Goal: Task Accomplishment & Management: Manage account settings

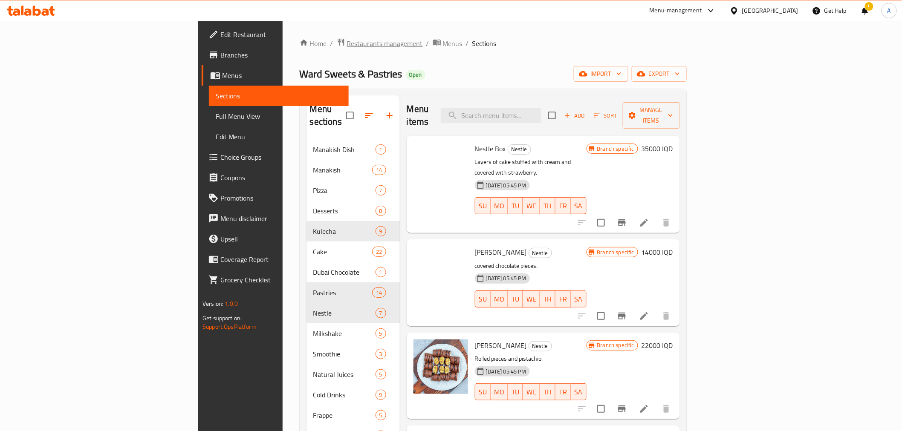
scroll to position [216, 0]
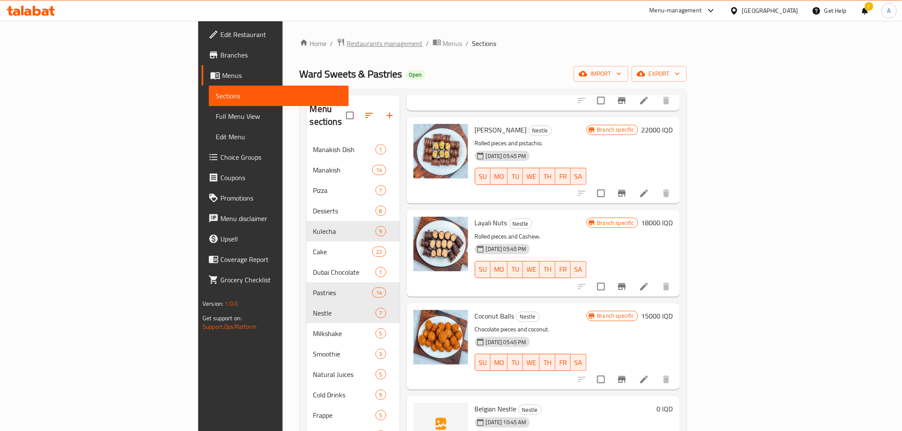
click at [347, 44] on span "Restaurants management" at bounding box center [385, 43] width 76 height 10
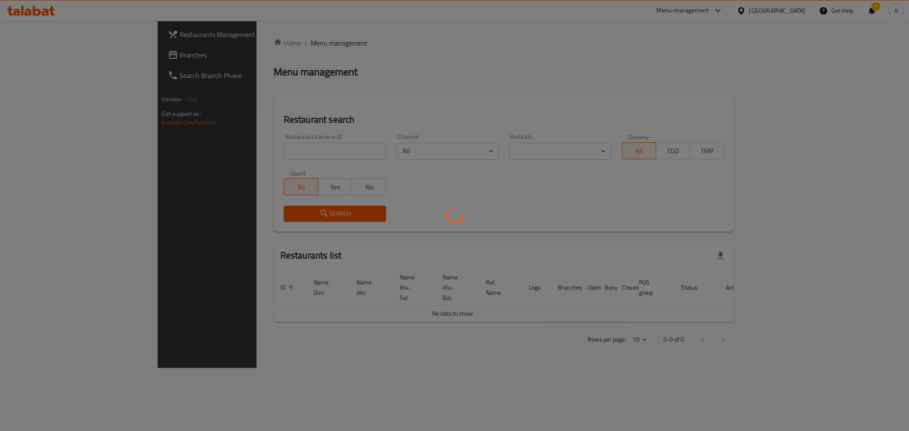
click at [279, 153] on div at bounding box center [454, 215] width 909 height 431
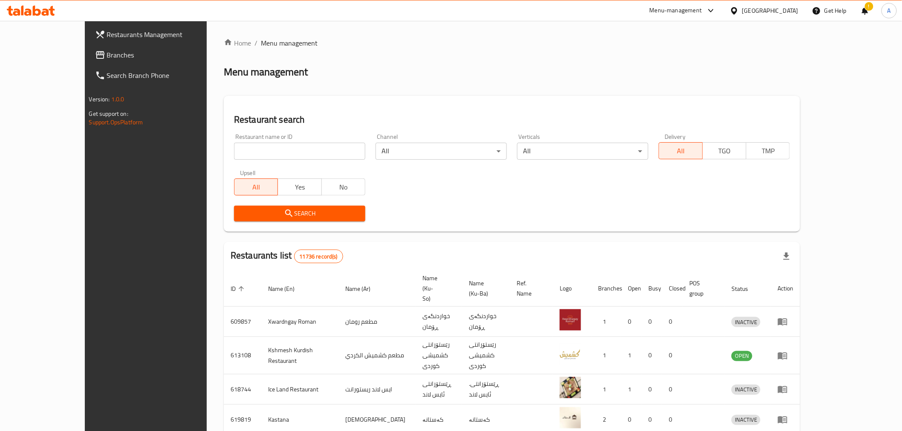
click at [231, 160] on div "Restaurant name or ID Restaurant name or ID" at bounding box center [299, 147] width 141 height 36
click at [234, 150] on input "search" at bounding box center [299, 151] width 131 height 17
paste input "648266"
type input "648266"
click button "Search" at bounding box center [299, 214] width 131 height 16
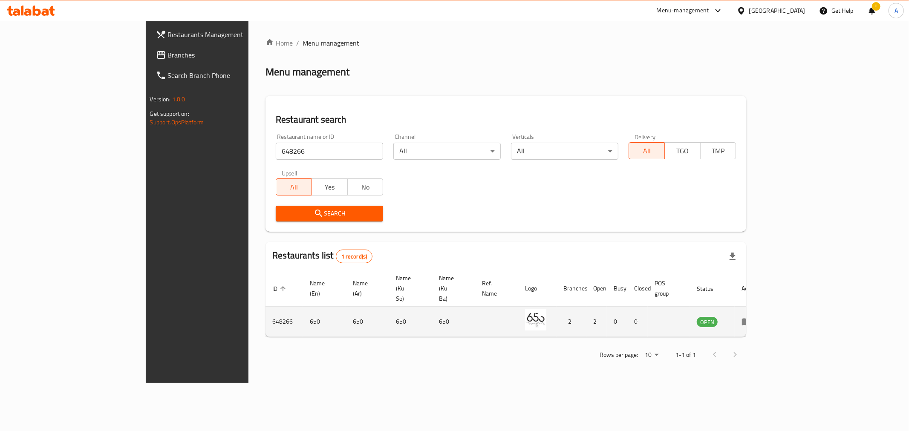
click at [764, 309] on td "enhanced table" at bounding box center [749, 322] width 29 height 30
click at [752, 317] on icon "enhanced table" at bounding box center [747, 322] width 10 height 10
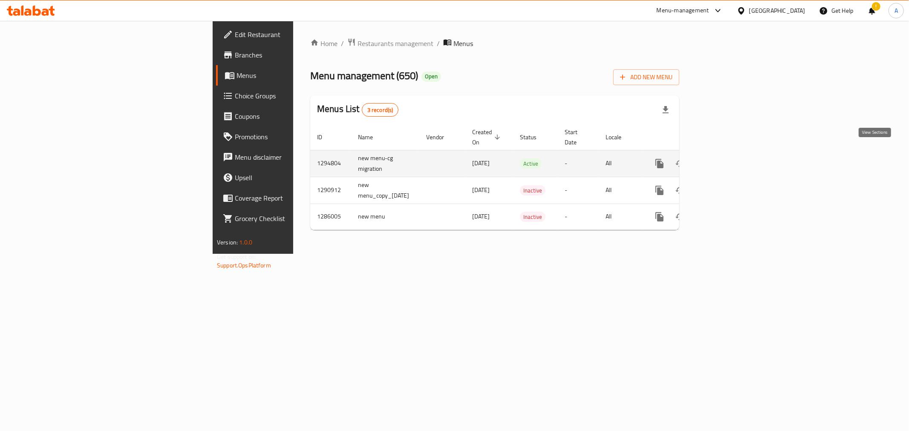
click at [731, 160] on link "enhanced table" at bounding box center [721, 163] width 20 height 20
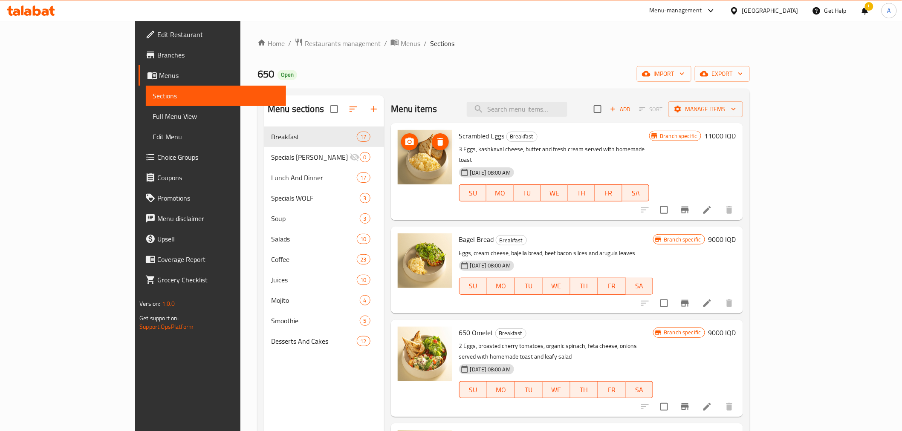
drag, startPoint x: 392, startPoint y: 167, endPoint x: 390, endPoint y: 98, distance: 69.1
click at [391, 98] on div "Menu items Add Sort Manage items" at bounding box center [567, 109] width 352 height 28
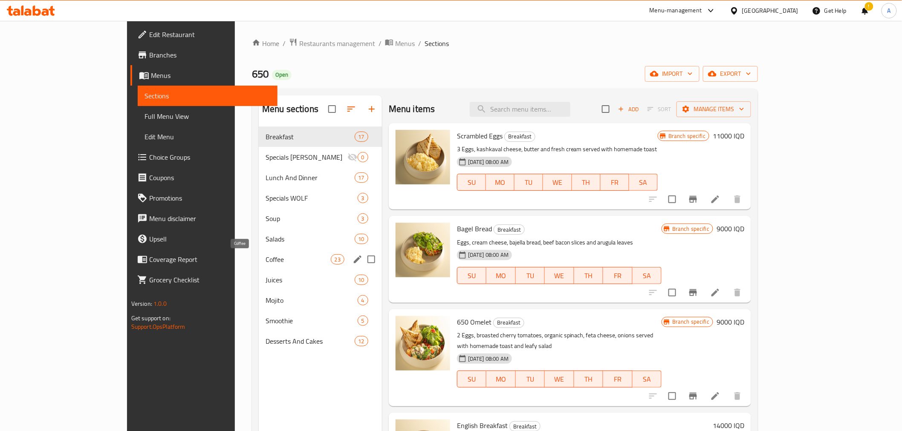
click at [265, 262] on span "Coffee" at bounding box center [297, 259] width 65 height 10
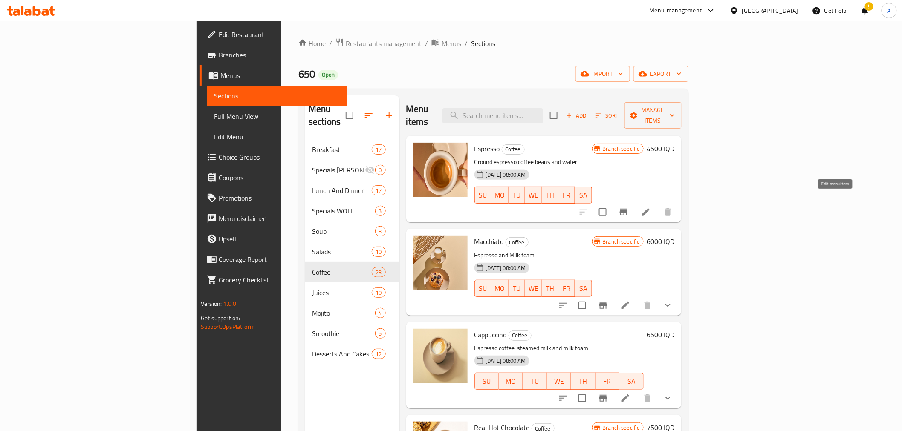
click at [651, 207] on icon at bounding box center [646, 212] width 10 height 10
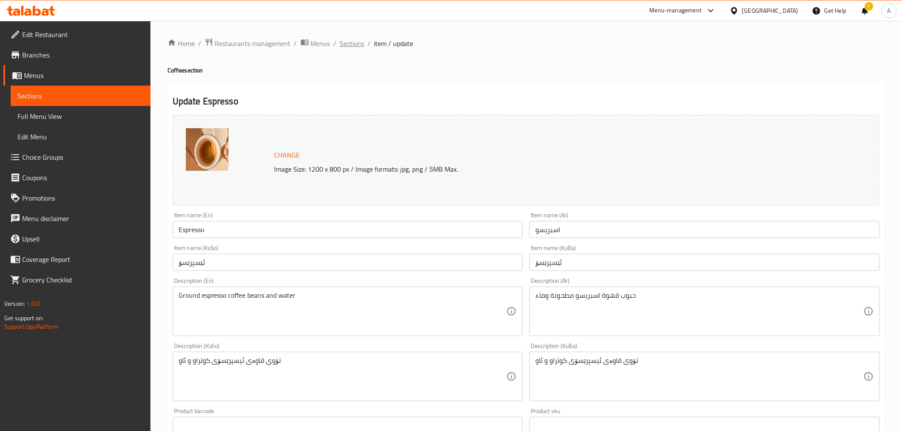
click at [353, 39] on span "Sections" at bounding box center [352, 43] width 24 height 10
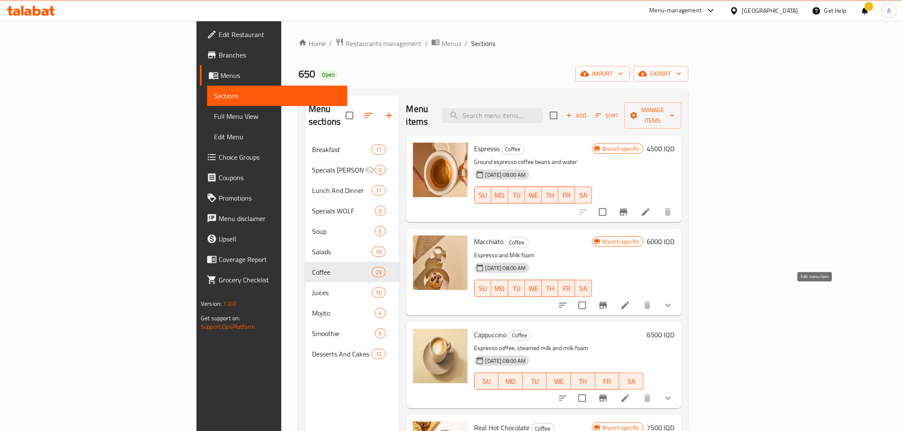
click at [629, 302] on icon at bounding box center [625, 306] width 8 height 8
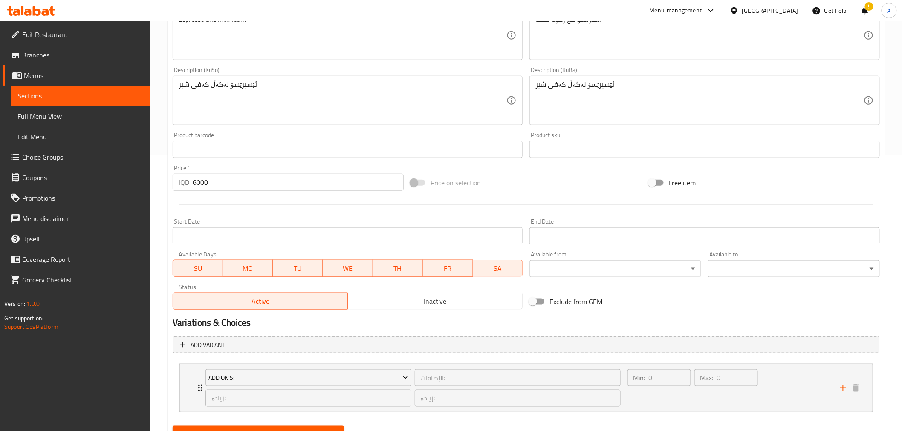
scroll to position [314, 0]
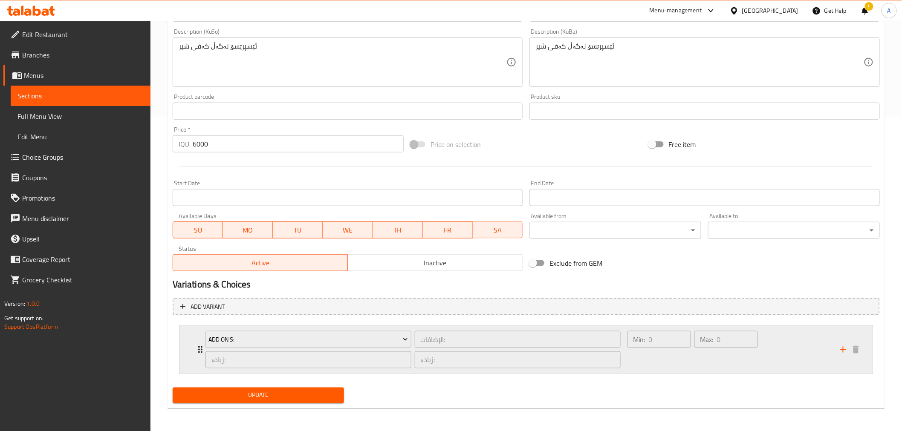
click at [640, 355] on div "Min: 0 ​" at bounding box center [659, 349] width 67 height 41
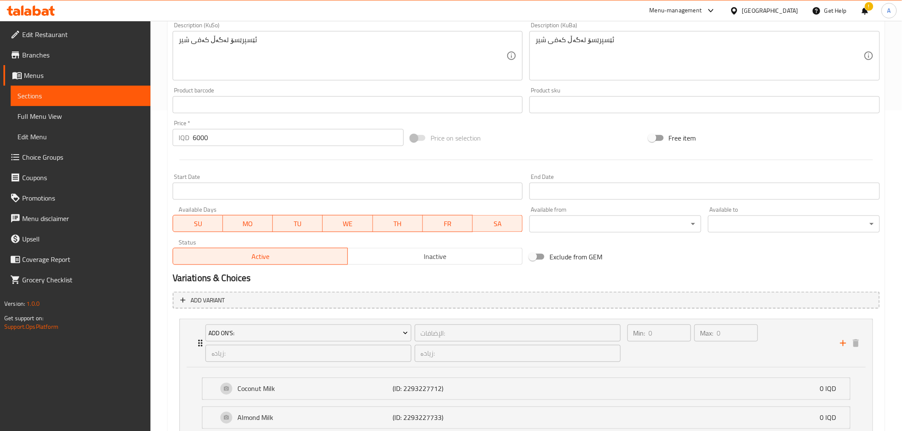
scroll to position [12, 0]
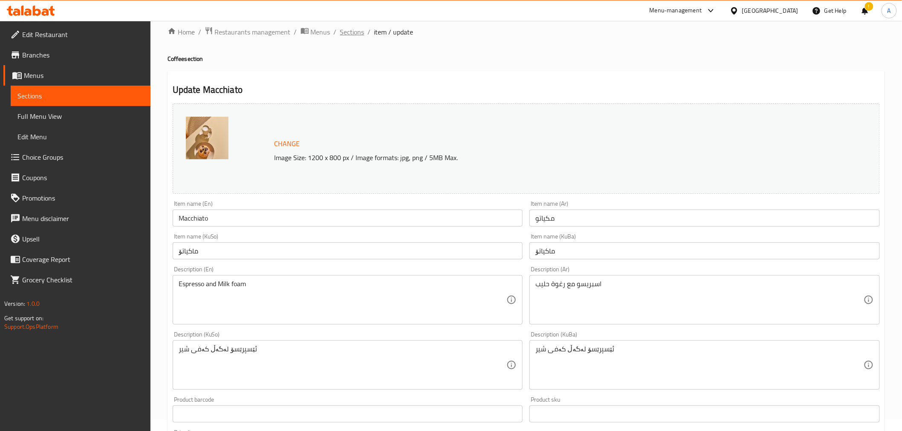
click at [352, 27] on span "Sections" at bounding box center [352, 32] width 24 height 10
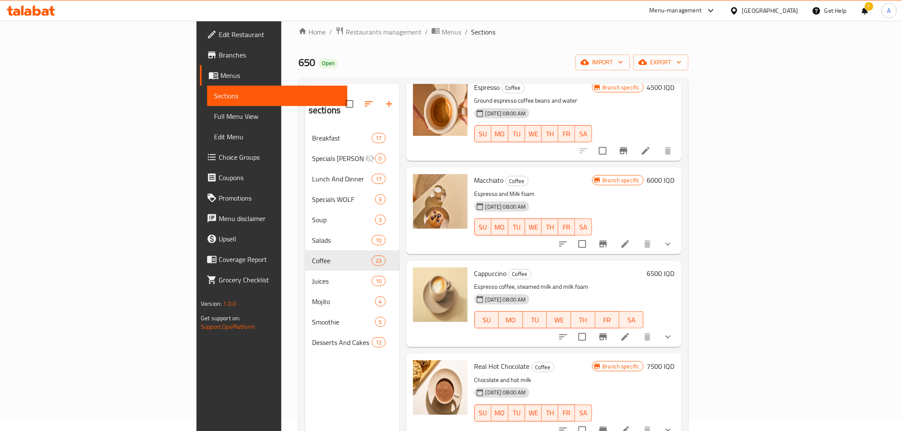
scroll to position [95, 0]
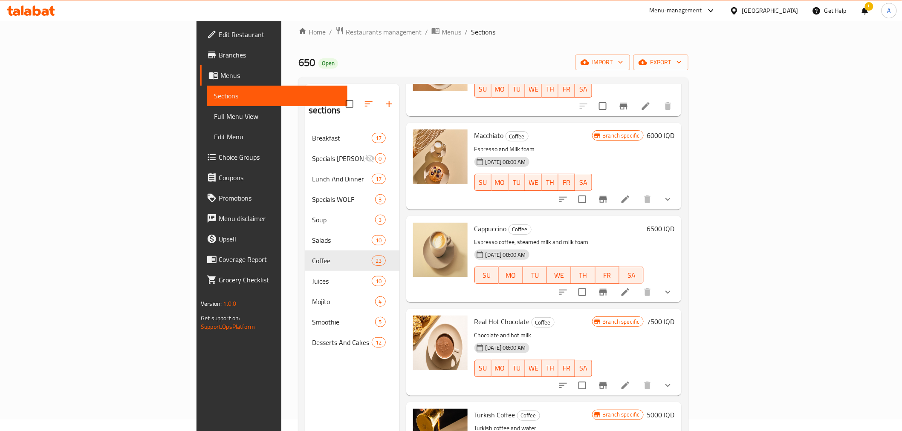
click at [637, 286] on li at bounding box center [625, 292] width 24 height 15
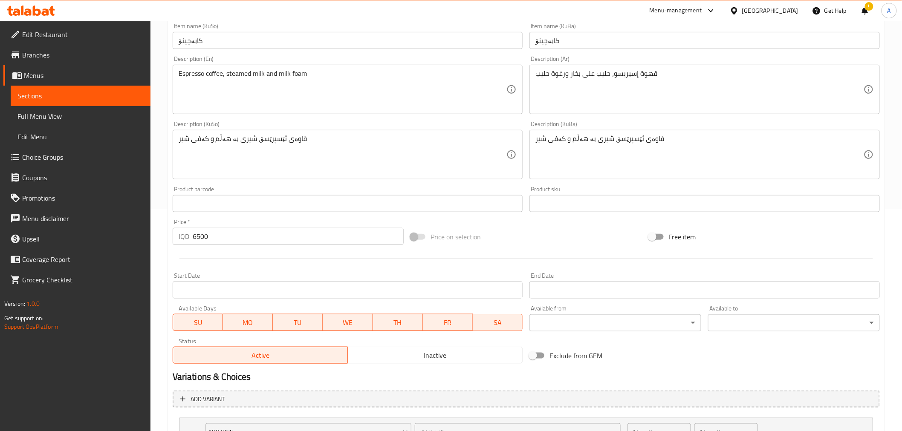
scroll to position [314, 0]
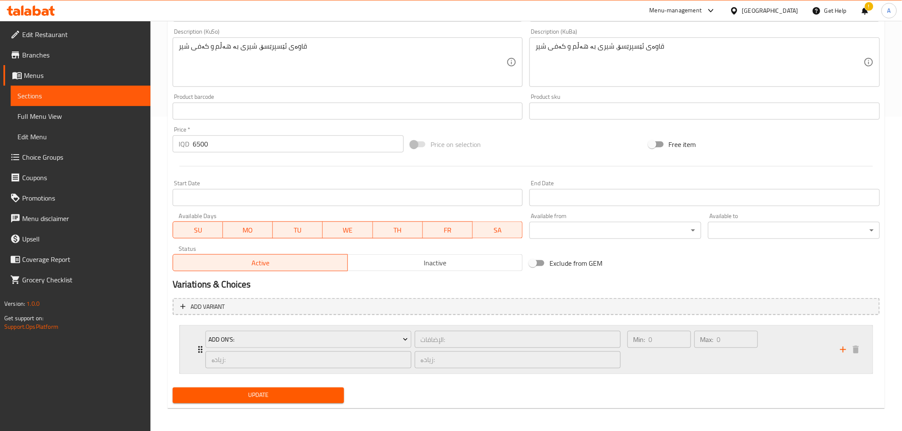
click at [669, 354] on div "Min: 0 ​" at bounding box center [659, 349] width 67 height 41
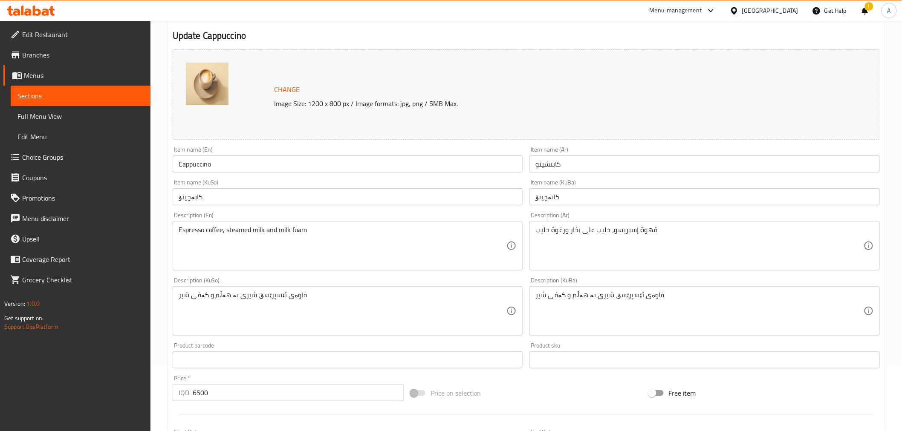
scroll to position [12, 0]
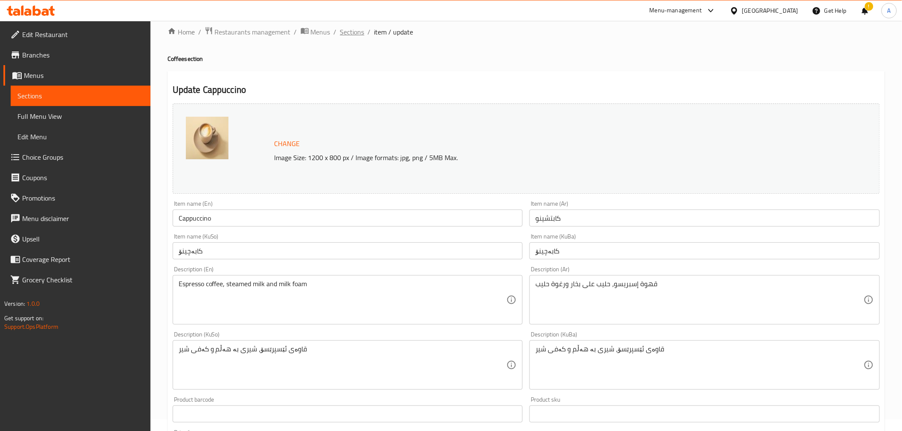
click at [353, 32] on span "Sections" at bounding box center [352, 32] width 24 height 10
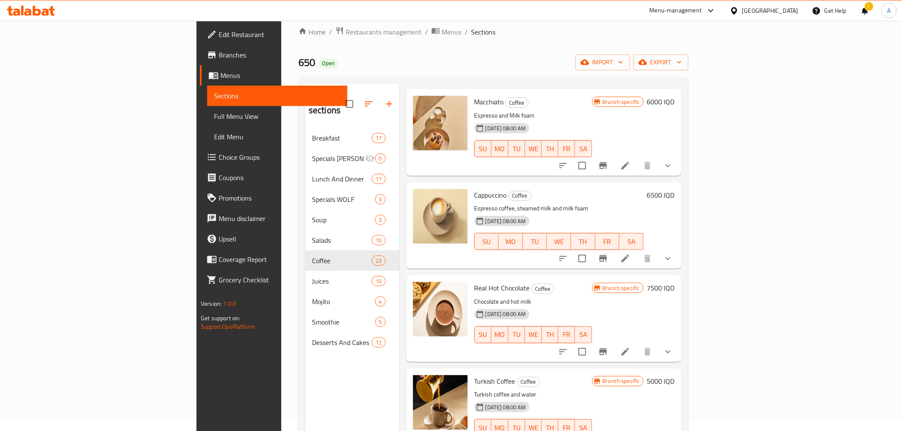
scroll to position [142, 0]
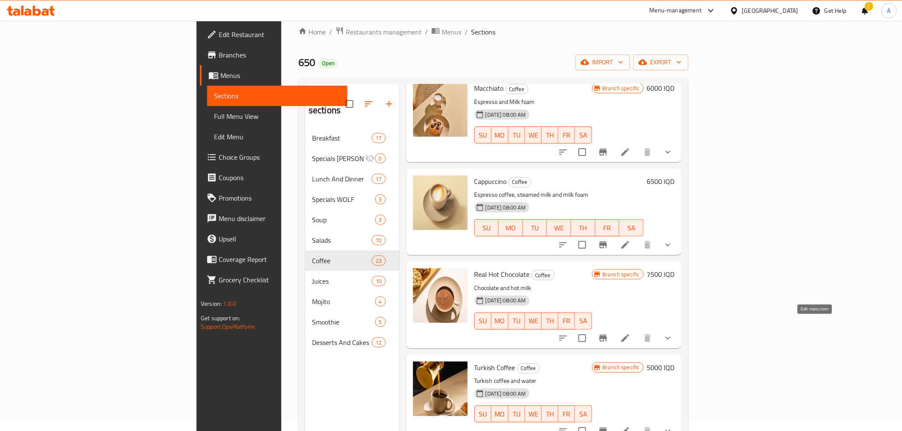
click at [630, 333] on icon at bounding box center [625, 338] width 10 height 10
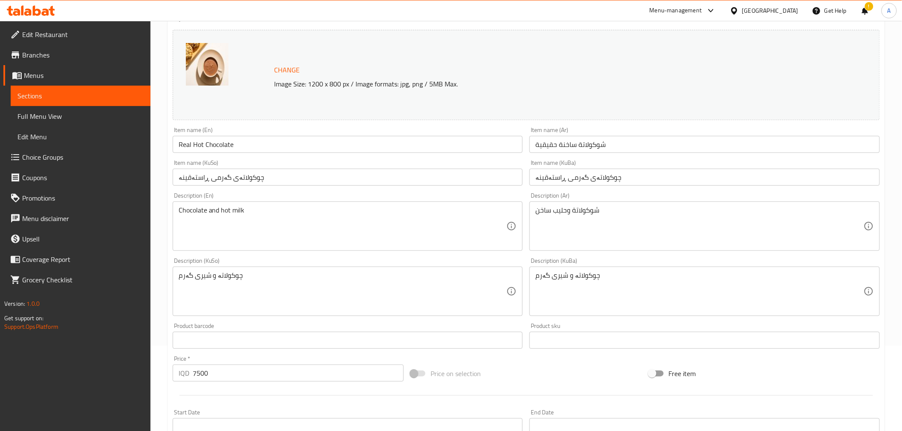
scroll to position [314, 0]
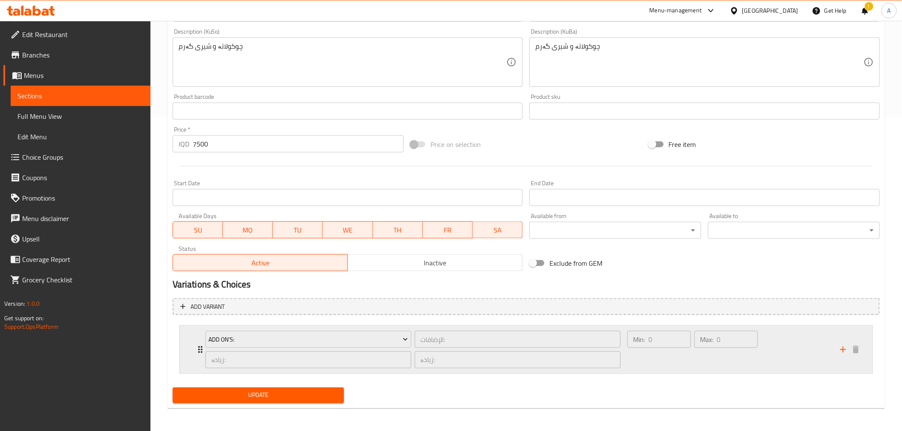
click at [664, 365] on div "Min: 0 ​" at bounding box center [659, 349] width 67 height 41
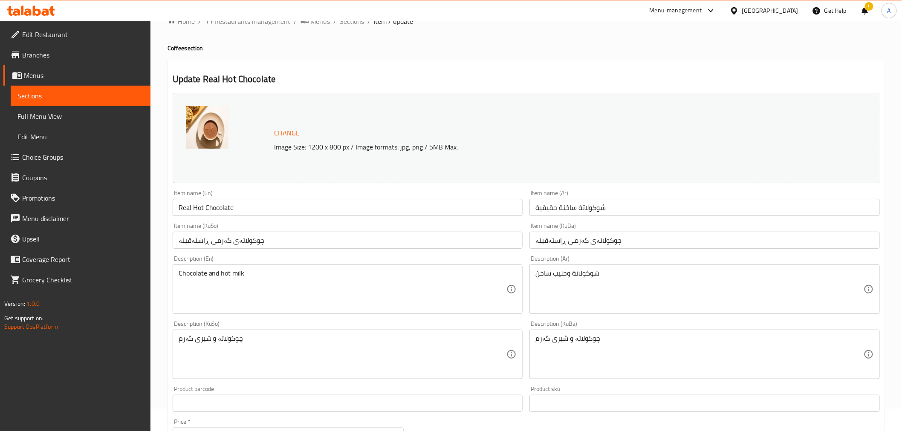
scroll to position [0, 0]
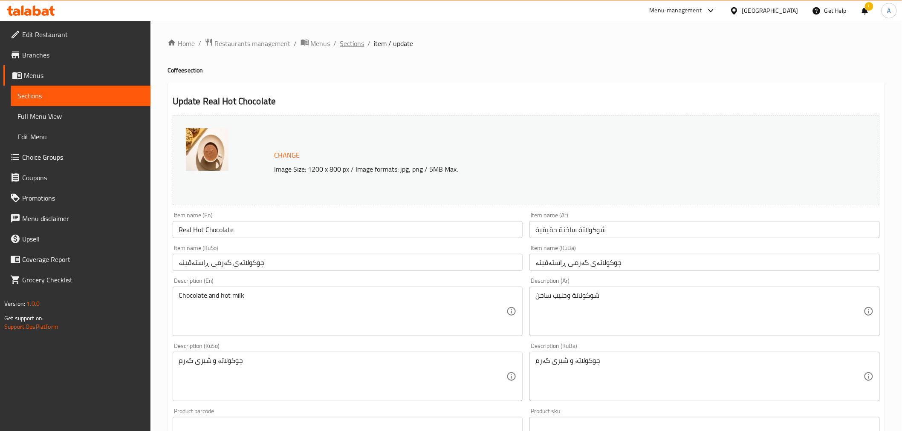
click at [351, 45] on span "Sections" at bounding box center [352, 43] width 24 height 10
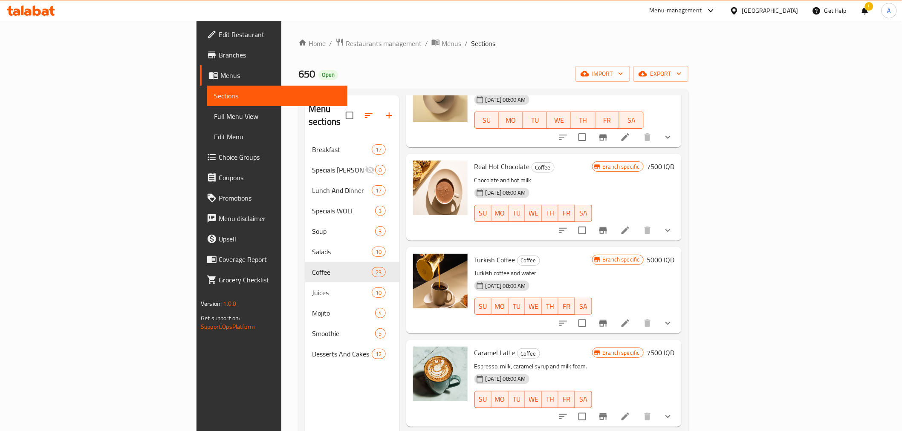
scroll to position [331, 0]
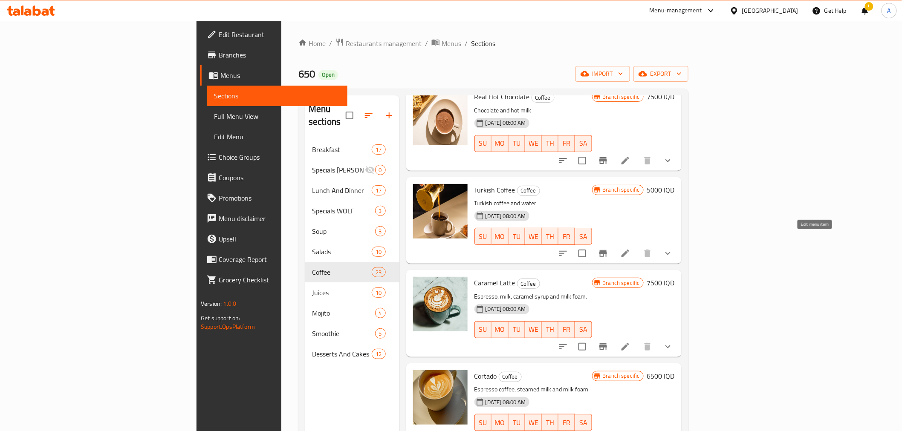
click at [630, 248] on icon at bounding box center [625, 253] width 10 height 10
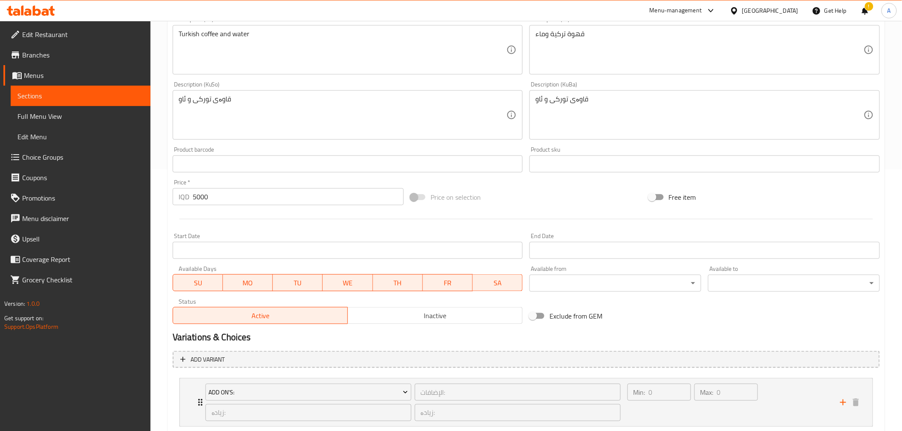
scroll to position [314, 0]
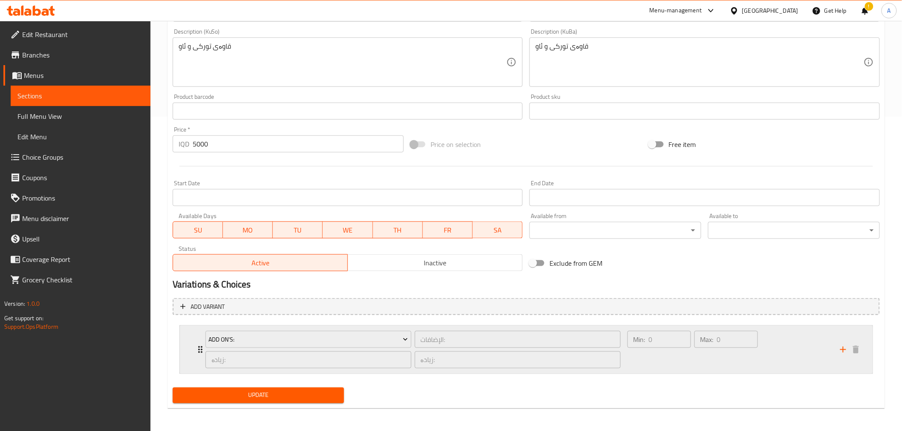
click at [638, 357] on div "Min: 0 ​" at bounding box center [659, 349] width 67 height 41
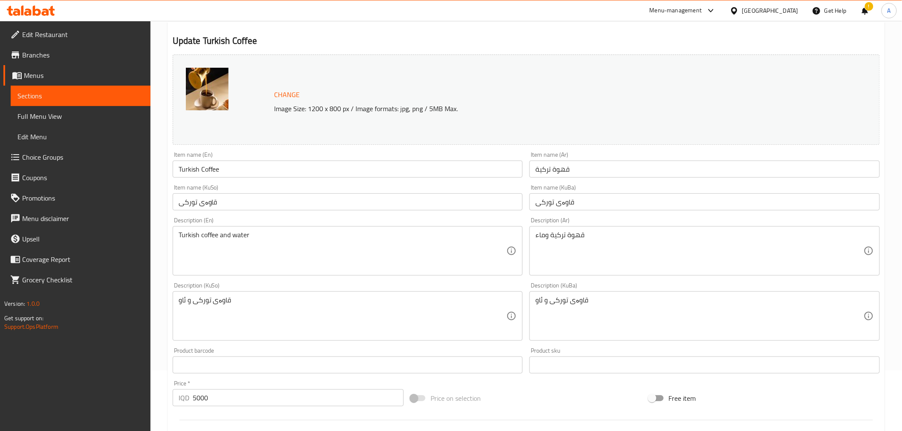
scroll to position [0, 0]
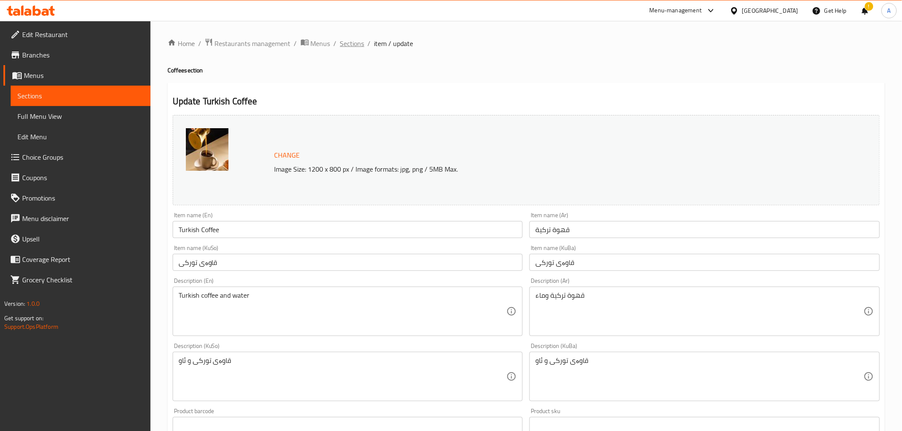
click at [346, 39] on span "Sections" at bounding box center [352, 43] width 24 height 10
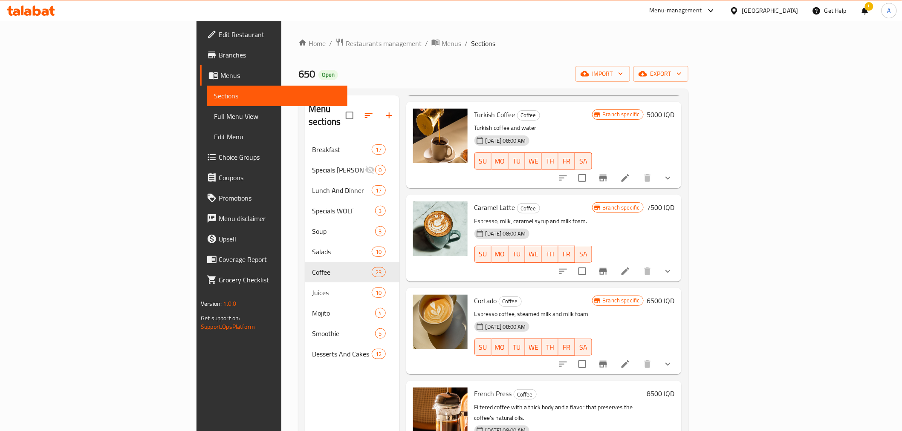
scroll to position [426, 0]
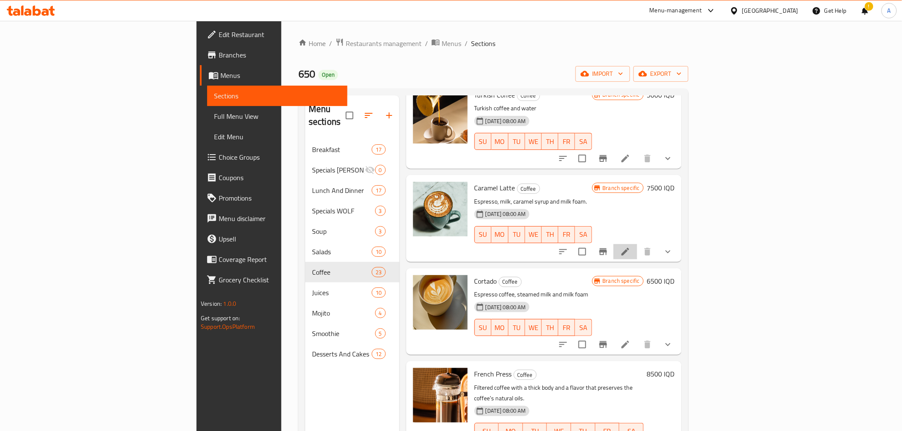
click at [630, 247] on icon at bounding box center [625, 252] width 10 height 10
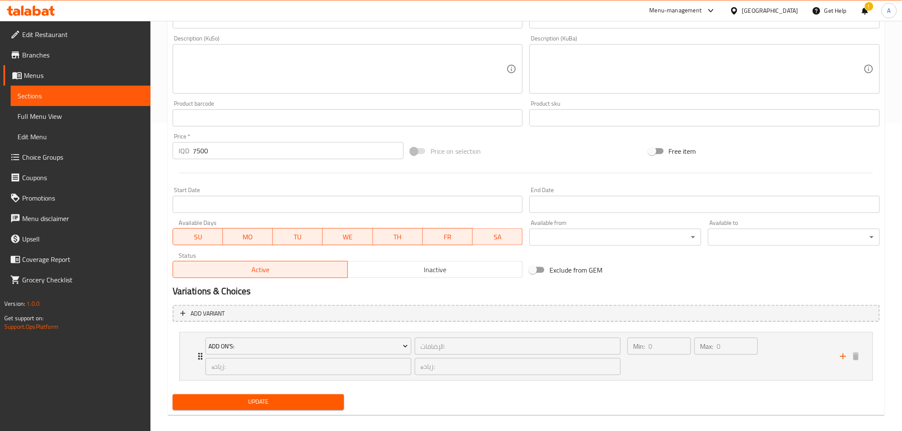
scroll to position [314, 0]
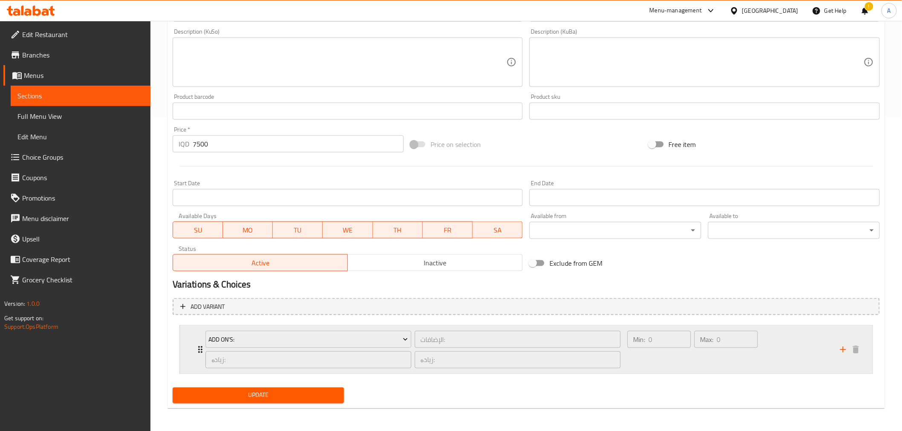
click at [653, 364] on div "Min: 0 ​" at bounding box center [659, 349] width 67 height 41
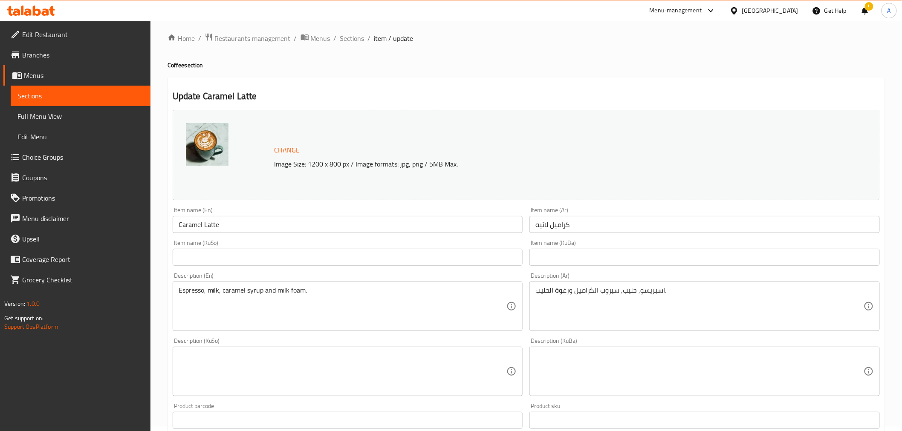
scroll to position [0, 0]
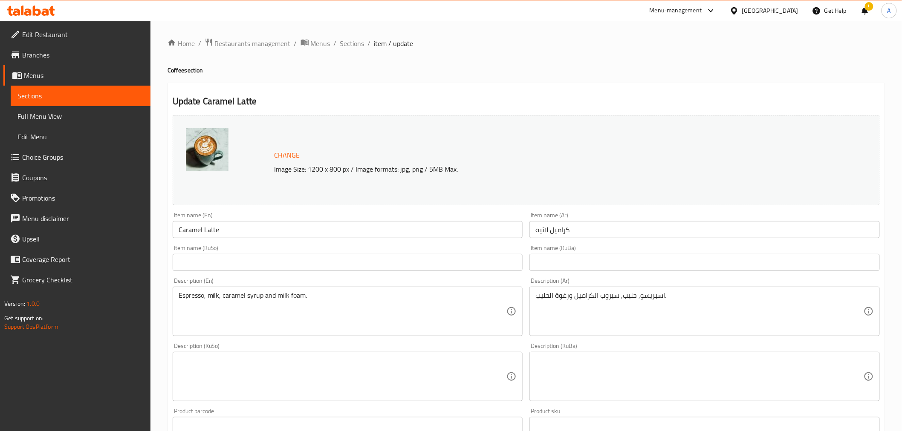
click at [338, 36] on div "Home / Restaurants management / Menus / Sections / item / update Coffee section…" at bounding box center [525, 422] width 751 height 802
click at [348, 43] on span "Sections" at bounding box center [352, 43] width 24 height 10
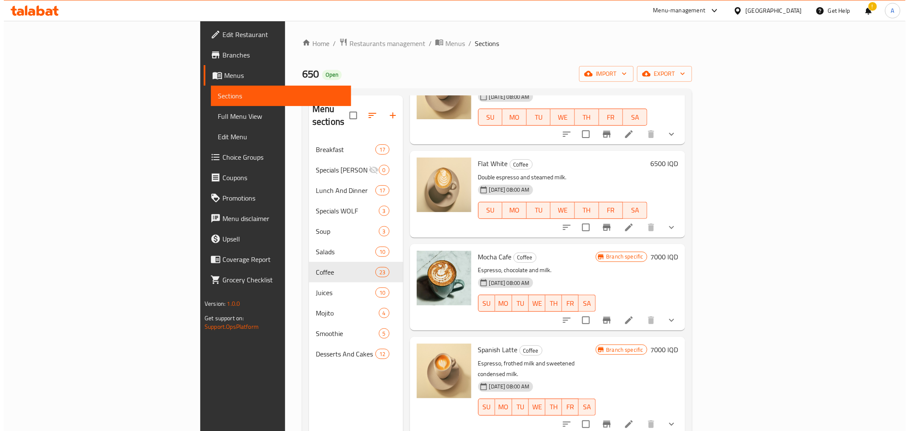
scroll to position [1670, 0]
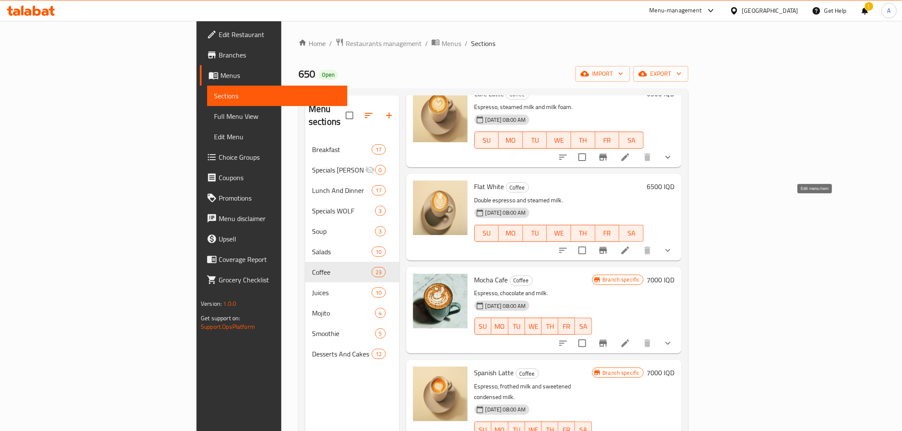
click at [629, 247] on icon at bounding box center [625, 251] width 8 height 8
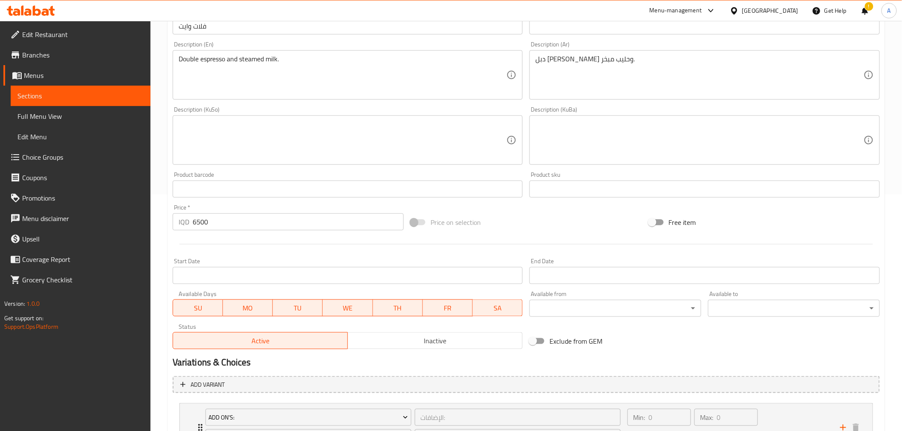
scroll to position [314, 0]
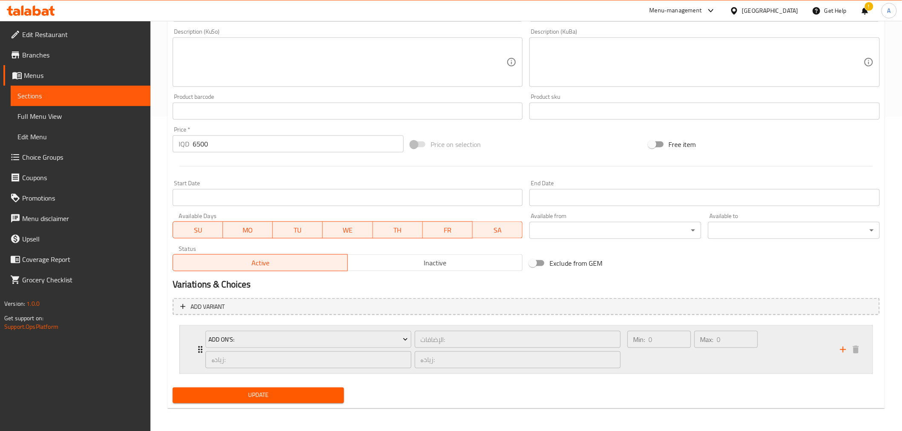
click at [662, 369] on div "Min: 0 ​" at bounding box center [659, 349] width 67 height 41
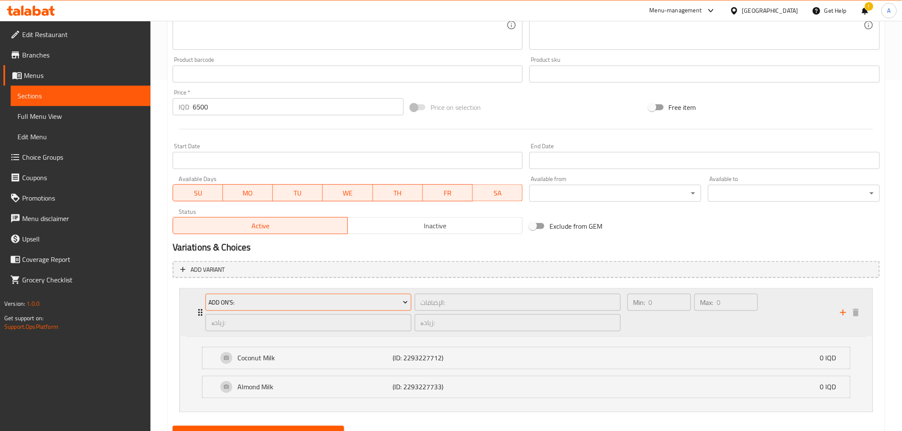
scroll to position [390, 0]
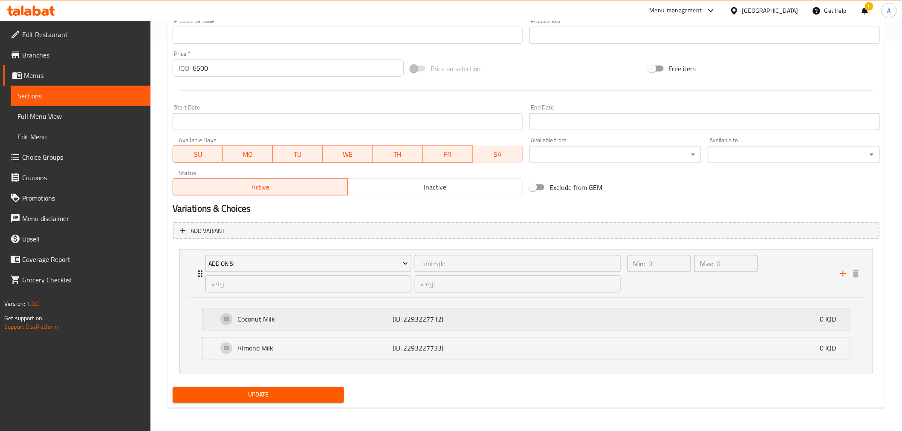
click at [369, 321] on p "Coconut Milk" at bounding box center [315, 319] width 155 height 10
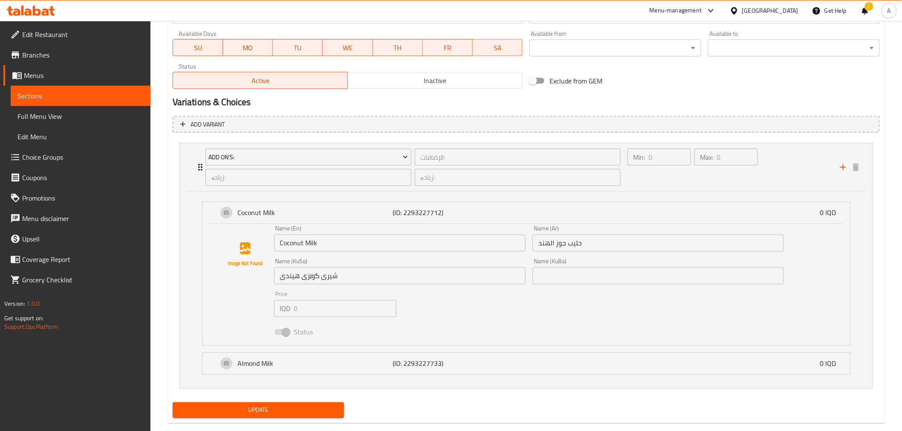
scroll to position [512, 0]
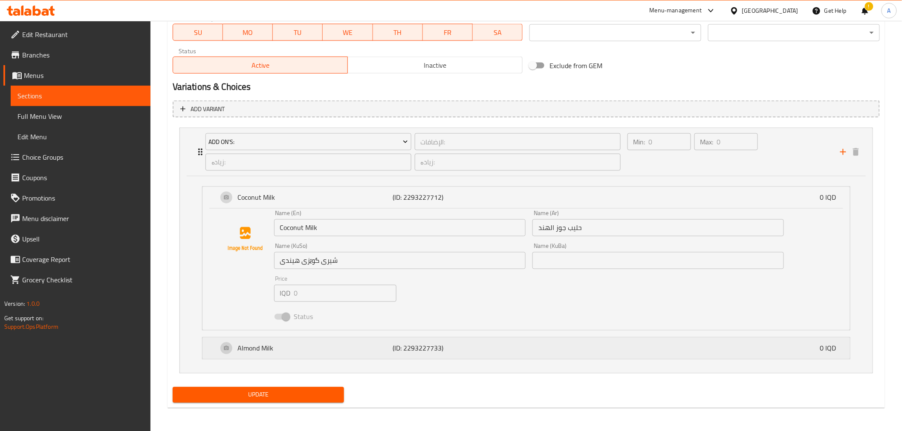
click at [399, 352] on p "(ID: 2293227733)" at bounding box center [443, 348] width 103 height 10
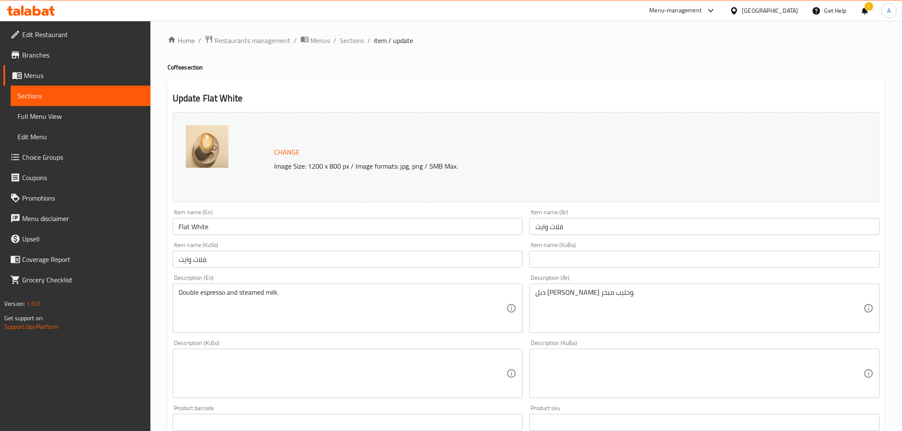
scroll to position [0, 0]
click at [349, 40] on span "Sections" at bounding box center [352, 43] width 24 height 10
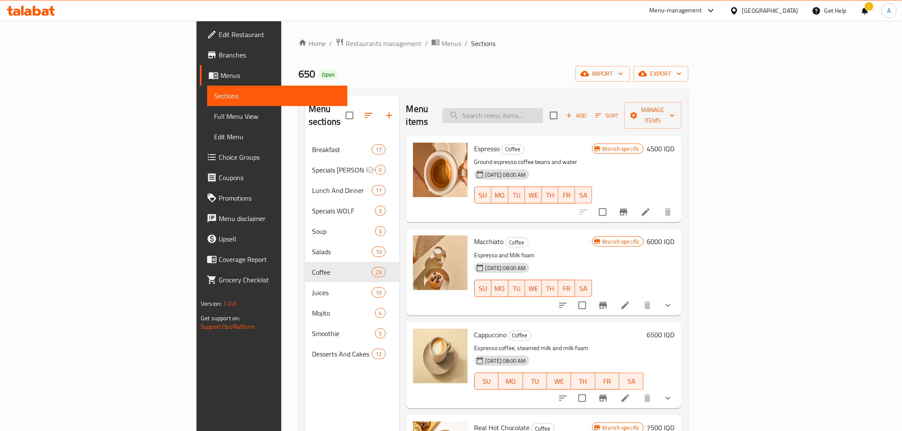
click at [543, 110] on input "search" at bounding box center [492, 115] width 101 height 15
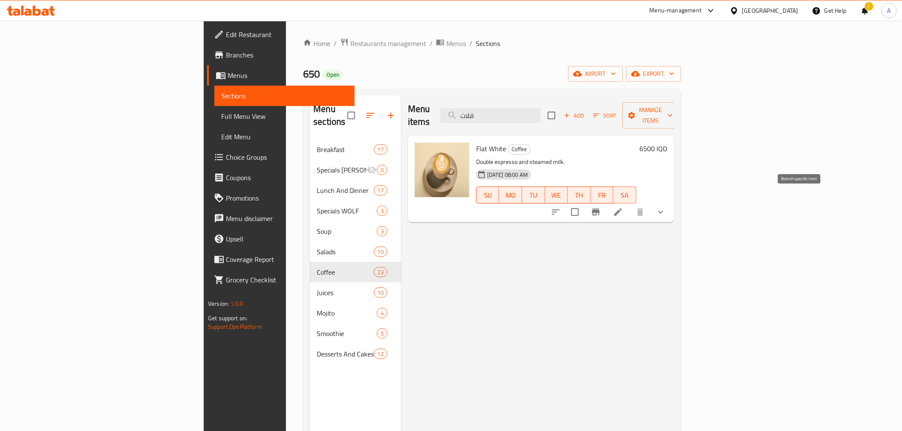
type input "فلات"
click at [600, 209] on icon "Branch-specific-item" at bounding box center [596, 212] width 8 height 7
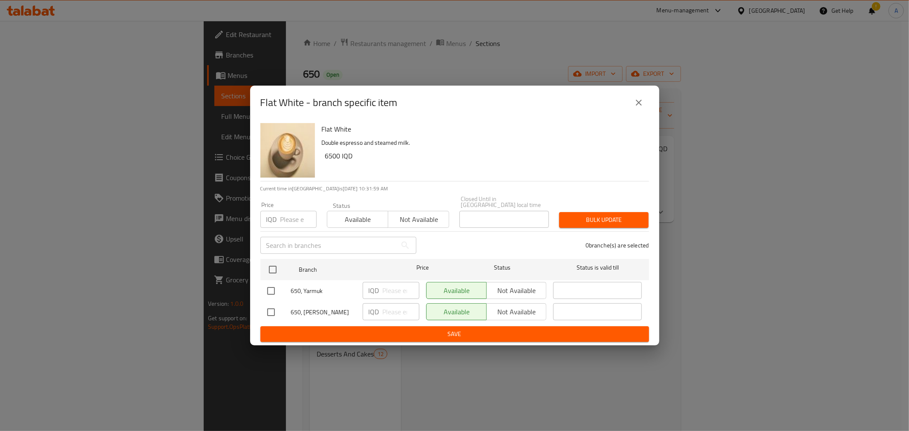
click at [636, 107] on icon "close" at bounding box center [639, 103] width 10 height 10
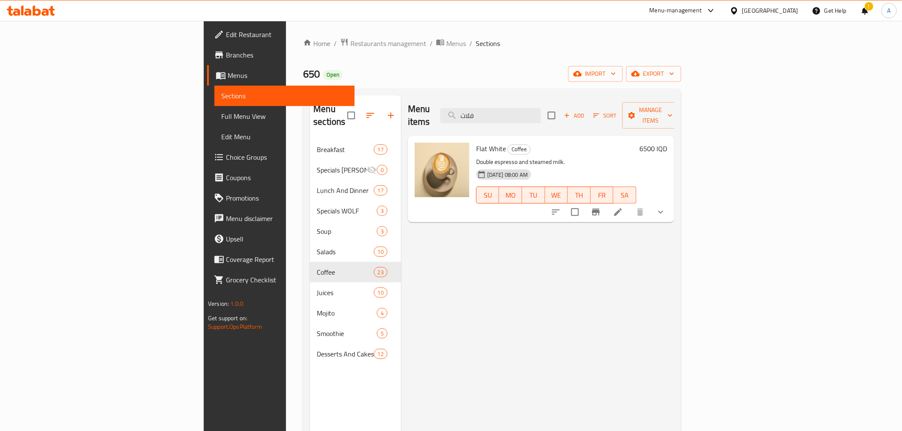
click at [666, 207] on icon "show more" at bounding box center [660, 212] width 10 height 10
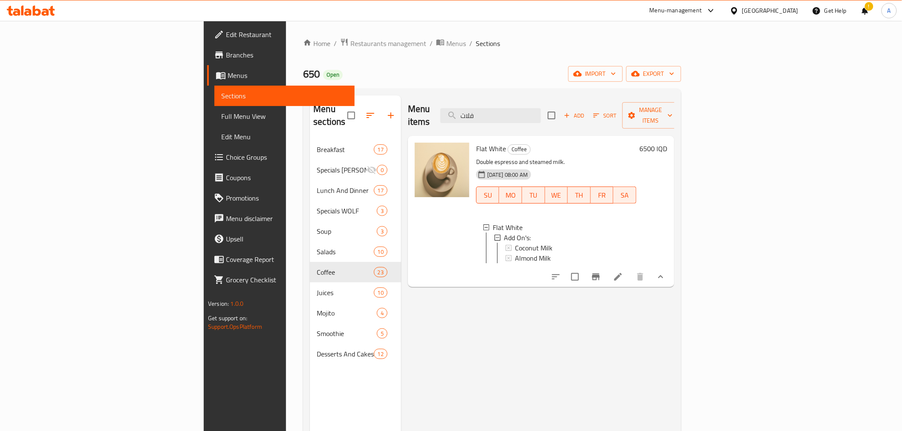
click at [571, 276] on div "Flat White Coffee Double espresso and steamed milk. [DATE] 08:00 AM SU MO TU WE…" at bounding box center [556, 211] width 167 height 144
drag, startPoint x: 571, startPoint y: 276, endPoint x: 566, endPoint y: 274, distance: 5.8
drag, startPoint x: 566, startPoint y: 274, endPoint x: 401, endPoint y: 267, distance: 165.1
click at [411, 267] on div at bounding box center [441, 211] width 61 height 144
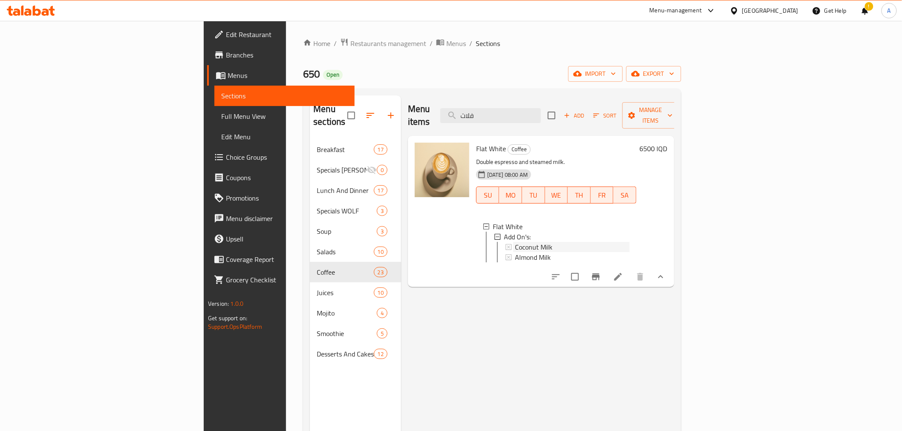
click at [515, 242] on span "Coconut Milk" at bounding box center [534, 247] width 38 height 10
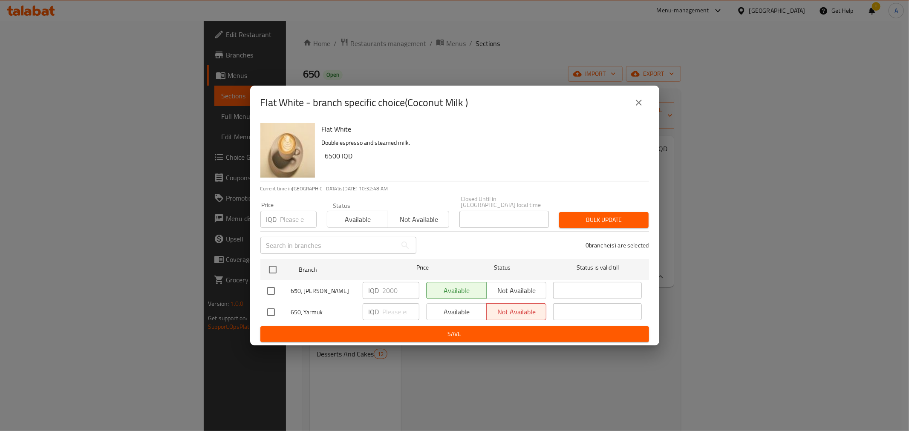
click at [271, 288] on input "checkbox" at bounding box center [271, 291] width 18 height 18
checkbox input "true"
click at [391, 287] on input "2000" at bounding box center [401, 290] width 37 height 17
type input "0"
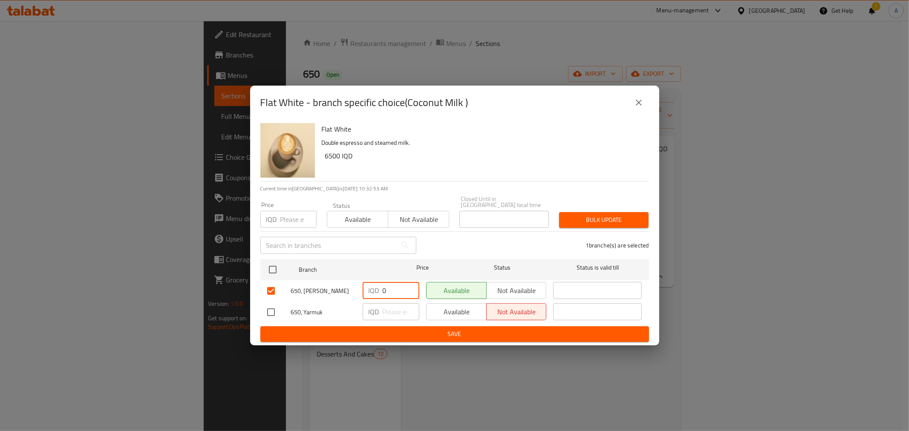
click at [463, 329] on span "Save" at bounding box center [454, 334] width 375 height 11
click at [268, 311] on input "checkbox" at bounding box center [271, 312] width 18 height 18
checkbox input "true"
click at [390, 306] on input "number" at bounding box center [401, 311] width 37 height 17
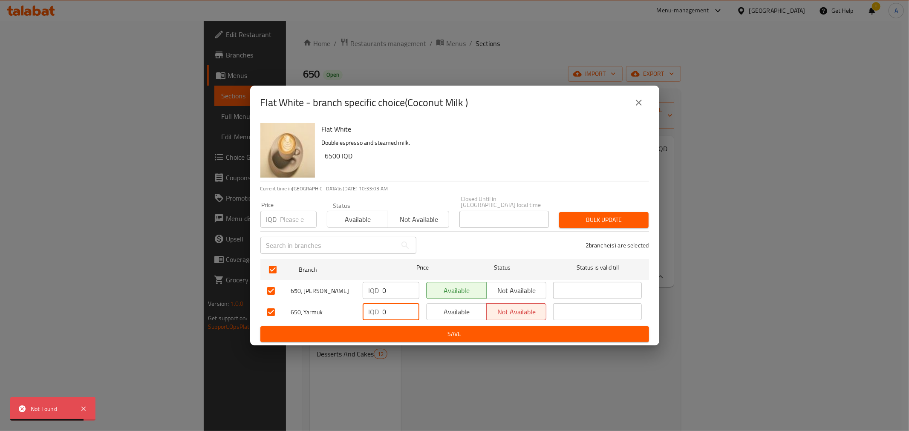
type input "0"
click at [402, 335] on span "Save" at bounding box center [454, 334] width 375 height 11
drag, startPoint x: 465, startPoint y: 242, endPoint x: 444, endPoint y: 244, distance: 21.0
click at [444, 244] on div "2 branche(s) are selected" at bounding box center [537, 245] width 233 height 31
click at [641, 107] on icon "close" at bounding box center [639, 103] width 10 height 10
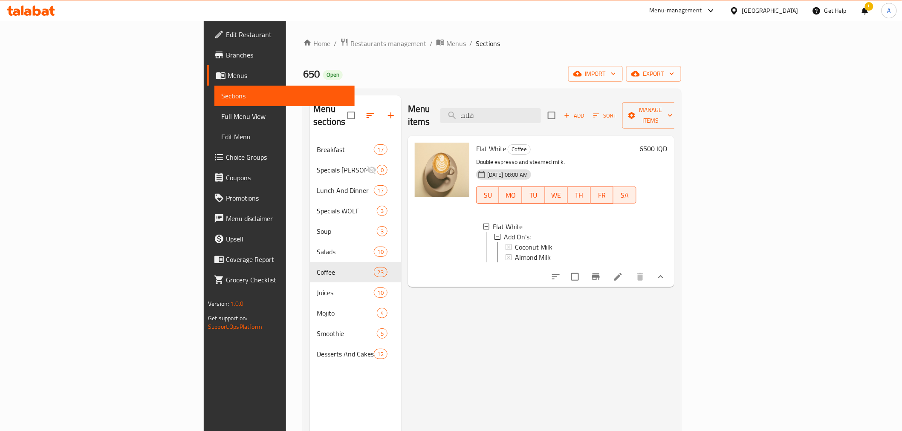
click at [623, 276] on icon at bounding box center [618, 277] width 10 height 10
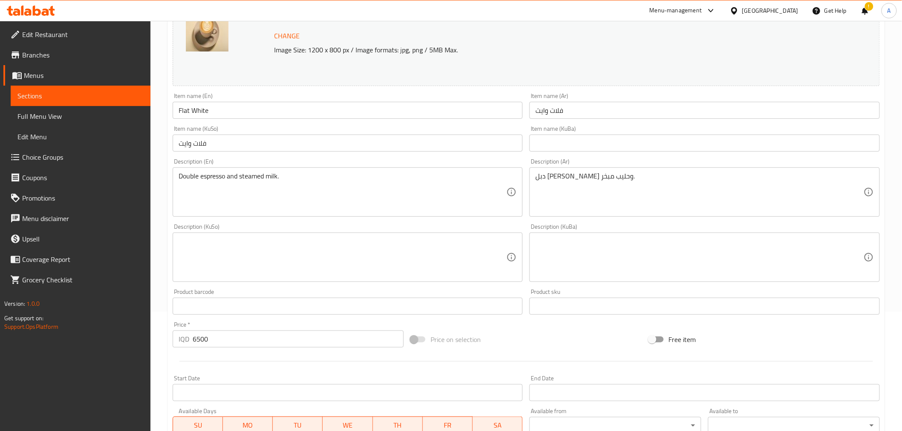
scroll to position [314, 0]
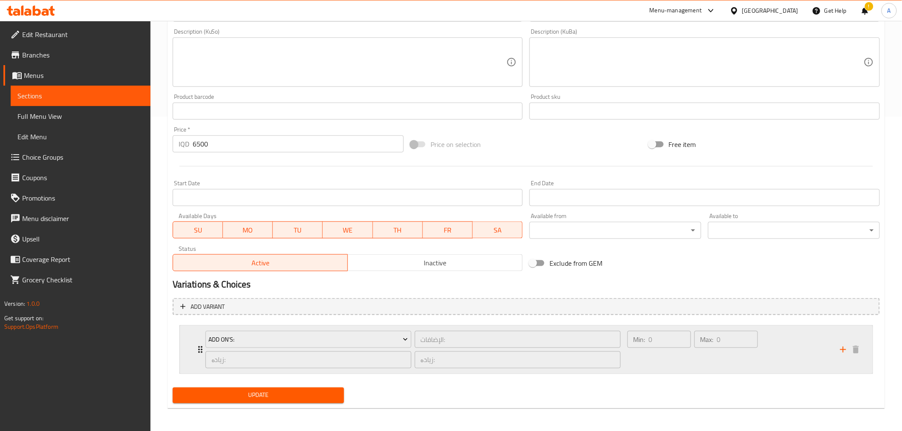
click at [710, 361] on div "Max: 0 ​" at bounding box center [725, 349] width 67 height 41
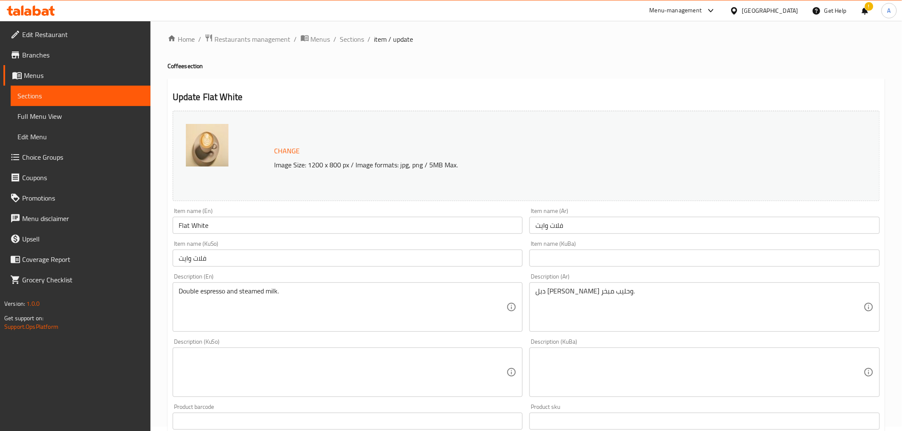
scroll to position [0, 0]
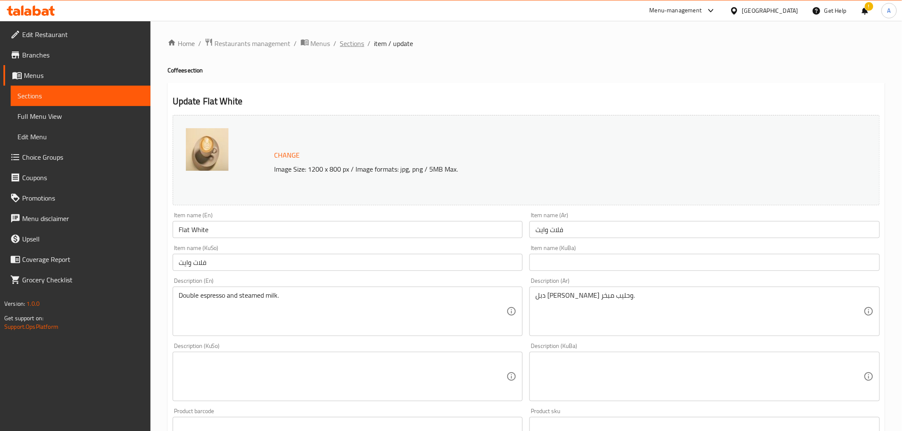
click at [351, 43] on span "Sections" at bounding box center [352, 43] width 24 height 10
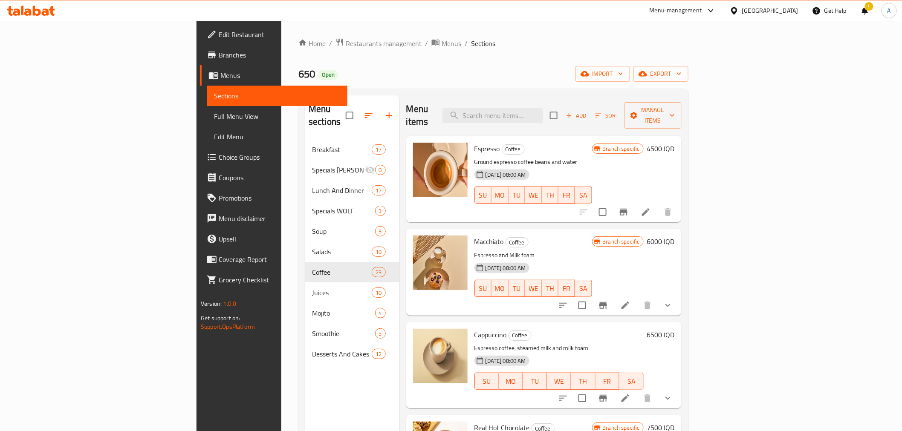
drag, startPoint x: 581, startPoint y: 101, endPoint x: 567, endPoint y: 125, distance: 28.1
click at [568, 125] on div "Menu items Add Sort Manage items Espresso Coffee Ground espresso coffee beans a…" at bounding box center [540, 310] width 282 height 431
drag, startPoint x: 567, startPoint y: 125, endPoint x: 551, endPoint y: 104, distance: 26.4
click at [566, 136] on div "Espresso Coffee Ground espresso coffee beans and water [DATE] 08:00 AM SU MO TU…" at bounding box center [543, 179] width 275 height 87
click at [543, 108] on input "search" at bounding box center [492, 115] width 101 height 15
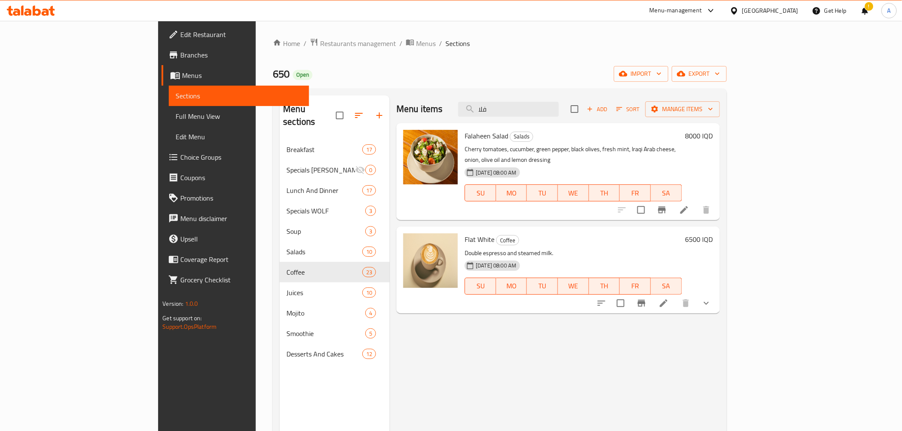
type input "فلا"
click at [645, 300] on icon "Branch-specific-item" at bounding box center [642, 303] width 8 height 7
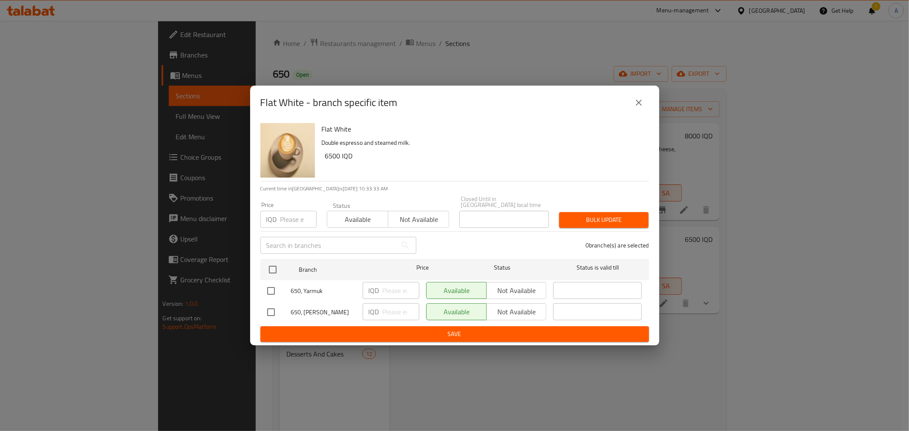
click at [641, 113] on button "close" at bounding box center [639, 102] width 20 height 20
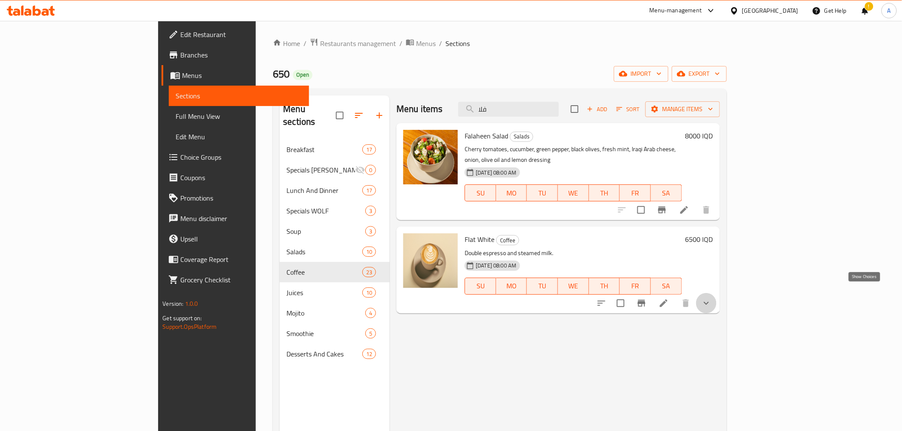
click at [711, 298] on icon "show more" at bounding box center [706, 303] width 10 height 10
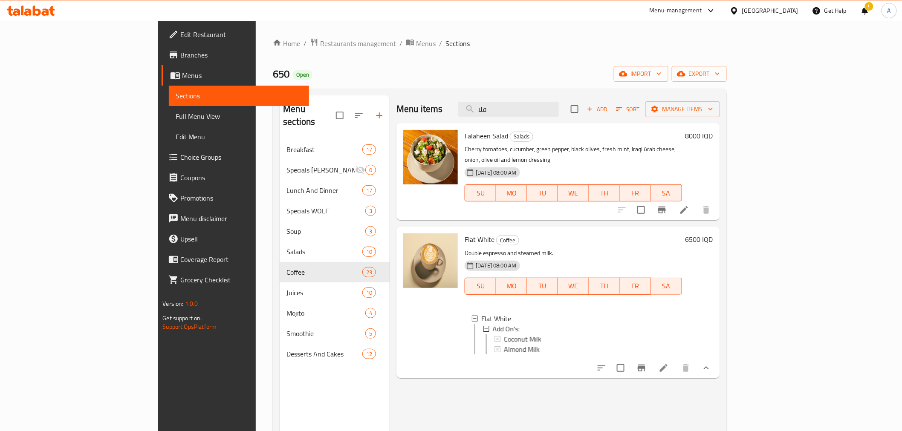
scroll to position [1, 0]
click at [503, 333] on span "Coconut Milk" at bounding box center [522, 338] width 38 height 10
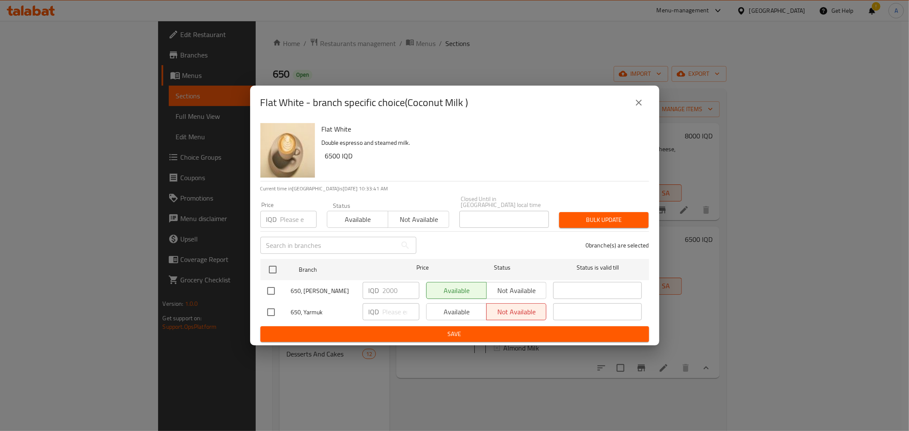
click at [265, 289] on input "checkbox" at bounding box center [271, 291] width 18 height 18
checkbox input "true"
click at [386, 291] on input "2000" at bounding box center [401, 290] width 37 height 17
type input "0"
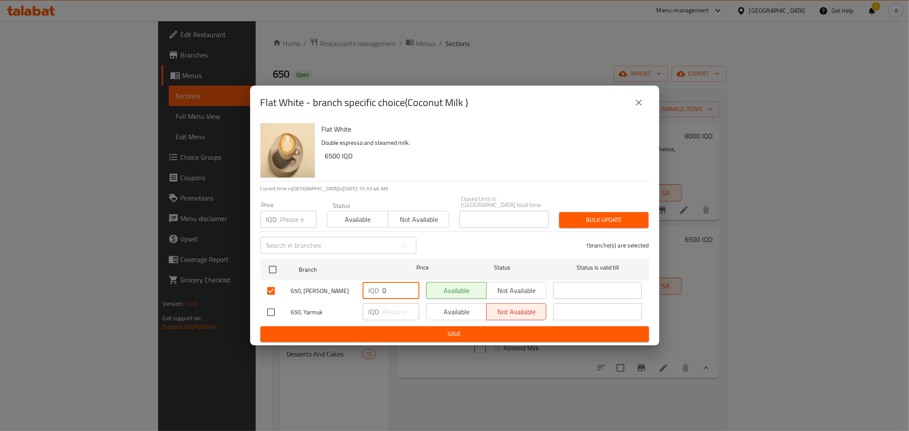
click at [356, 310] on div "650, Yarmuk" at bounding box center [311, 312] width 95 height 25
click at [369, 326] on button "Save" at bounding box center [454, 334] width 389 height 16
click at [267, 304] on input "checkbox" at bounding box center [271, 312] width 18 height 18
checkbox input "true"
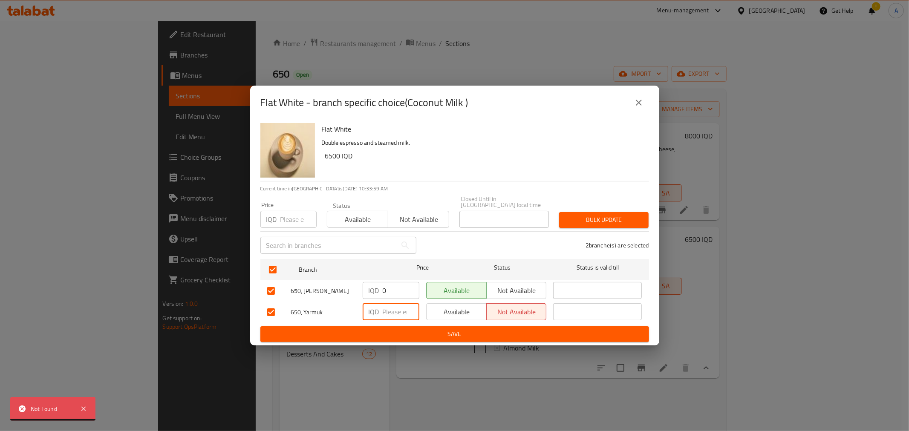
click at [398, 309] on input "number" at bounding box center [401, 311] width 37 height 17
type input "0"
click at [412, 333] on span "Save" at bounding box center [454, 334] width 375 height 11
click at [280, 211] on input "number" at bounding box center [298, 219] width 36 height 17
type input "0"
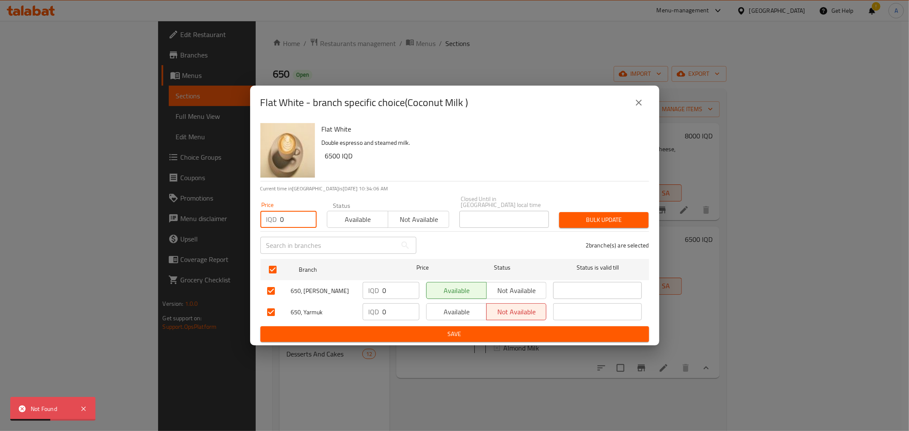
click at [579, 221] on span "Bulk update" at bounding box center [604, 220] width 76 height 11
click at [352, 219] on span "Available" at bounding box center [358, 220] width 54 height 12
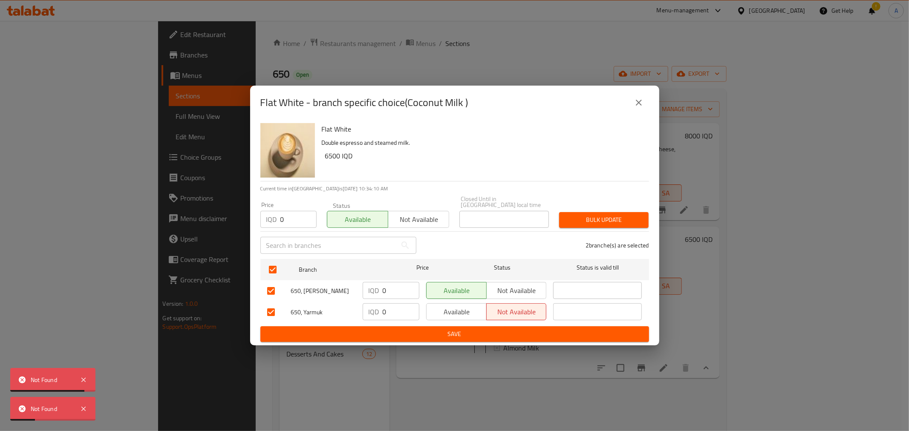
click at [441, 329] on span "Save" at bounding box center [454, 334] width 375 height 11
click at [614, 216] on span "Bulk update" at bounding box center [604, 220] width 76 height 11
click at [456, 320] on div "Available Not available" at bounding box center [486, 312] width 127 height 25
click at [453, 326] on button "Save" at bounding box center [454, 334] width 389 height 16
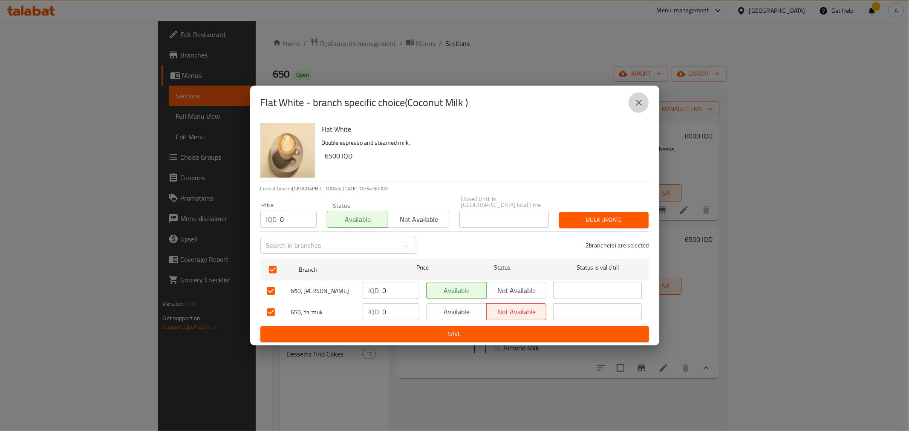
click at [639, 104] on icon "close" at bounding box center [639, 103] width 10 height 10
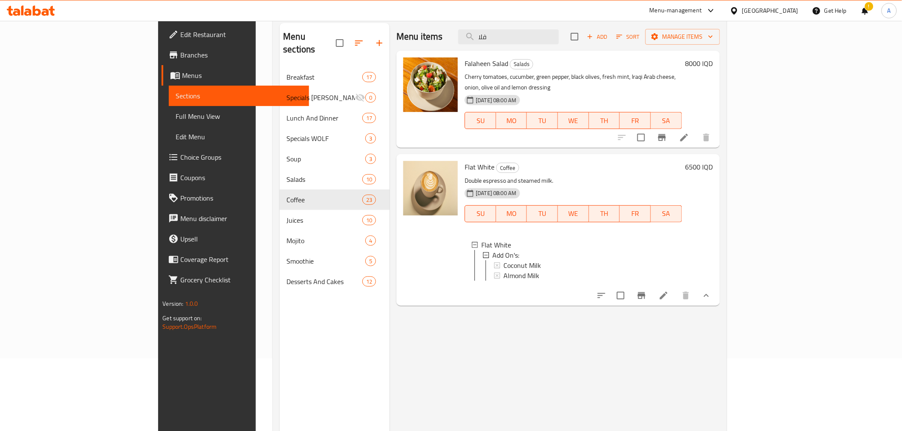
scroll to position [72, 0]
click at [503, 261] on span "Coconut Milk" at bounding box center [522, 266] width 38 height 10
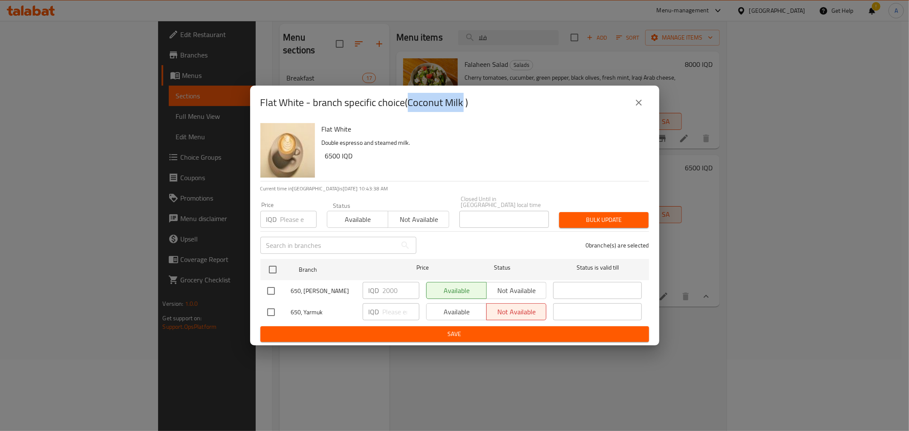
drag, startPoint x: 409, startPoint y: 105, endPoint x: 463, endPoint y: 114, distance: 54.9
click at [463, 110] on h2 "Flat White - branch specific choice(Coconut Milk )" at bounding box center [364, 103] width 208 height 14
copy h2 "Coconut Milk"
click at [474, 157] on h6 "6500 IQD" at bounding box center [483, 156] width 317 height 12
click at [638, 105] on icon "close" at bounding box center [639, 103] width 6 height 6
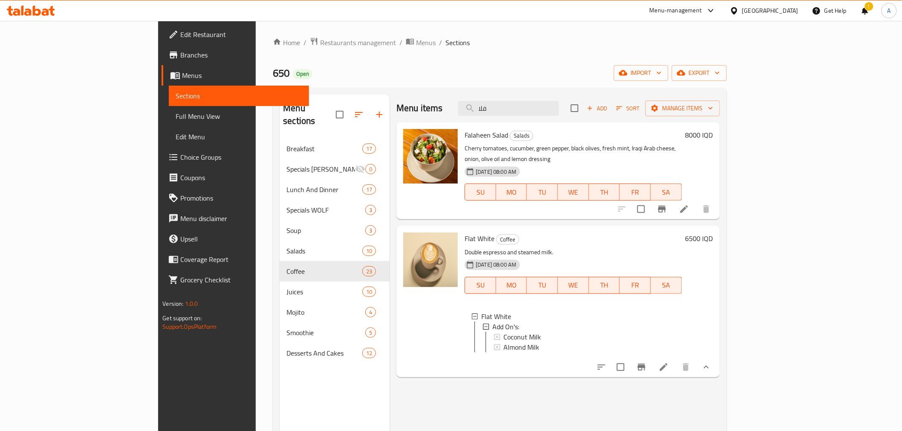
scroll to position [0, 0]
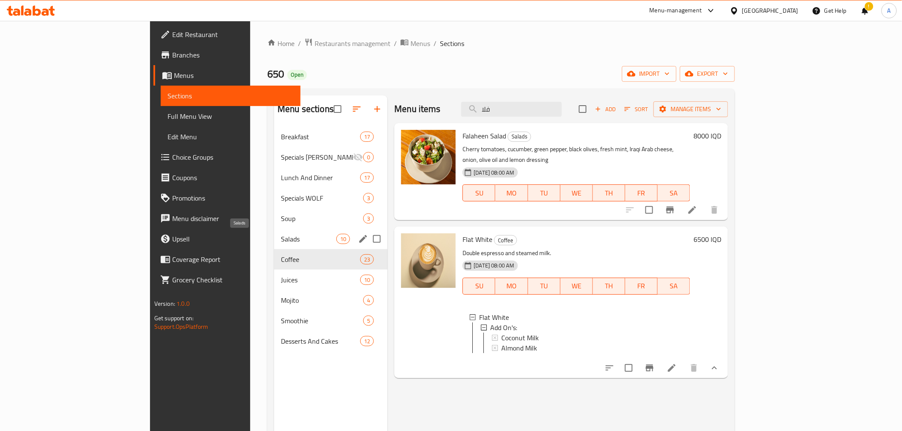
click at [281, 243] on span "Salads" at bounding box center [308, 239] width 55 height 10
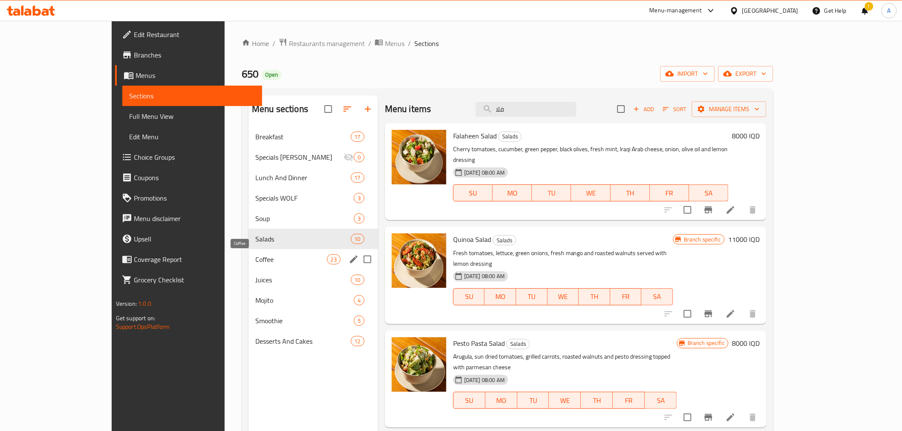
click at [255, 259] on span "Coffee" at bounding box center [290, 259] width 71 height 10
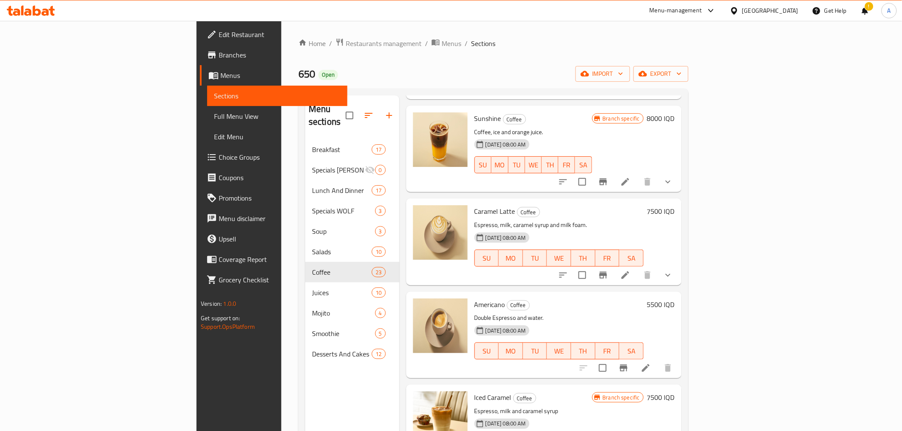
scroll to position [1278, 0]
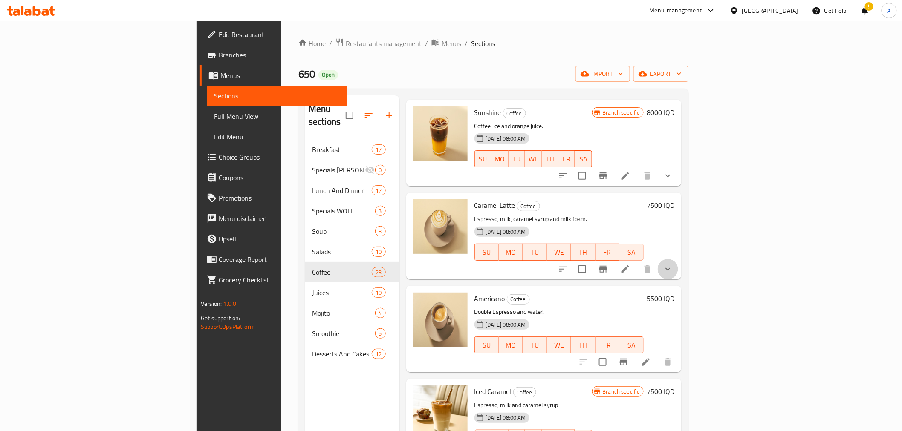
click at [678, 259] on button "show more" at bounding box center [668, 269] width 20 height 20
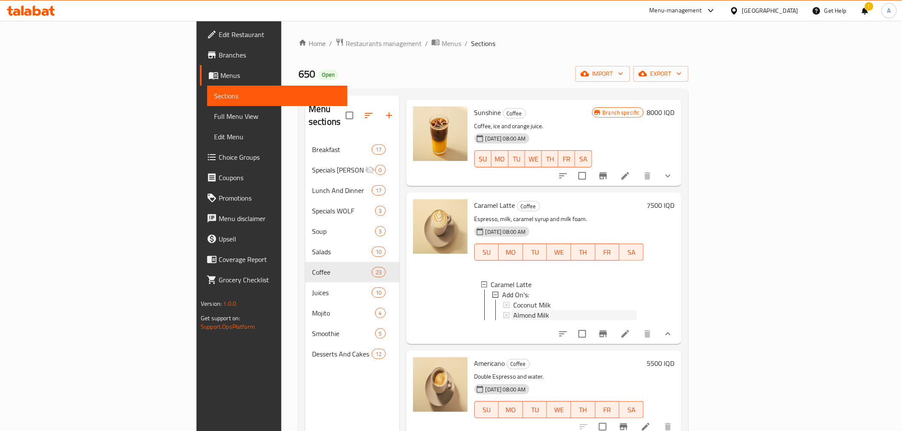
click at [513, 310] on span "Almond Milk" at bounding box center [531, 315] width 36 height 10
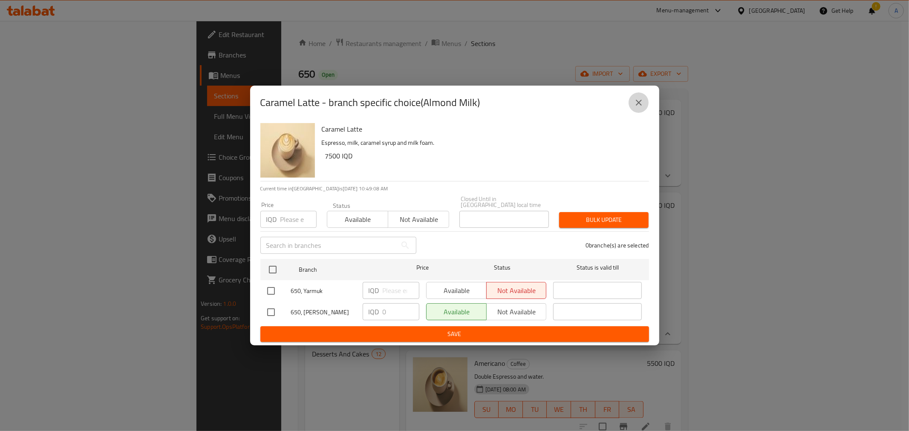
click at [638, 100] on button "close" at bounding box center [639, 102] width 20 height 20
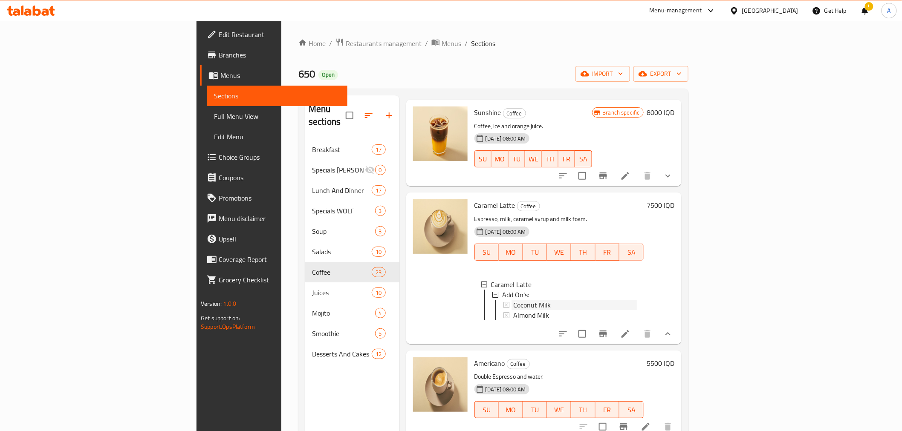
click at [513, 300] on span "Coconut Milk" at bounding box center [532, 305] width 38 height 10
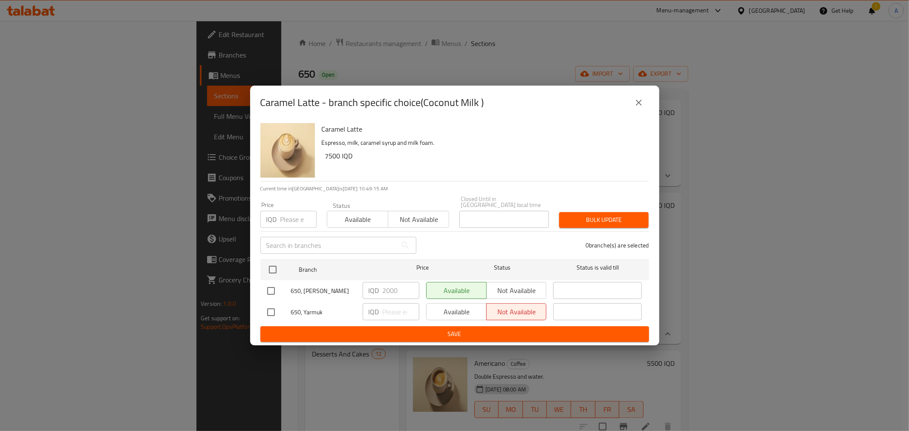
click at [329, 131] on h6 "Caramel Latte" at bounding box center [482, 129] width 320 height 12
copy h6 "Caramel Latte"
drag, startPoint x: 638, startPoint y: 107, endPoint x: 641, endPoint y: 110, distance: 5.1
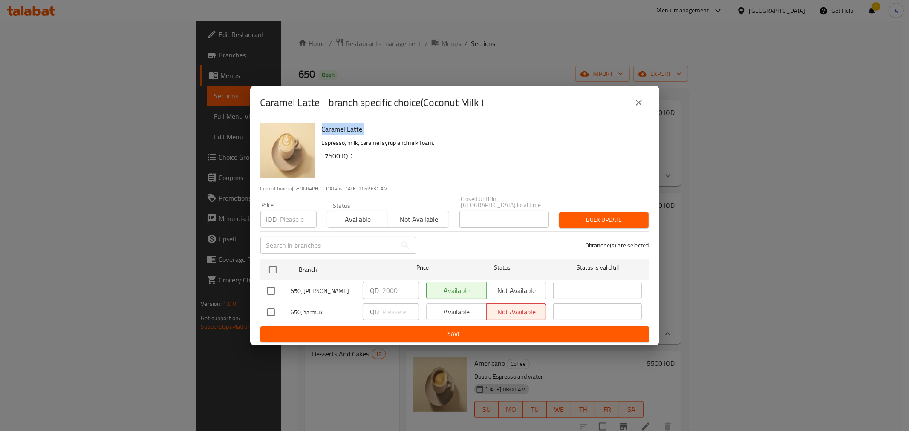
click at [638, 106] on icon "close" at bounding box center [639, 103] width 6 height 6
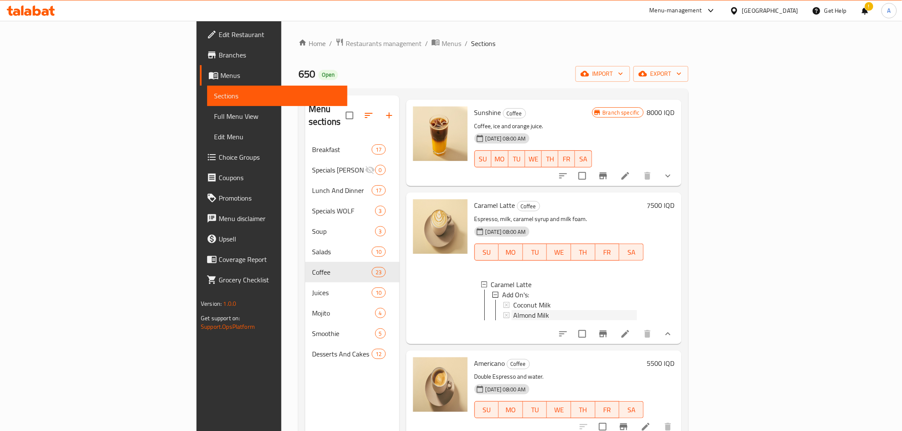
click at [513, 310] on span "Almond Milk" at bounding box center [531, 315] width 36 height 10
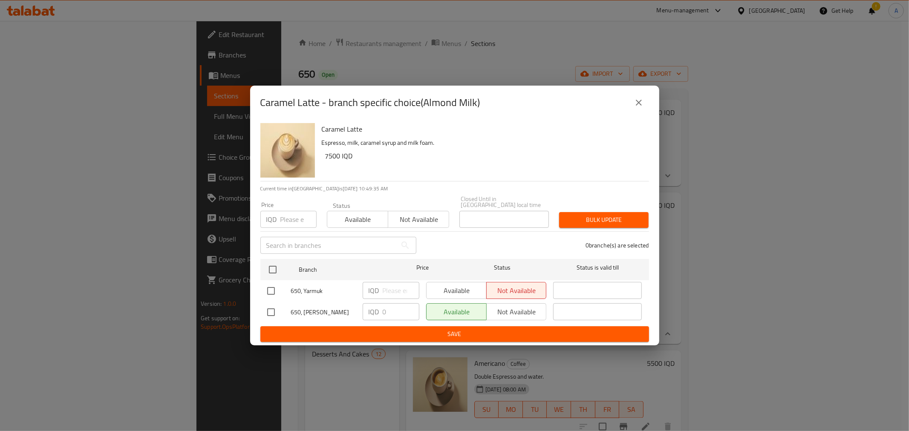
click at [644, 104] on button "close" at bounding box center [639, 102] width 20 height 20
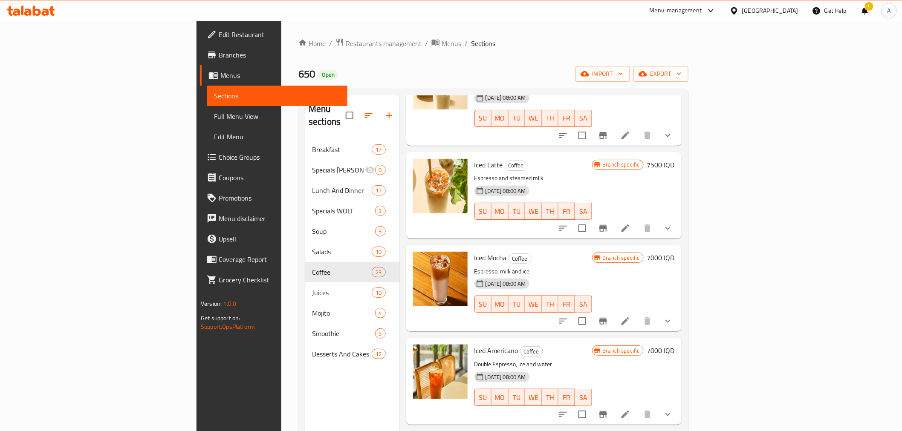
scroll to position [0, 0]
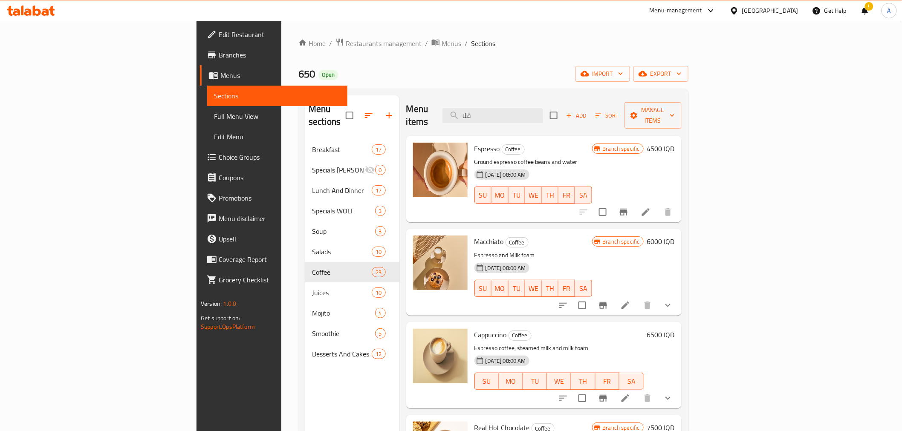
click at [592, 143] on h6 "Espresso Coffee" at bounding box center [533, 149] width 118 height 12
click at [592, 236] on h6 "Macchiato Coffee" at bounding box center [533, 242] width 118 height 12
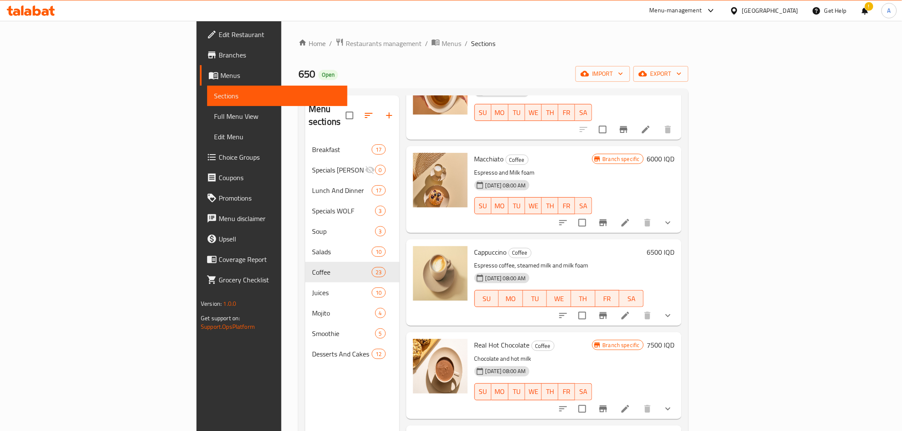
scroll to position [95, 0]
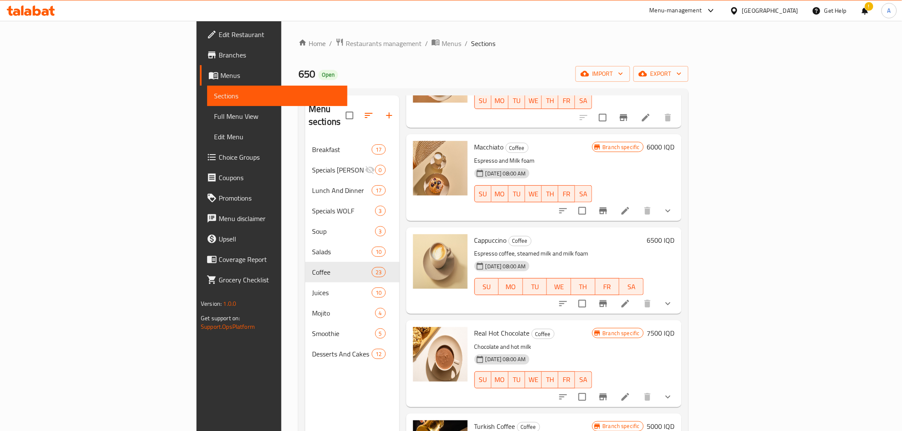
click at [675, 173] on div "Branch specific 6000 IQD" at bounding box center [633, 177] width 83 height 73
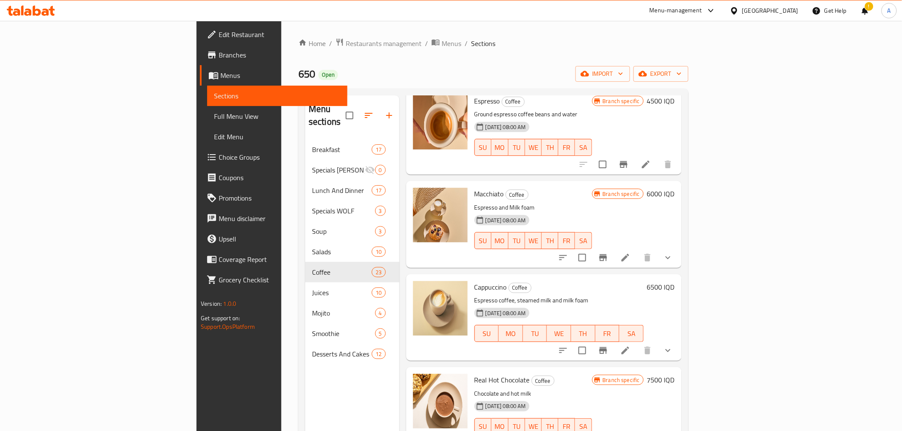
scroll to position [0, 0]
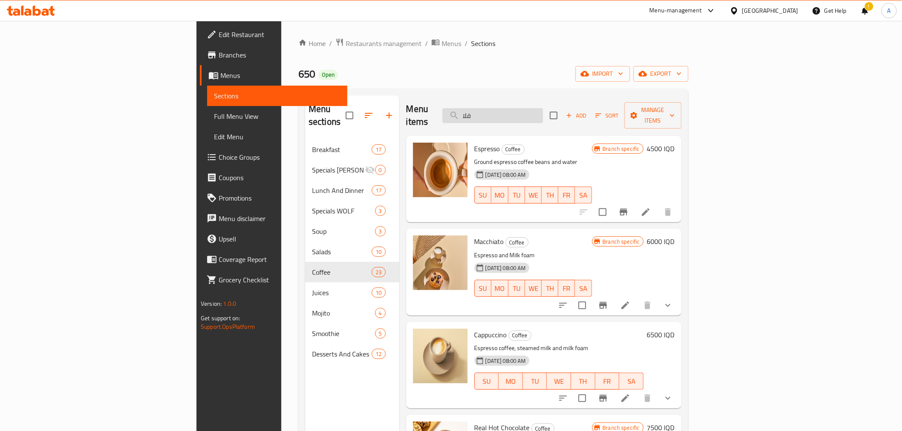
click at [543, 115] on input "فلا" at bounding box center [492, 115] width 101 height 15
click at [585, 143] on h6 "Espresso Coffee" at bounding box center [533, 149] width 118 height 12
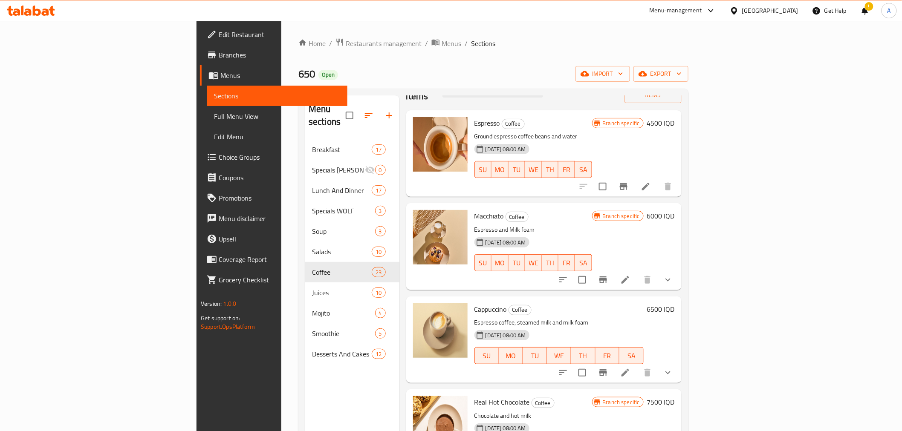
scroll to position [47, 0]
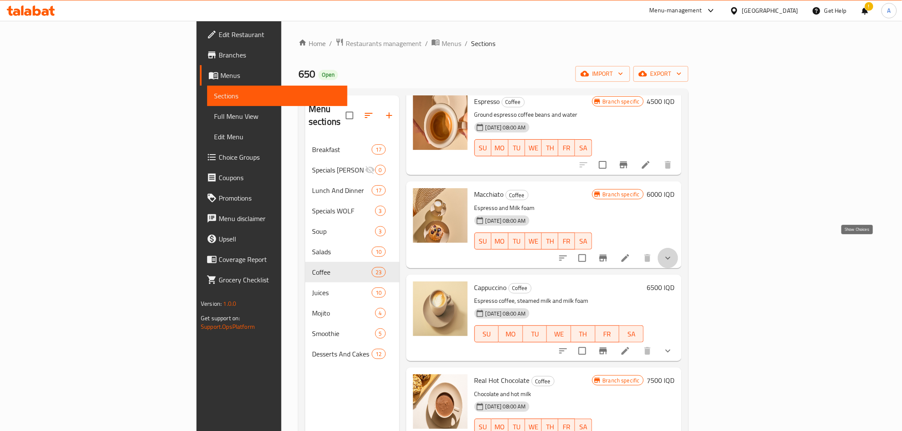
click at [673, 253] on icon "show more" at bounding box center [668, 258] width 10 height 10
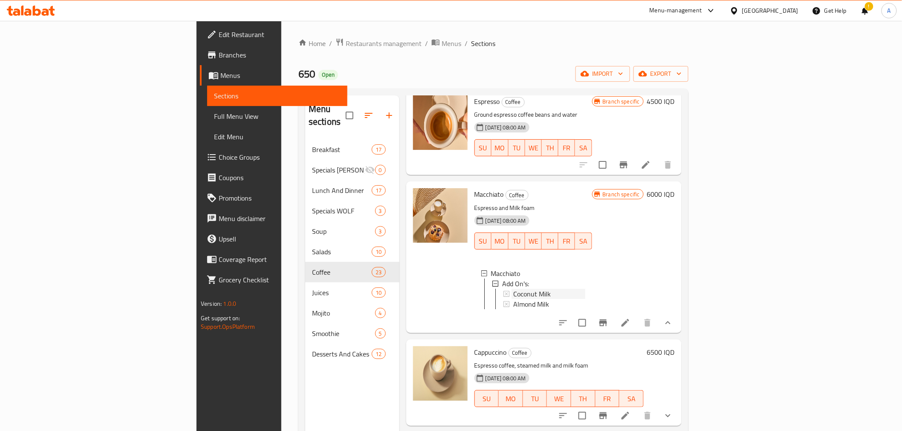
click at [513, 289] on span "Coconut Milk" at bounding box center [532, 294] width 38 height 10
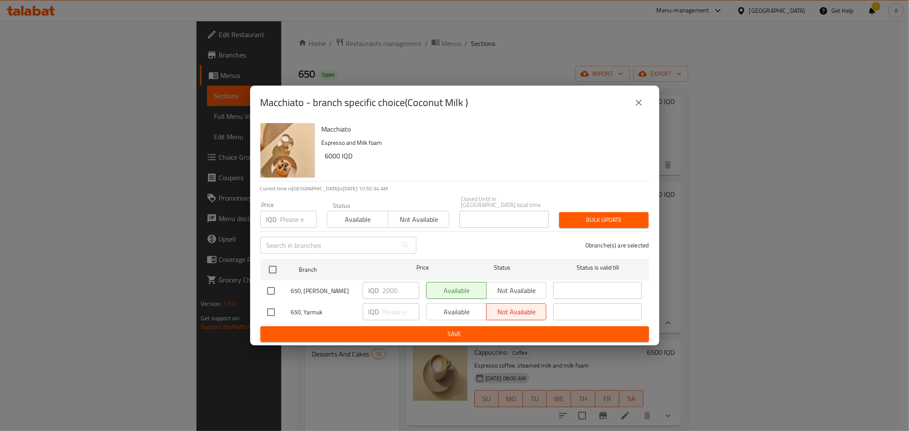
click at [333, 133] on h6 "Macchiato" at bounding box center [482, 129] width 320 height 12
copy h6 "Macchiato"
drag, startPoint x: 642, startPoint y: 103, endPoint x: 655, endPoint y: 99, distance: 13.9
drag, startPoint x: 655, startPoint y: 99, endPoint x: 637, endPoint y: 105, distance: 19.4
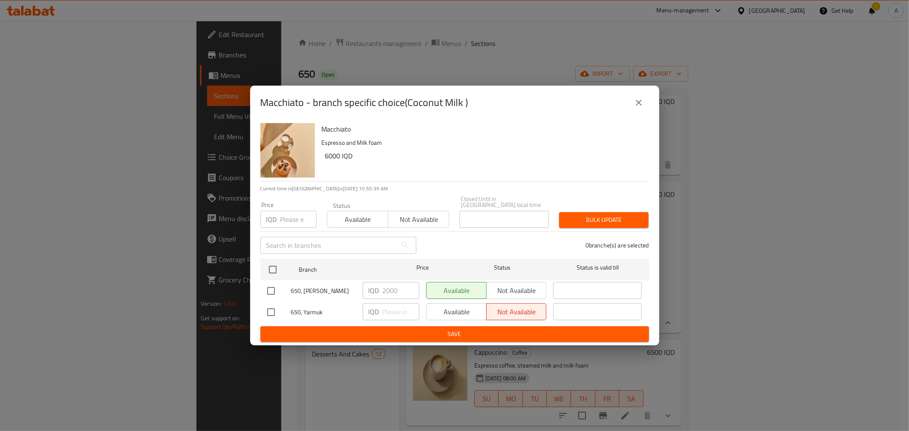
click at [629, 99] on div "Macchiato - branch specific choice(Coconut Milk )" at bounding box center [454, 102] width 389 height 20
click at [638, 106] on icon "close" at bounding box center [639, 103] width 6 height 6
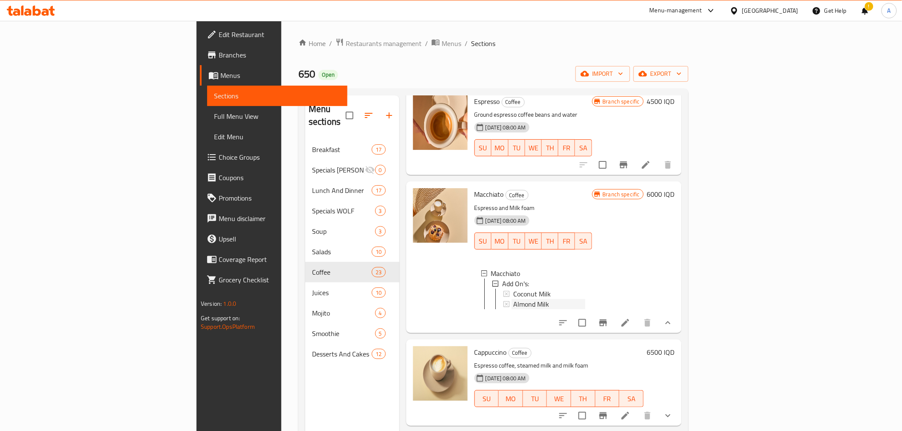
click at [513, 299] on span "Almond Milk" at bounding box center [531, 304] width 36 height 10
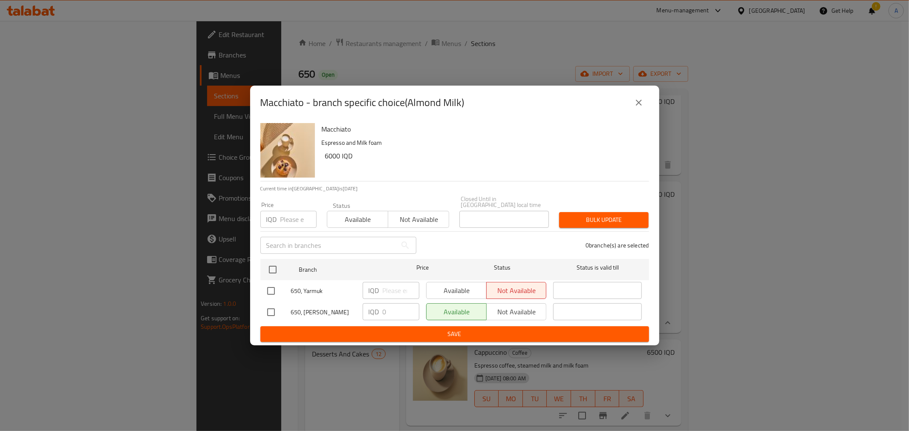
click at [638, 96] on button "close" at bounding box center [639, 102] width 20 height 20
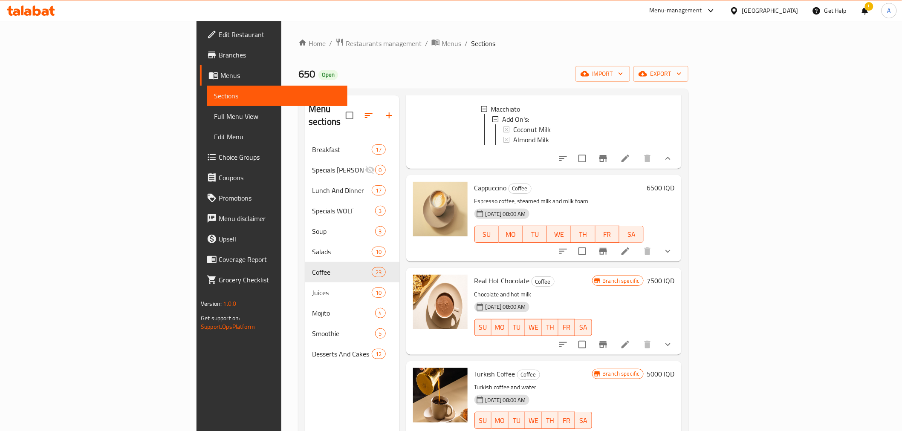
scroll to position [237, 0]
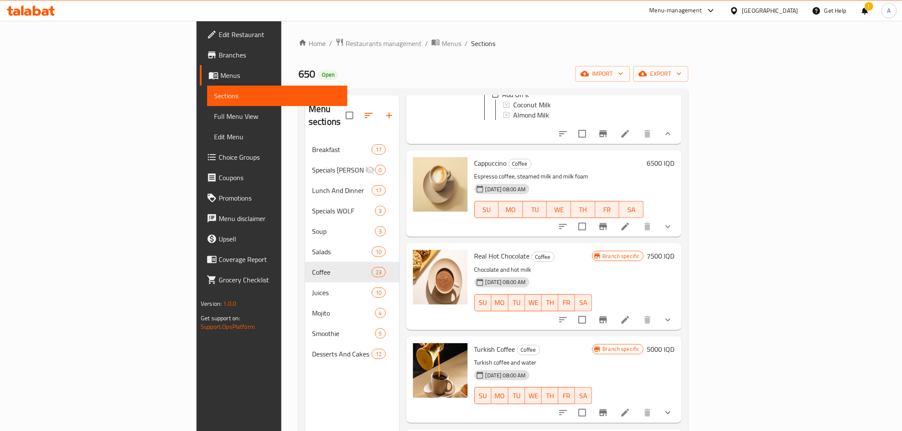
click at [678, 221] on button "show more" at bounding box center [668, 226] width 20 height 20
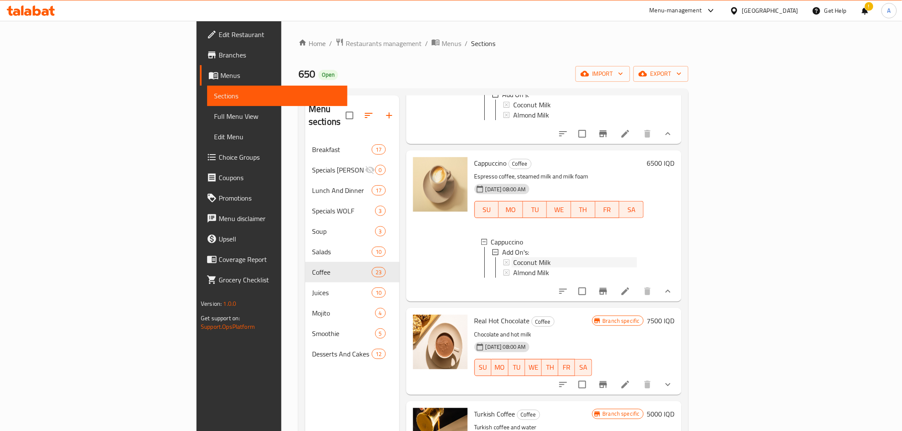
click at [513, 257] on span "Coconut Milk" at bounding box center [532, 262] width 38 height 10
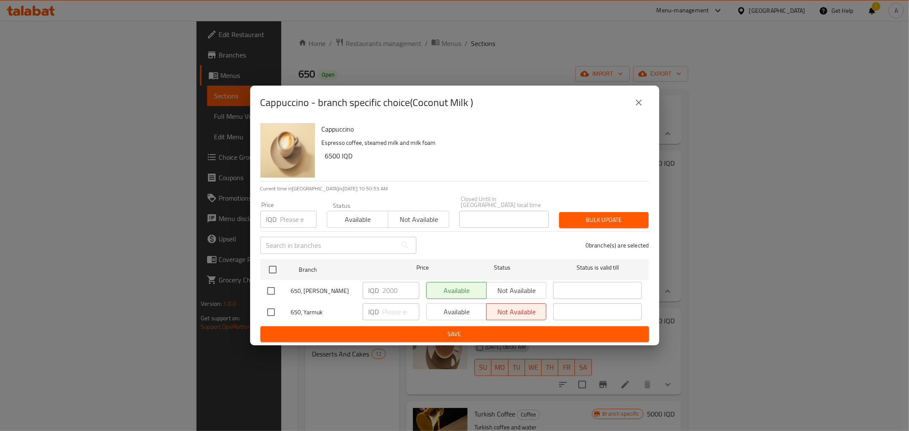
click at [278, 105] on h2 "Cappuccino - branch specific choice(Coconut Milk )" at bounding box center [366, 103] width 213 height 14
copy h2 "Cappuccino"
click at [636, 108] on icon "close" at bounding box center [639, 103] width 10 height 10
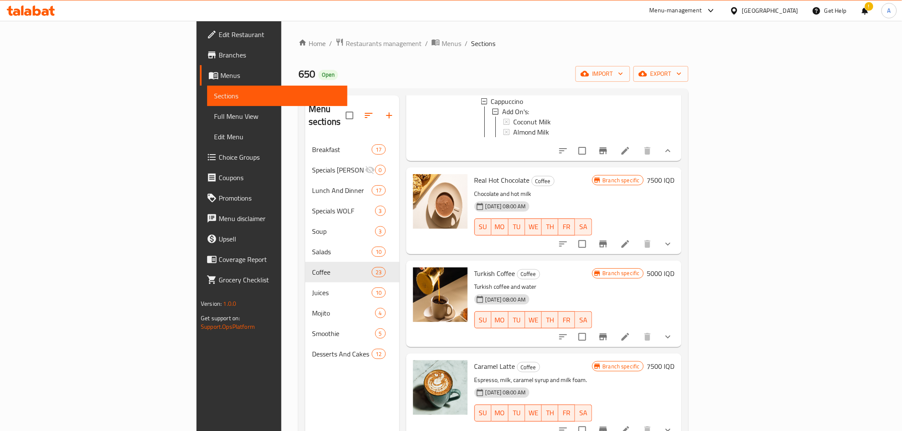
scroll to position [378, 0]
click at [673, 245] on icon "show more" at bounding box center [668, 243] width 10 height 10
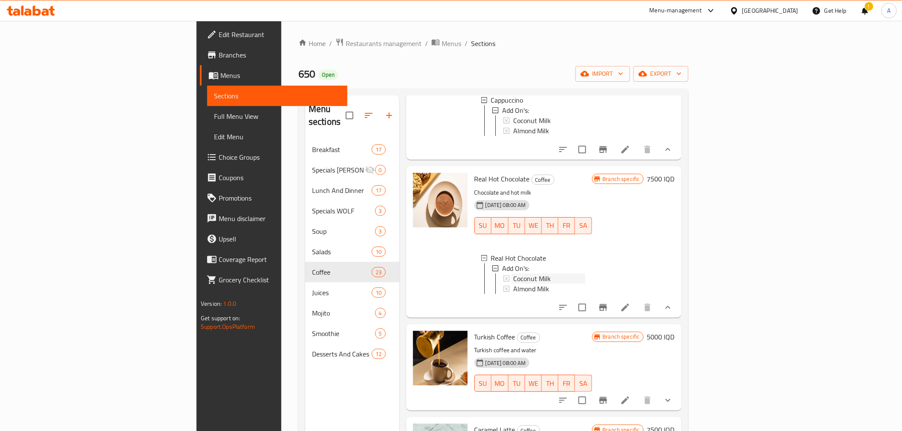
click at [513, 279] on span "Coconut Milk" at bounding box center [532, 279] width 38 height 10
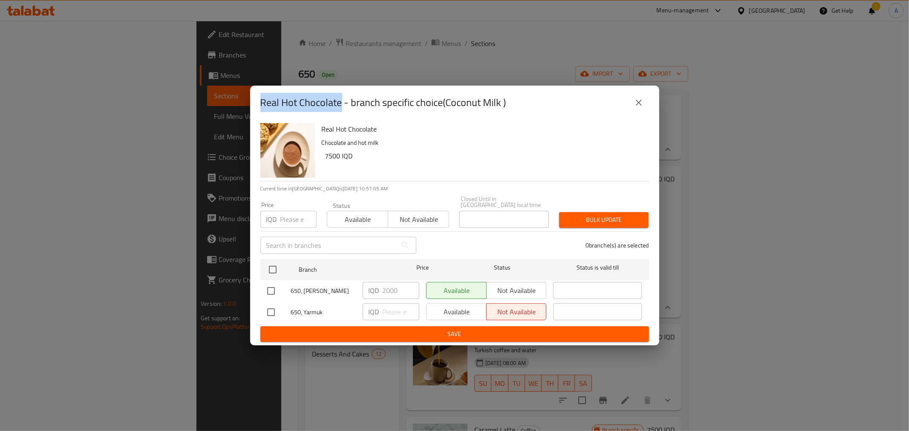
drag, startPoint x: 261, startPoint y: 107, endPoint x: 341, endPoint y: 109, distance: 80.1
click at [341, 109] on h2 "Real Hot Chocolate - branch specific choice(Coconut Milk )" at bounding box center [383, 103] width 246 height 14
copy h2 "Real Hot Chocolate"
click at [637, 101] on icon "close" at bounding box center [639, 103] width 10 height 10
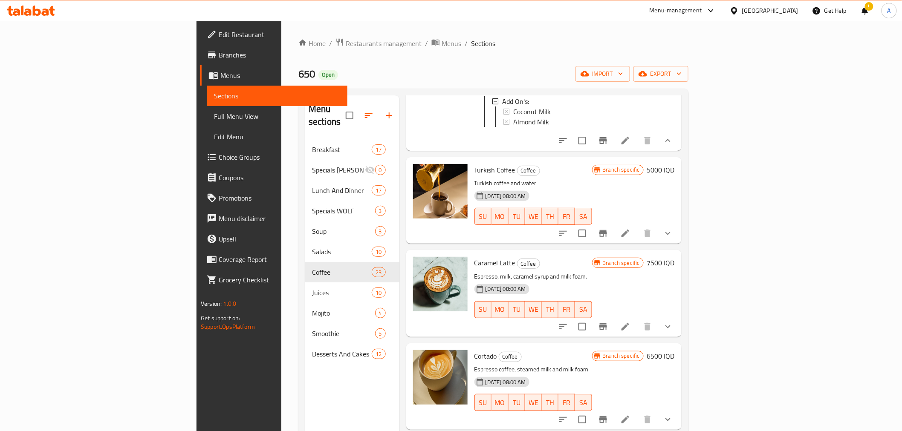
scroll to position [568, 0]
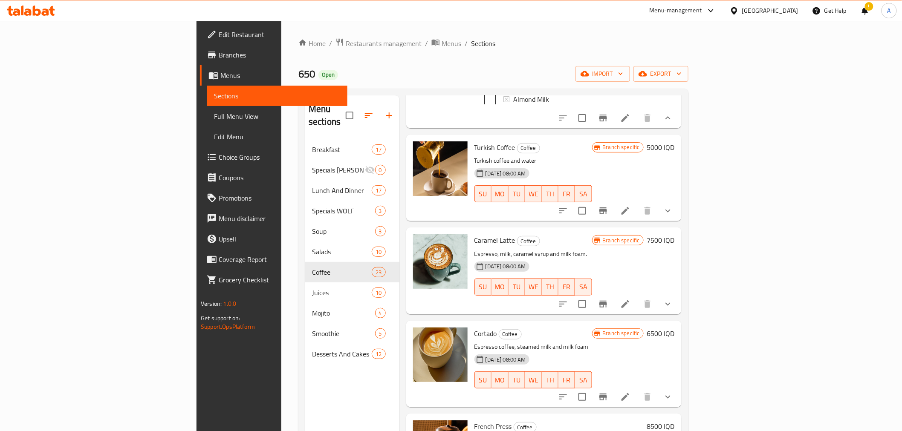
click at [673, 216] on icon "show more" at bounding box center [668, 211] width 10 height 10
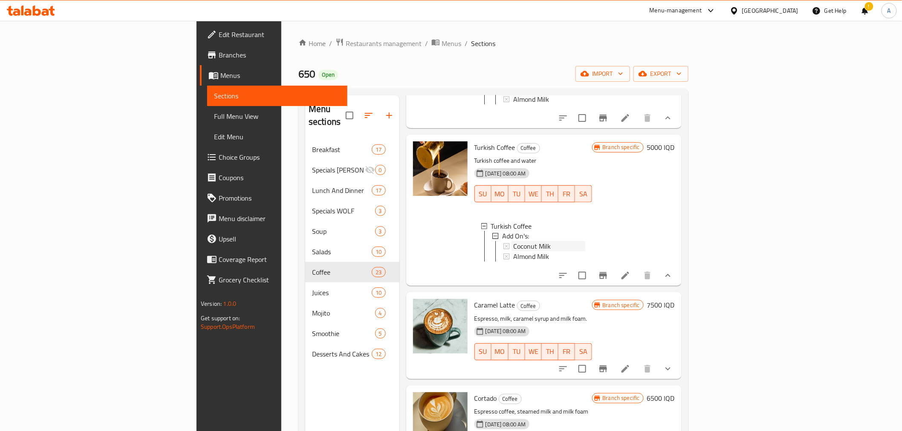
click at [513, 252] on span "Coconut Milk" at bounding box center [532, 247] width 38 height 10
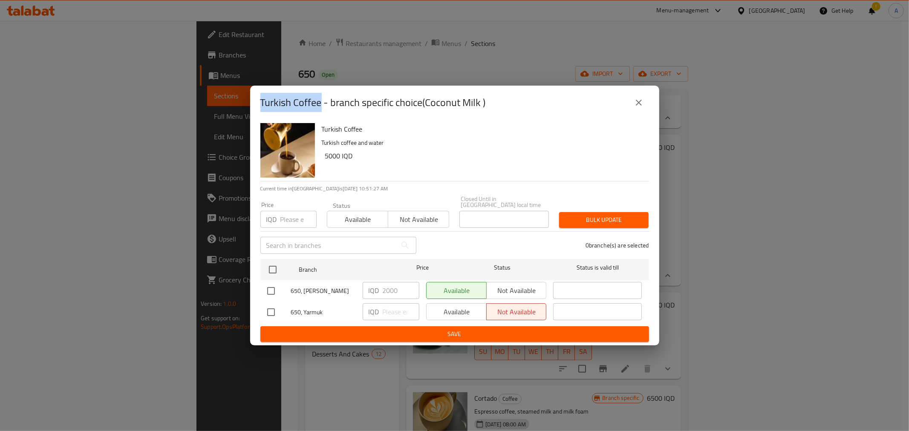
drag, startPoint x: 262, startPoint y: 104, endPoint x: 318, endPoint y: 109, distance: 56.5
click at [318, 109] on h2 "Turkish Coffee - branch specific choice(Coconut Milk )" at bounding box center [372, 103] width 225 height 14
copy h2 "Turkish Coffee"
click at [636, 108] on icon "close" at bounding box center [639, 103] width 10 height 10
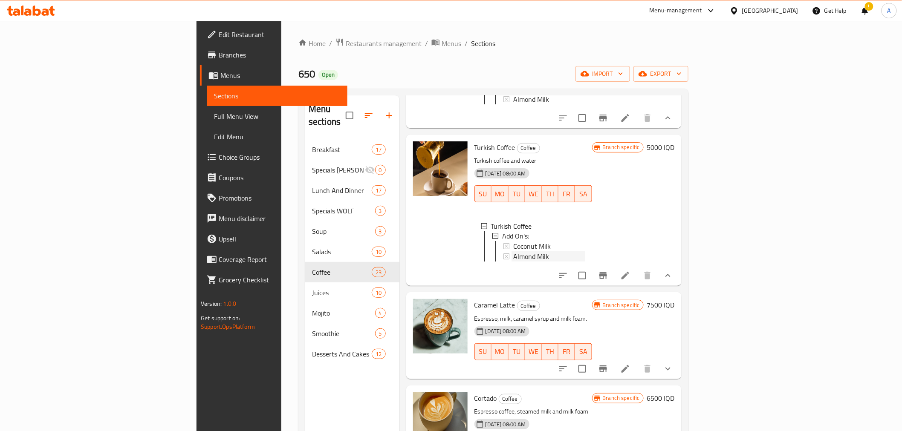
click at [513, 262] on span "Almond Milk" at bounding box center [531, 257] width 36 height 10
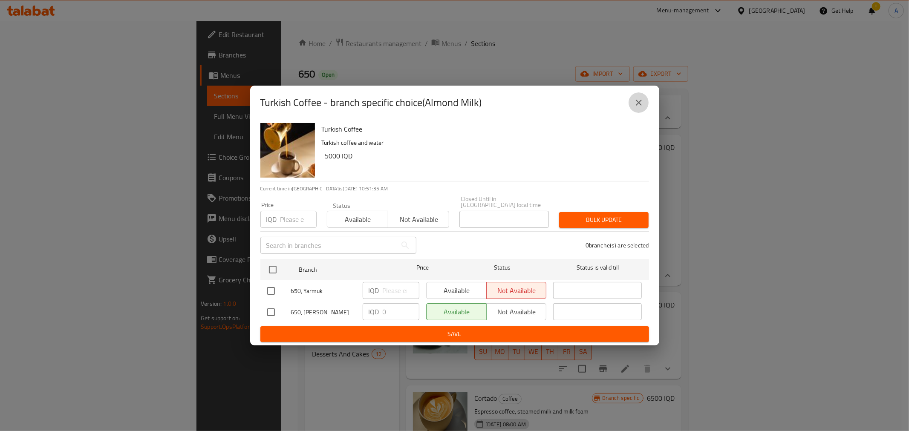
click at [643, 107] on icon "close" at bounding box center [639, 103] width 10 height 10
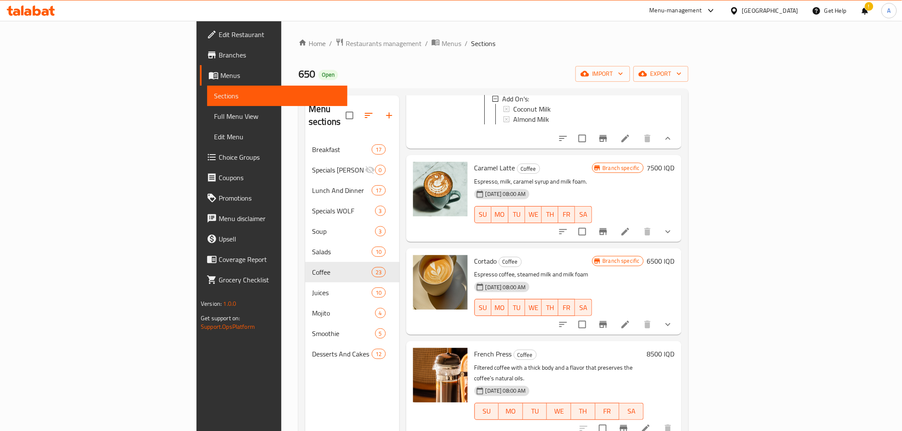
scroll to position [710, 0]
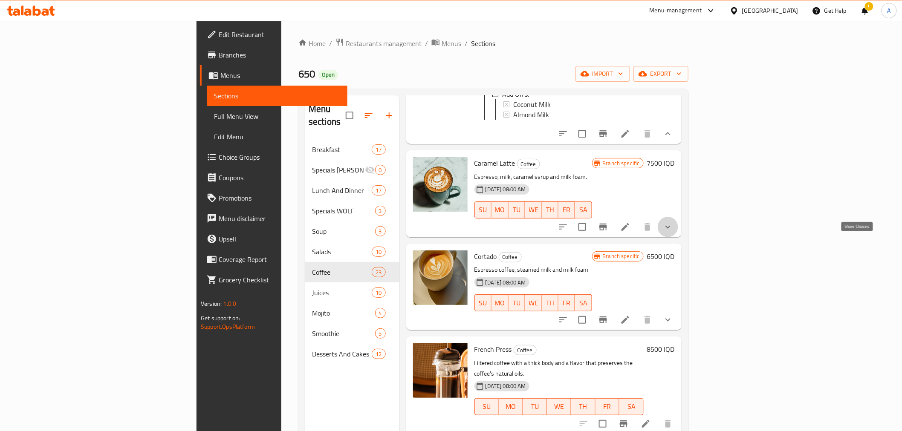
click at [673, 232] on icon "show more" at bounding box center [668, 227] width 10 height 10
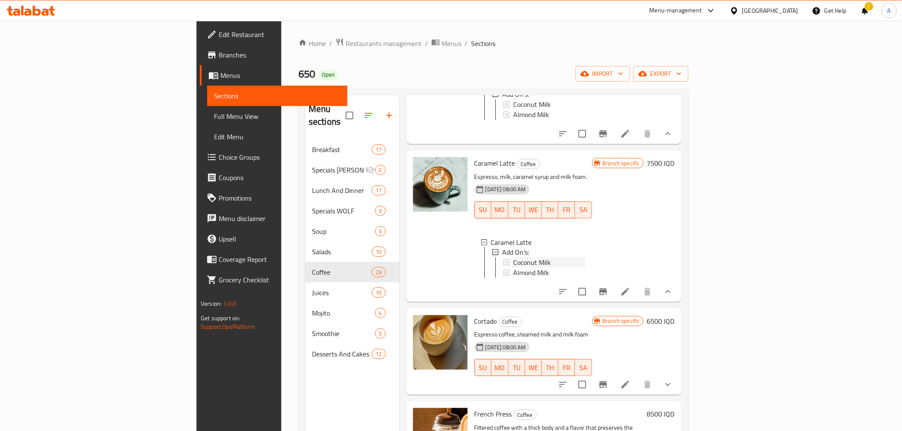
click at [513, 268] on span "Coconut Milk" at bounding box center [532, 263] width 38 height 10
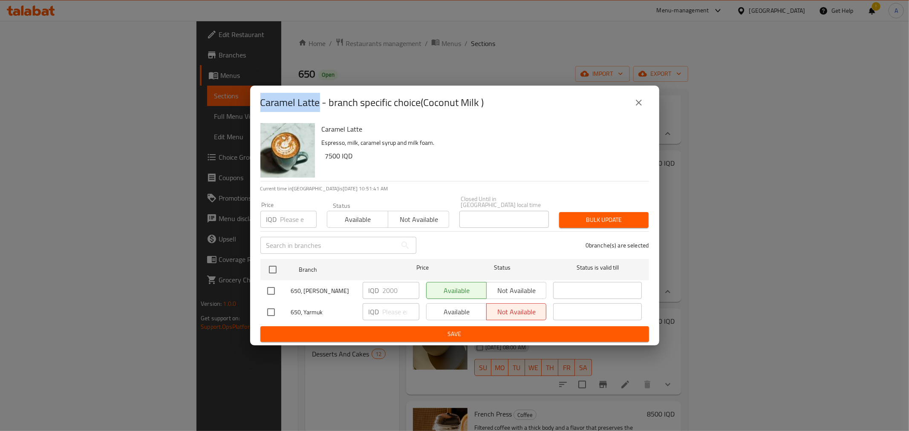
drag, startPoint x: 260, startPoint y: 103, endPoint x: 318, endPoint y: 108, distance: 58.6
click at [318, 108] on h2 "Caramel Latte - branch specific choice(Coconut Milk )" at bounding box center [372, 103] width 224 height 14
copy h2 "Caramel Latte"
click at [641, 103] on icon "close" at bounding box center [639, 103] width 10 height 10
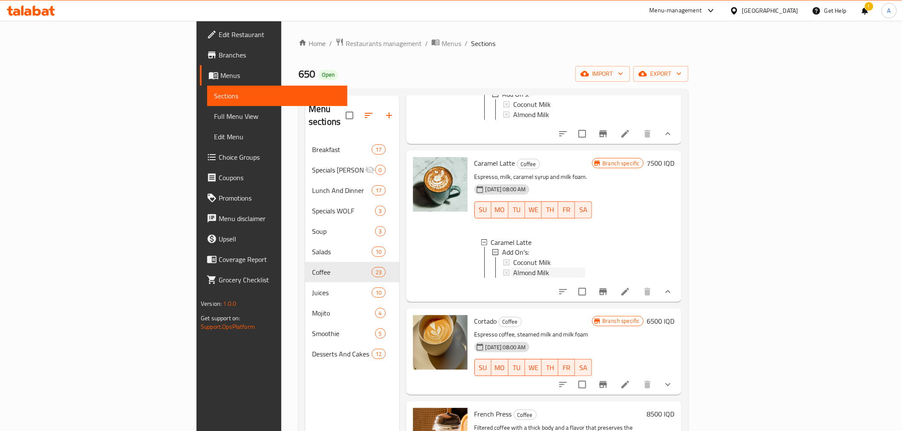
click at [513, 278] on span "Almond Milk" at bounding box center [531, 273] width 36 height 10
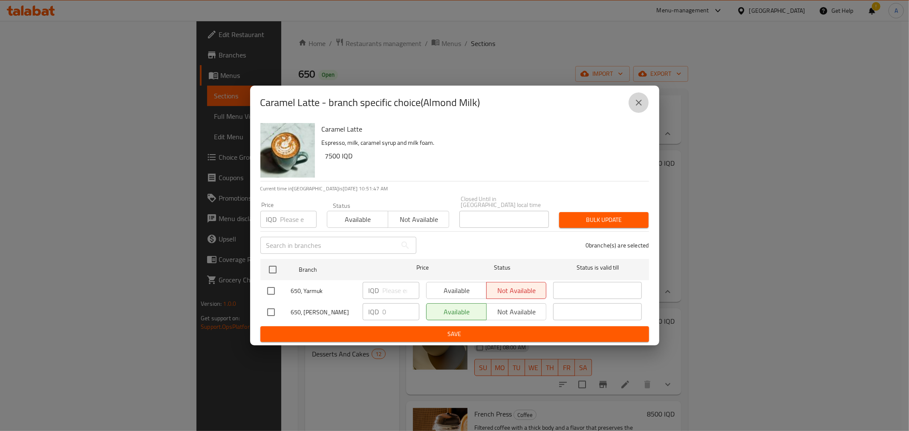
click at [637, 105] on icon "close" at bounding box center [639, 103] width 10 height 10
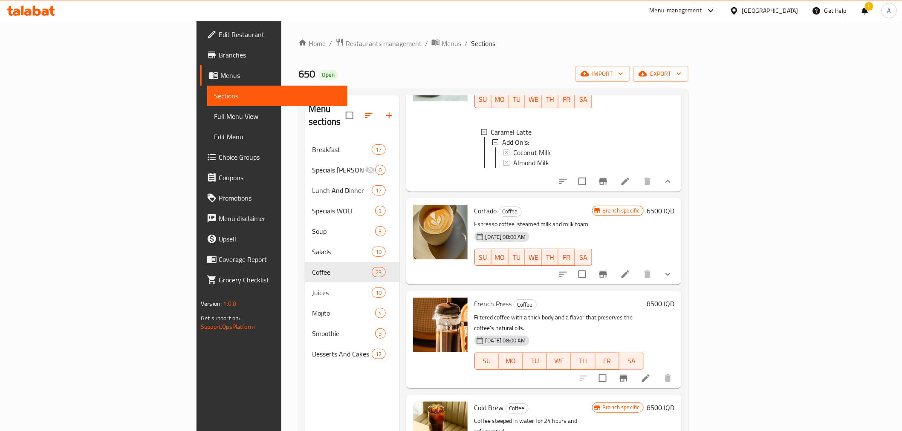
scroll to position [852, 0]
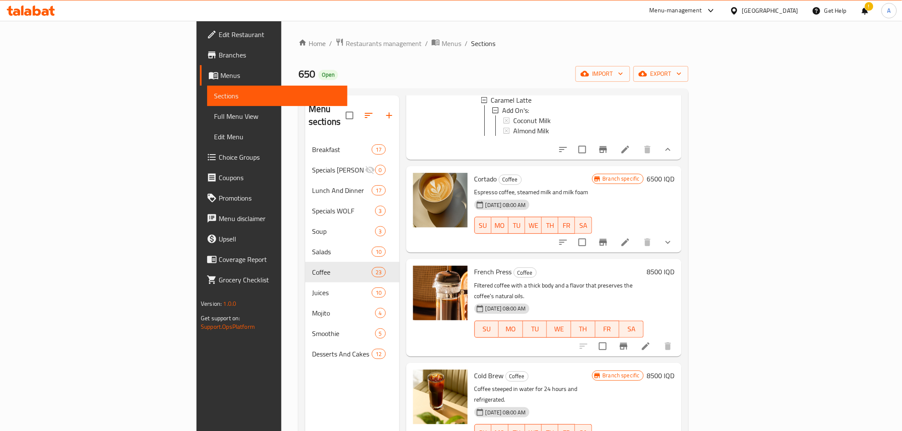
click at [673, 248] on icon "show more" at bounding box center [668, 242] width 10 height 10
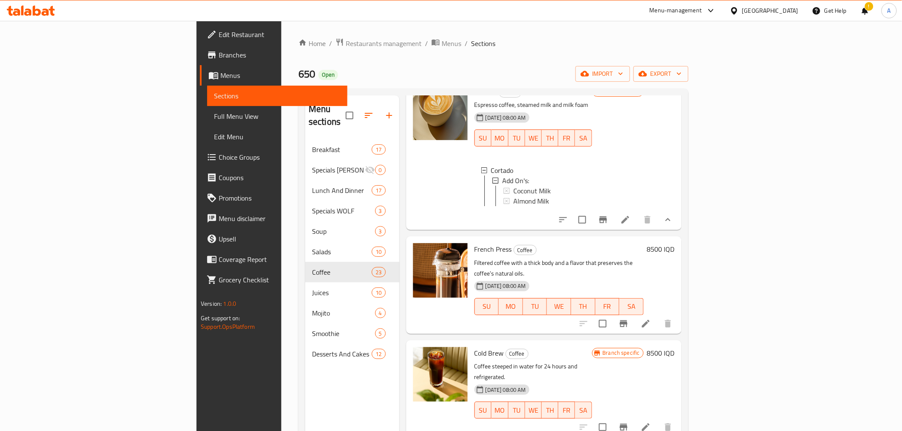
scroll to position [994, 0]
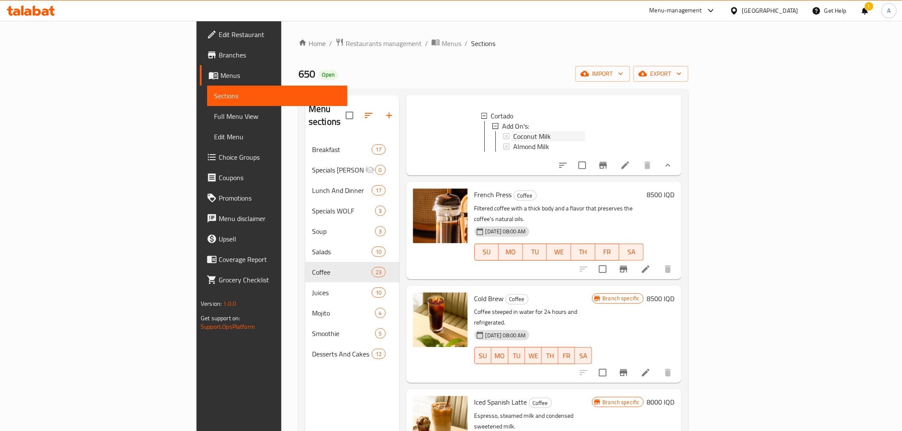
click at [513, 141] on span "Coconut Milk" at bounding box center [532, 136] width 38 height 10
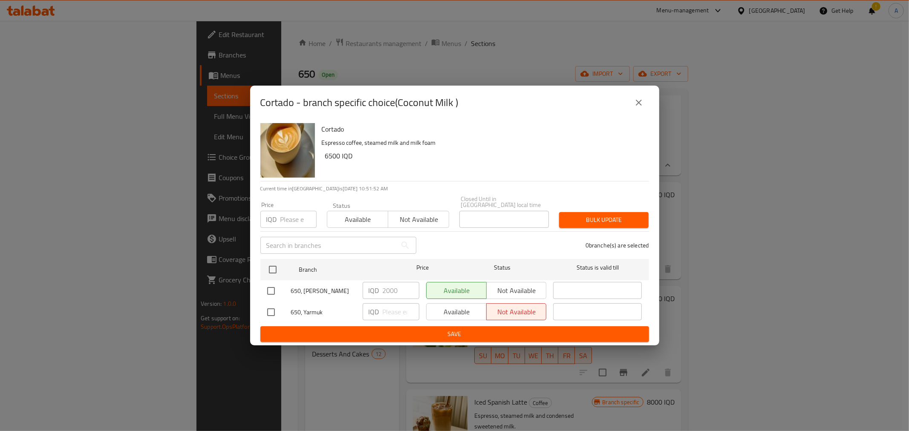
click at [278, 110] on h2 "Cortado - branch specific choice(Coconut Milk )" at bounding box center [359, 103] width 198 height 14
copy h2 "Cortado"
click at [645, 101] on button "close" at bounding box center [639, 102] width 20 height 20
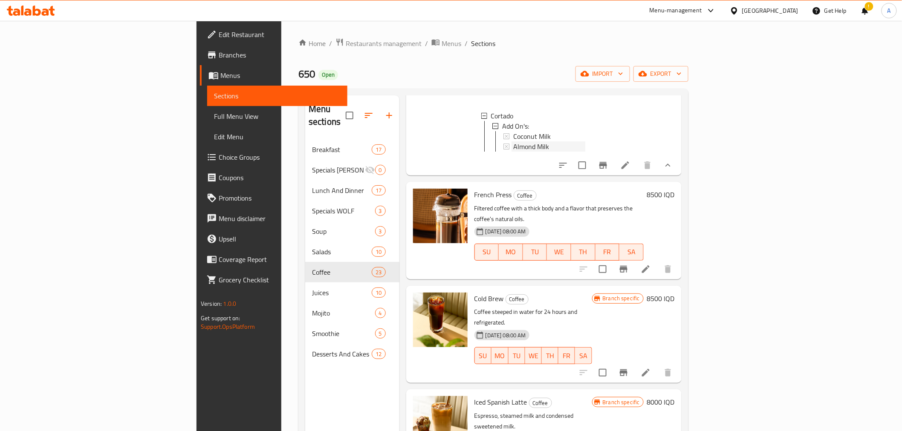
click at [513, 152] on span "Almond Milk" at bounding box center [531, 146] width 36 height 10
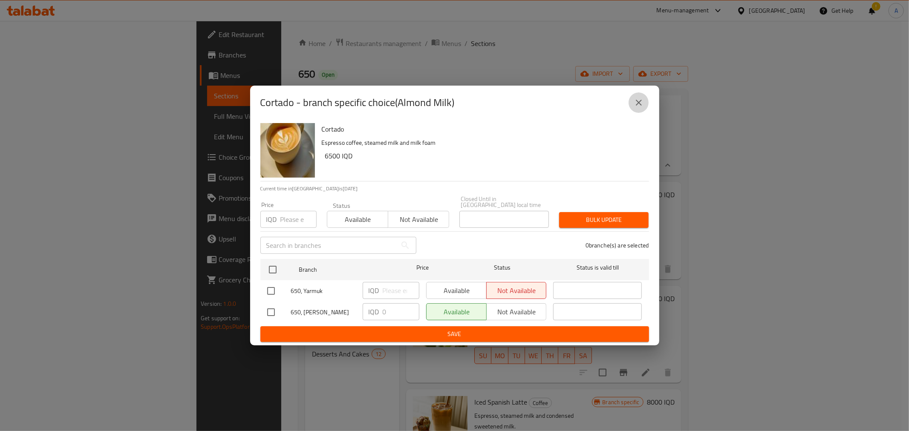
click at [644, 105] on button "close" at bounding box center [639, 102] width 20 height 20
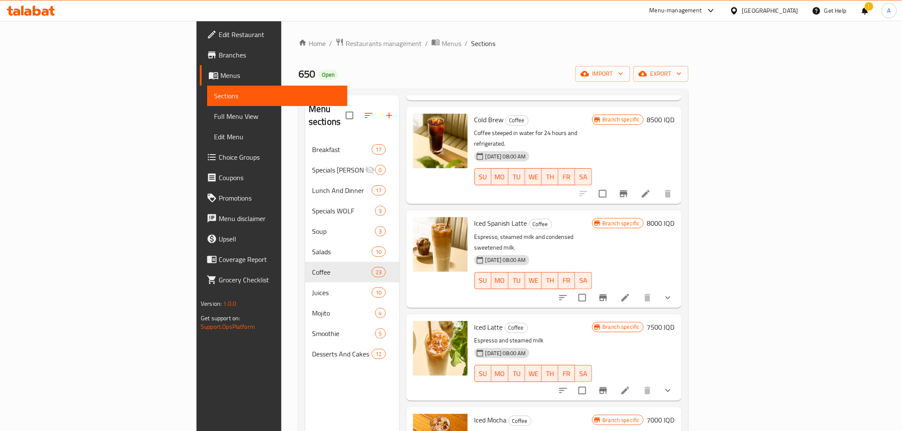
scroll to position [1183, 0]
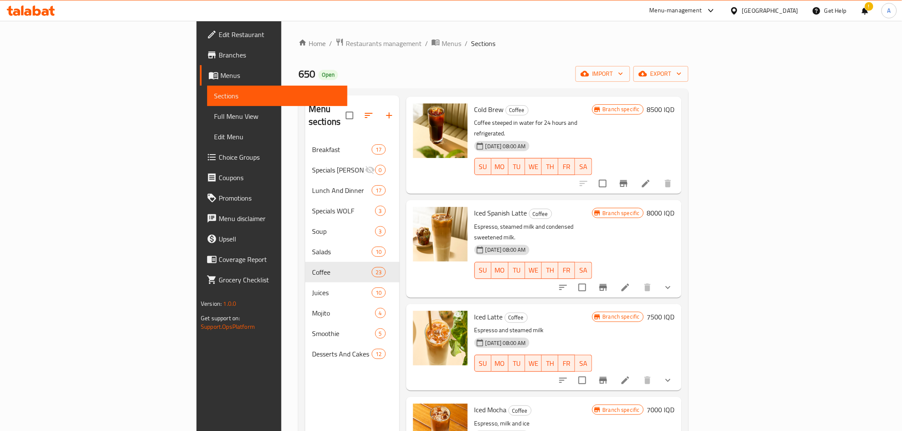
click at [678, 278] on button "show more" at bounding box center [668, 287] width 20 height 20
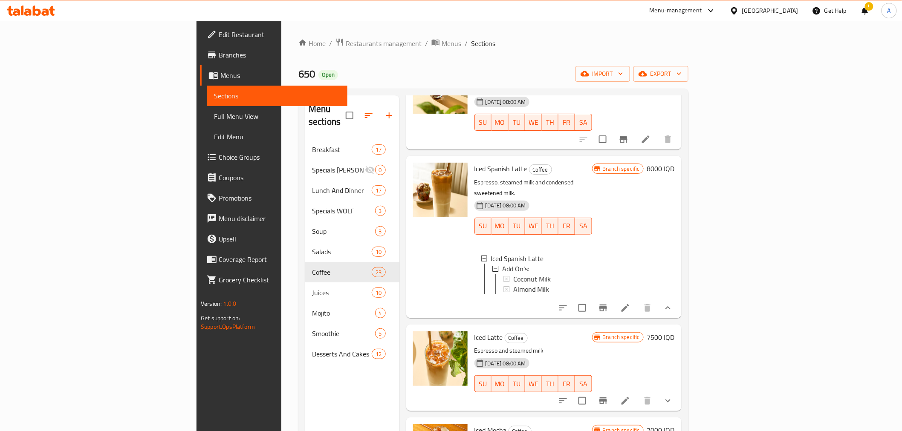
scroll to position [1231, 0]
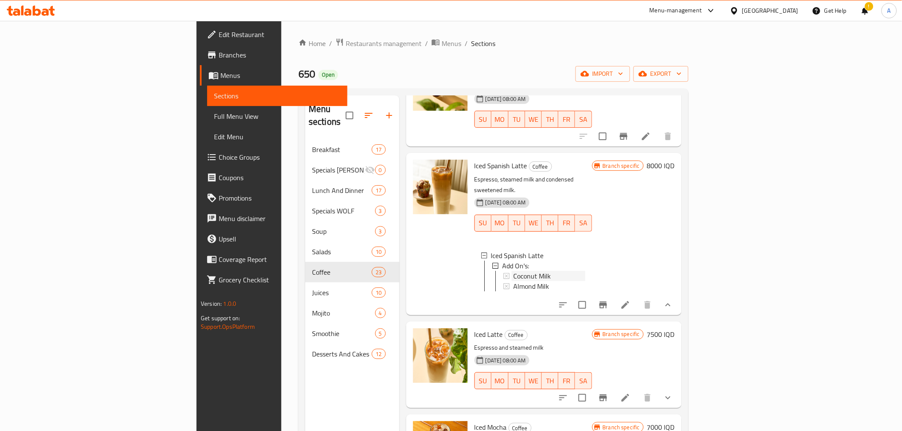
click at [513, 271] on span "Coconut Milk" at bounding box center [532, 276] width 38 height 10
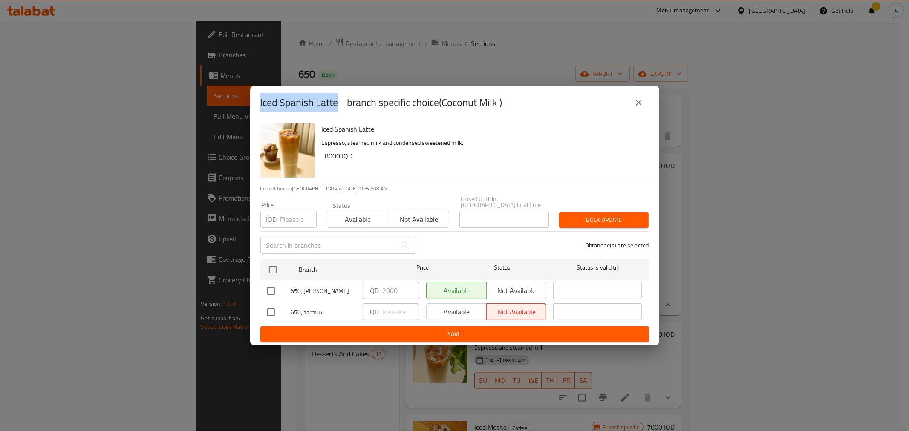
drag, startPoint x: 260, startPoint y: 104, endPoint x: 336, endPoint y: 108, distance: 75.5
click at [336, 108] on h2 "Iced Spanish Latte - branch specific choice(Coconut Milk )" at bounding box center [381, 103] width 242 height 14
copy h2 "Iced Spanish Latte"
click at [637, 106] on icon "close" at bounding box center [639, 103] width 10 height 10
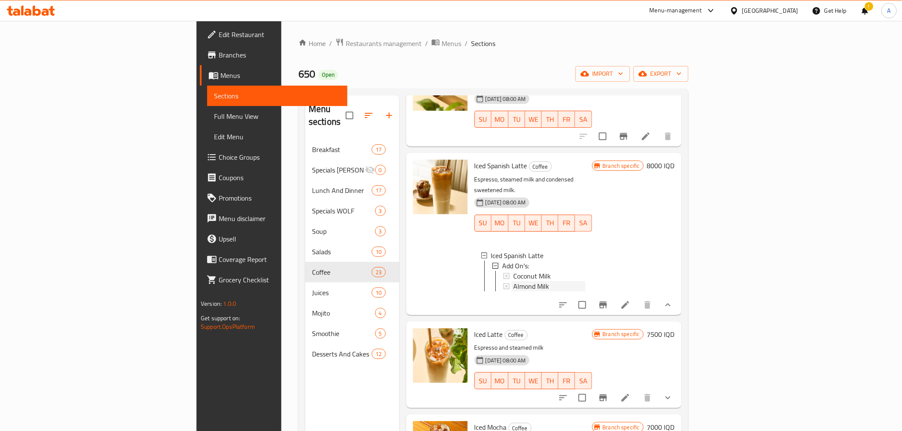
click at [513, 283] on span "Almond Milk" at bounding box center [531, 286] width 36 height 10
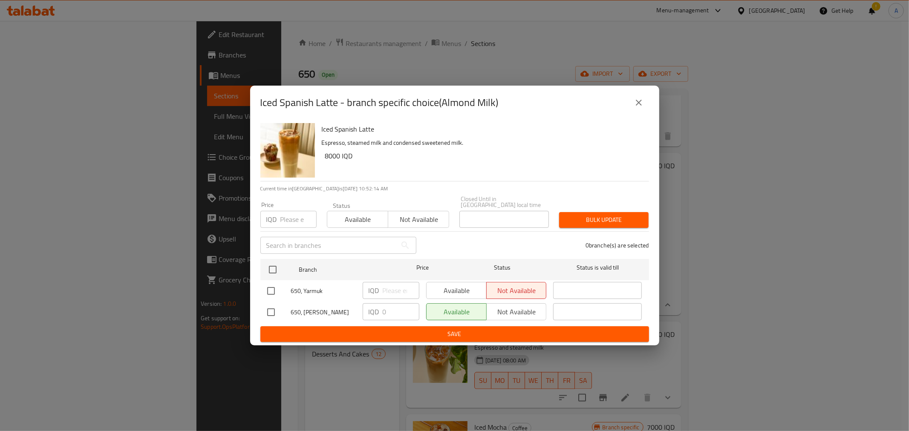
click at [635, 108] on icon "close" at bounding box center [639, 103] width 10 height 10
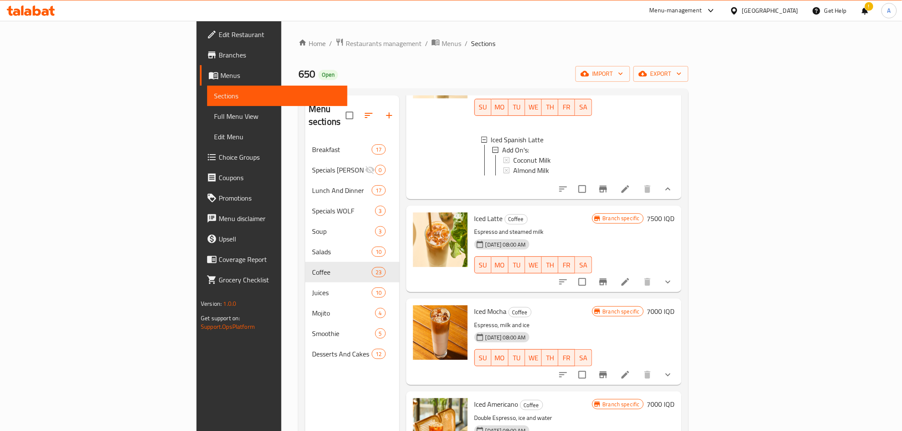
scroll to position [1373, 0]
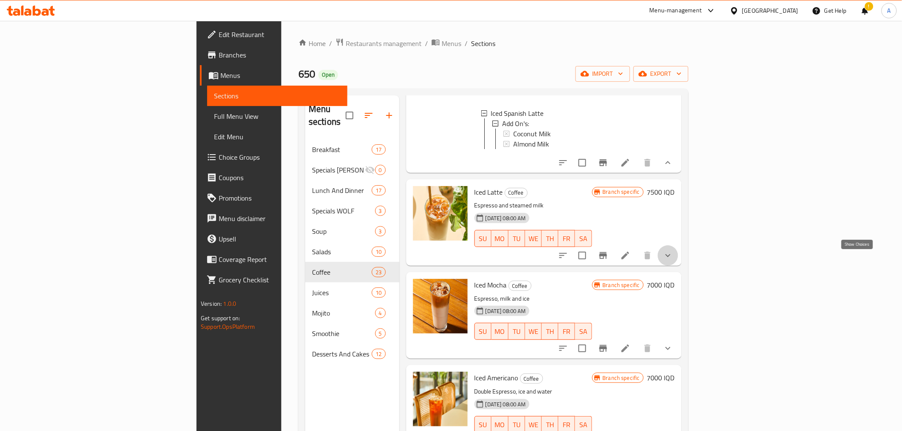
click at [673, 256] on icon "show more" at bounding box center [668, 256] width 10 height 10
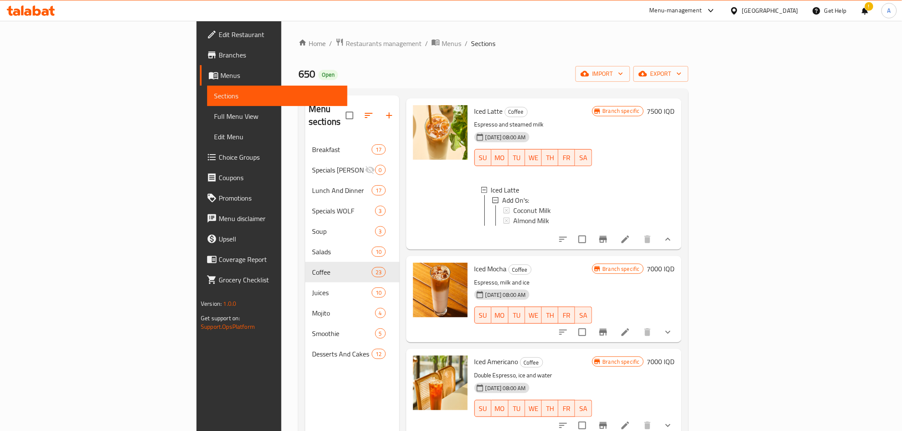
scroll to position [1468, 0]
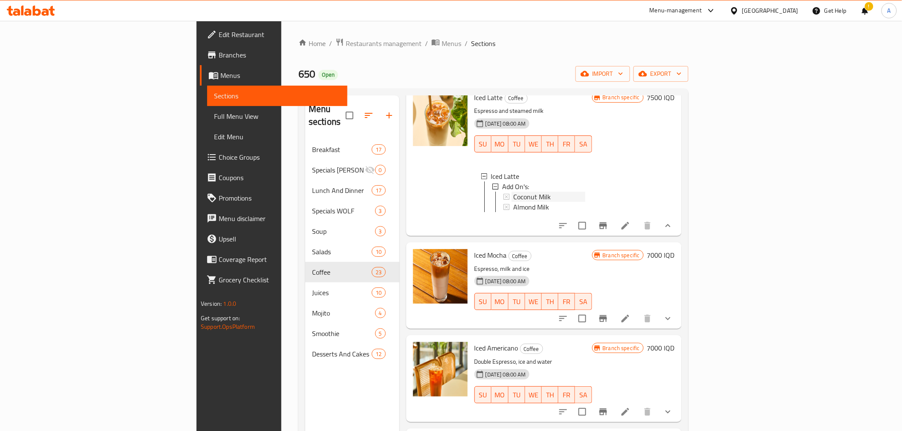
click at [513, 201] on span "Coconut Milk" at bounding box center [532, 197] width 38 height 10
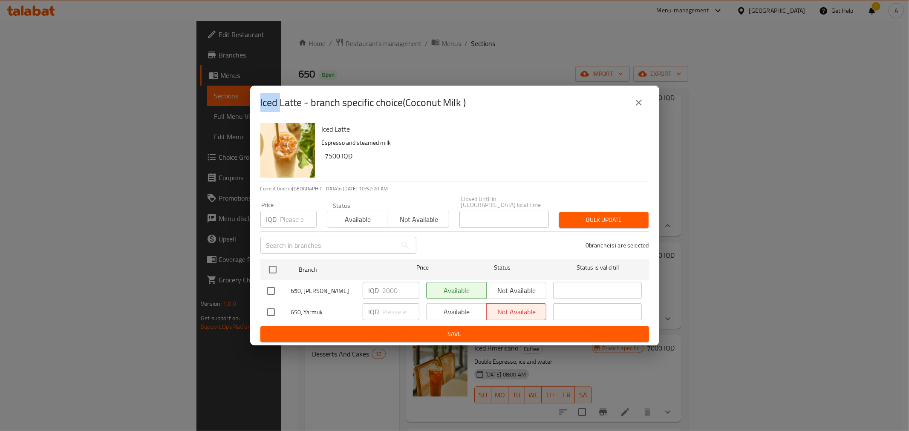
drag, startPoint x: 261, startPoint y: 104, endPoint x: 282, endPoint y: 105, distance: 20.5
click at [282, 105] on h2 "Iced Latte - branch specific choice(Coconut Milk )" at bounding box center [363, 103] width 206 height 14
click at [308, 108] on h2 "Iced Latte - branch specific choice(Coconut Milk )" at bounding box center [363, 103] width 206 height 14
drag, startPoint x: 261, startPoint y: 107, endPoint x: 300, endPoint y: 108, distance: 39.2
click at [300, 108] on h2 "Iced Latte - branch specific choice(Coconut Milk )" at bounding box center [363, 103] width 206 height 14
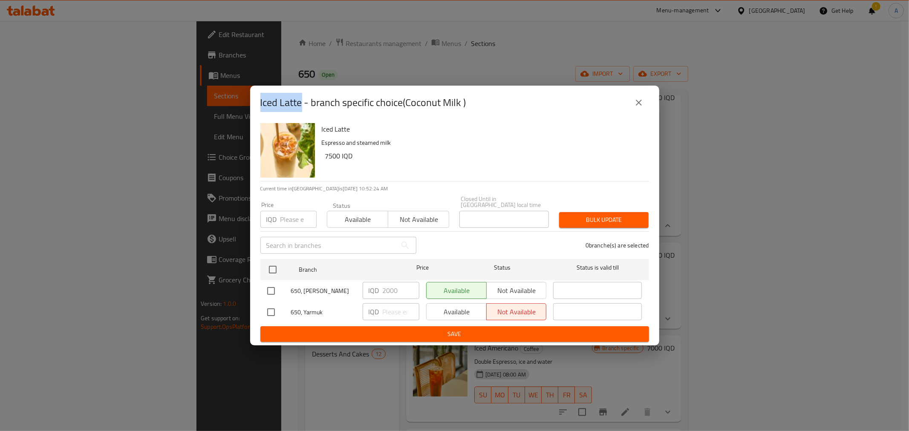
copy h2 "Iced Latte"
click at [633, 104] on button "close" at bounding box center [639, 102] width 20 height 20
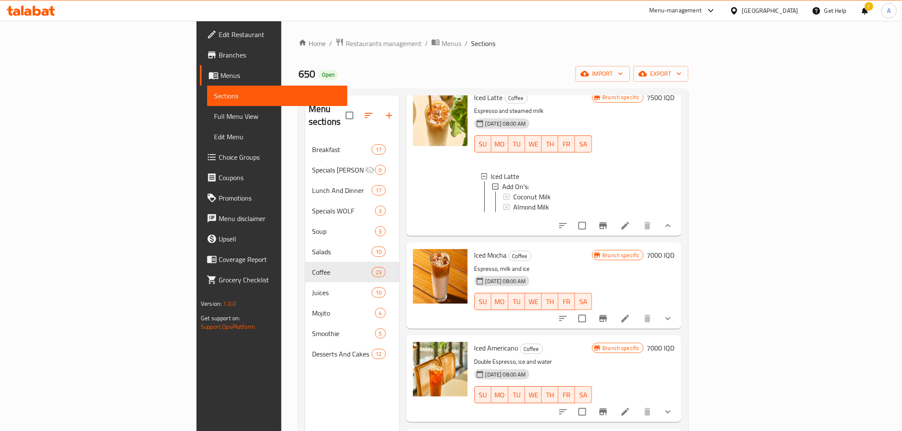
scroll to position [1515, 0]
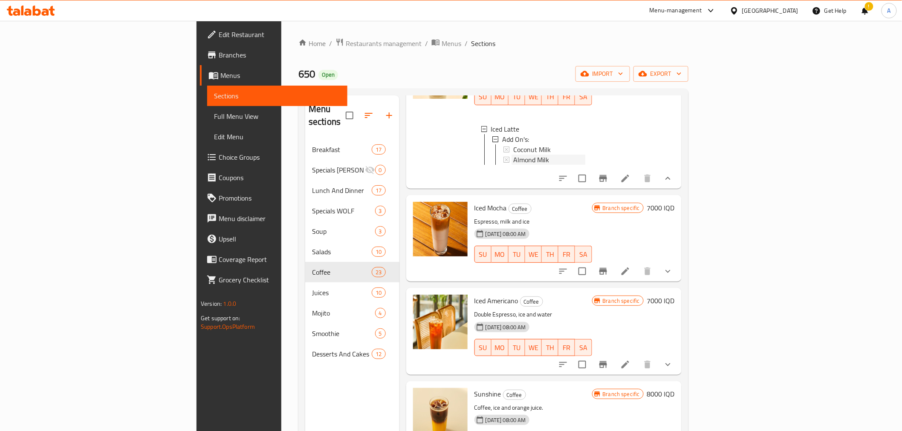
click at [513, 163] on span "Almond Milk" at bounding box center [531, 160] width 36 height 10
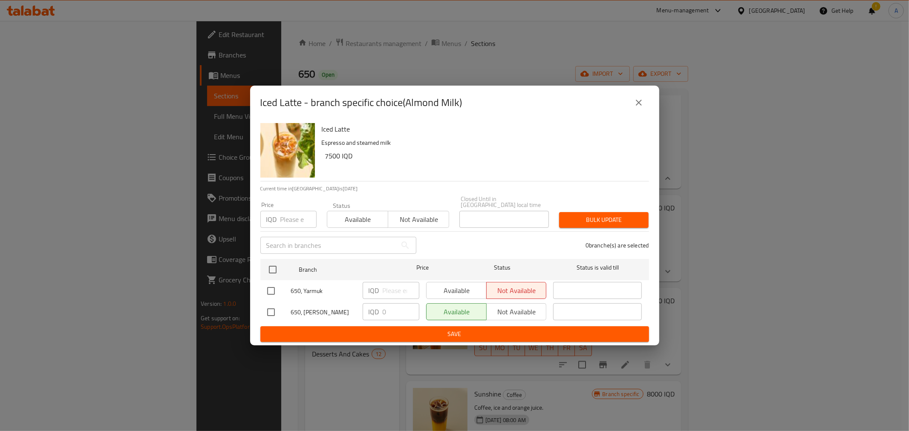
click at [632, 104] on button "close" at bounding box center [639, 102] width 20 height 20
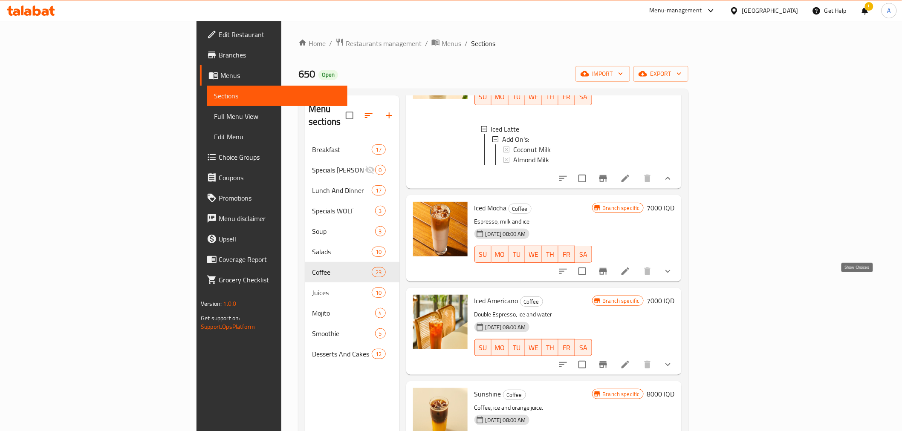
click at [673, 277] on icon "show more" at bounding box center [668, 271] width 10 height 10
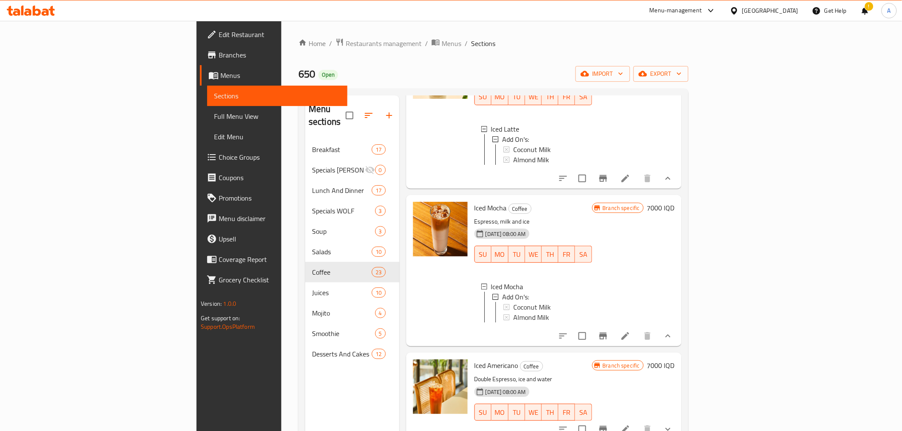
scroll to position [1, 0]
click at [513, 311] on span "Coconut Milk" at bounding box center [532, 306] width 38 height 10
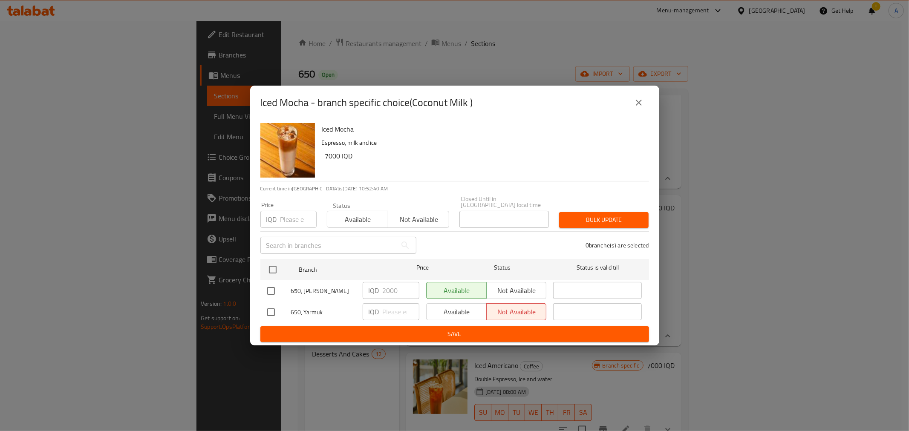
click at [260, 106] on div "Iced Mocha - branch specific choice(Coconut Milk )" at bounding box center [454, 103] width 409 height 34
drag, startPoint x: 260, startPoint y: 106, endPoint x: 308, endPoint y: 112, distance: 47.7
click at [308, 110] on h2 "Iced Mocha - branch specific choice(Coconut Milk )" at bounding box center [366, 103] width 213 height 14
click at [634, 107] on icon "close" at bounding box center [639, 103] width 10 height 10
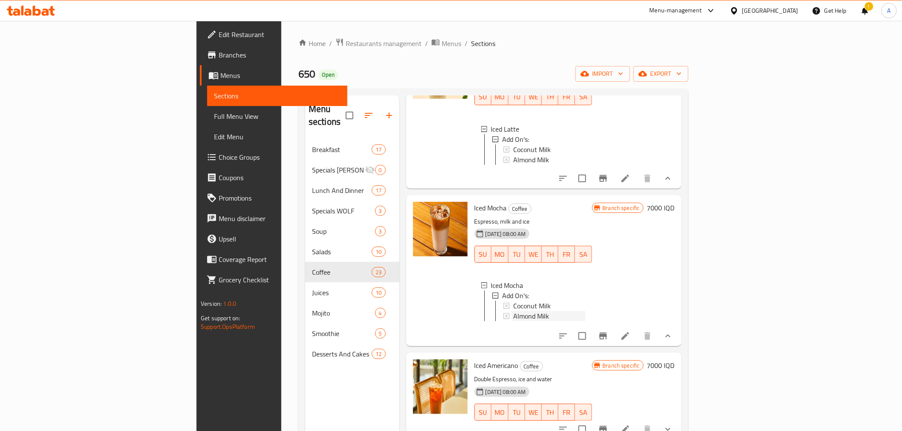
click at [513, 321] on span "Almond Milk" at bounding box center [531, 316] width 36 height 10
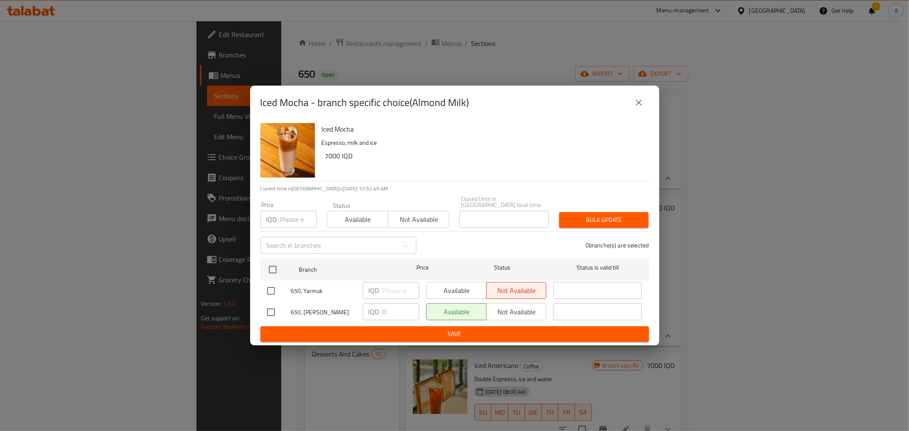
click at [646, 107] on button "close" at bounding box center [639, 102] width 20 height 20
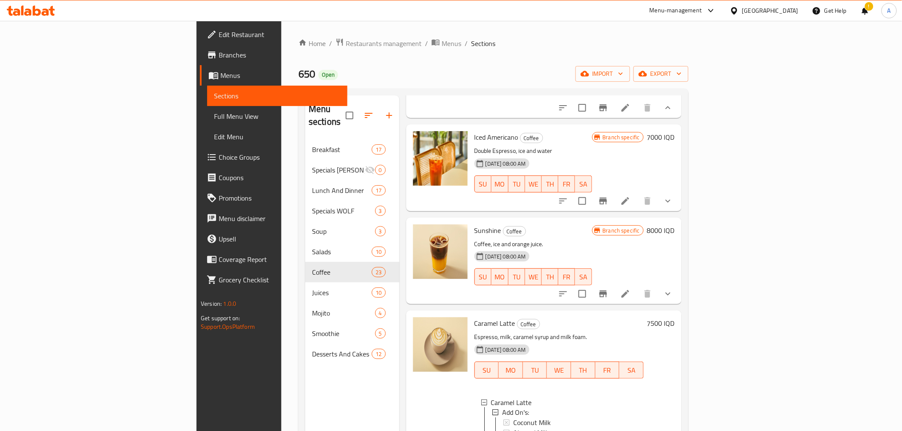
scroll to position [1752, 0]
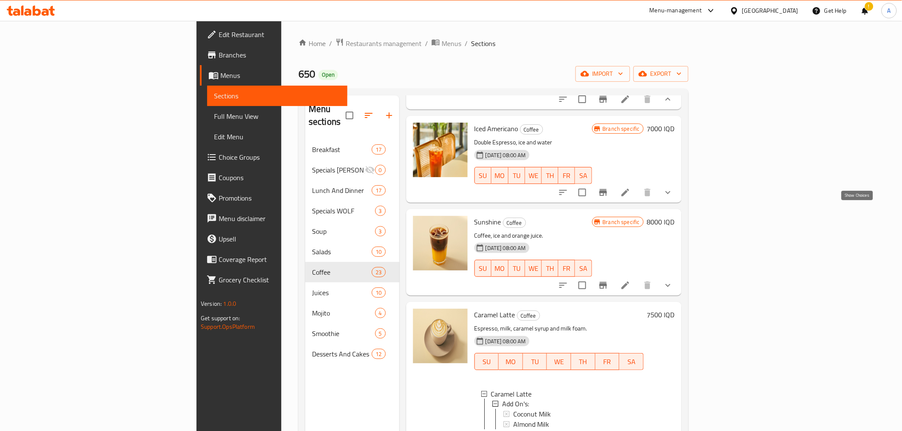
click at [670, 194] on icon "show more" at bounding box center [667, 192] width 5 height 3
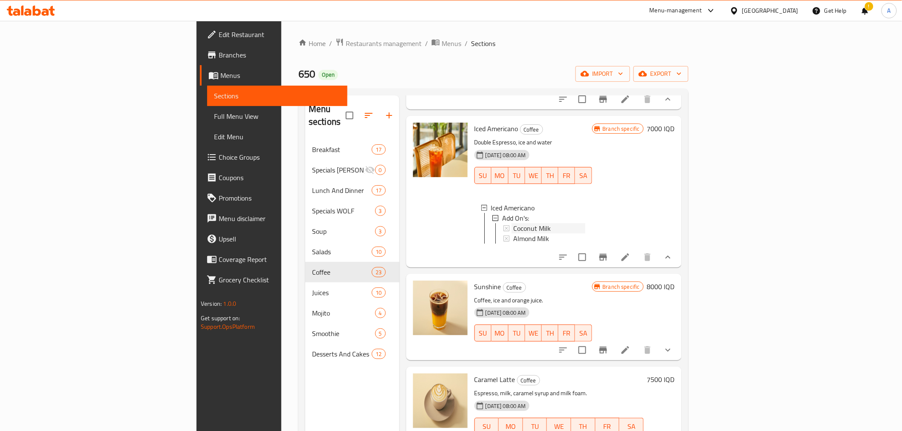
click at [513, 234] on span "Coconut Milk" at bounding box center [532, 228] width 38 height 10
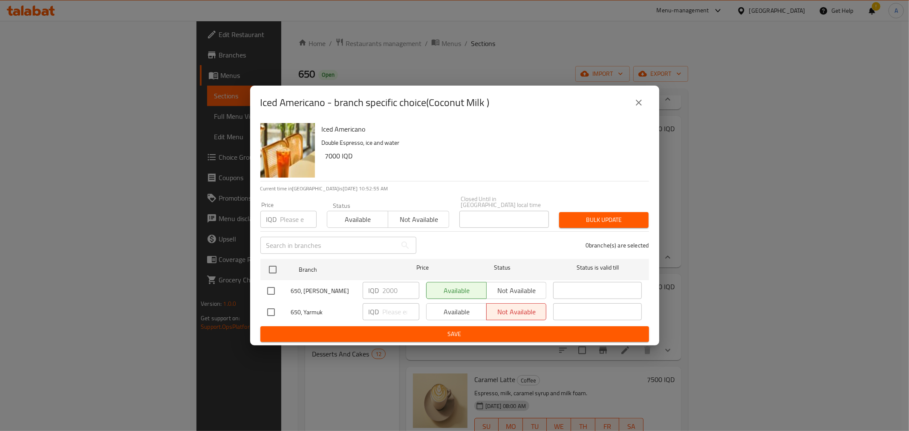
click at [318, 130] on div "Iced Americano Double Espresso, ice and water 7000 IQD" at bounding box center [481, 150] width 327 height 61
drag, startPoint x: 321, startPoint y: 133, endPoint x: 366, endPoint y: 134, distance: 44.3
click at [366, 134] on h6 "Iced Americano" at bounding box center [482, 129] width 320 height 12
click at [637, 104] on icon "close" at bounding box center [639, 103] width 6 height 6
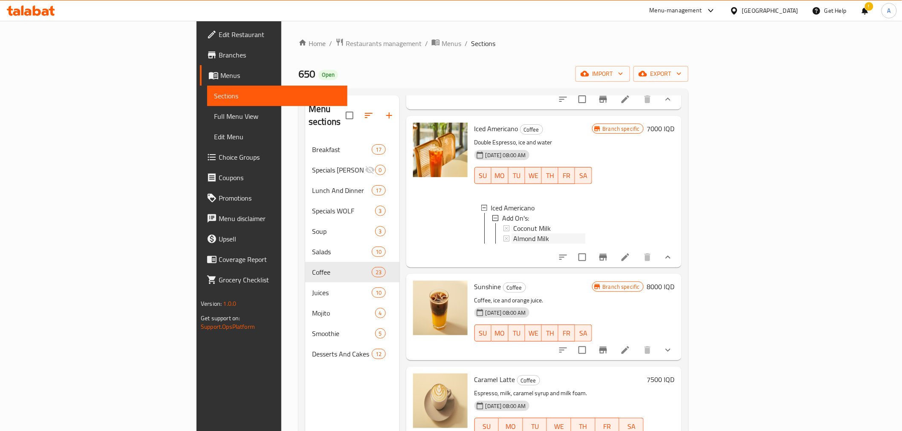
click at [513, 244] on div "Almond Milk" at bounding box center [549, 239] width 72 height 10
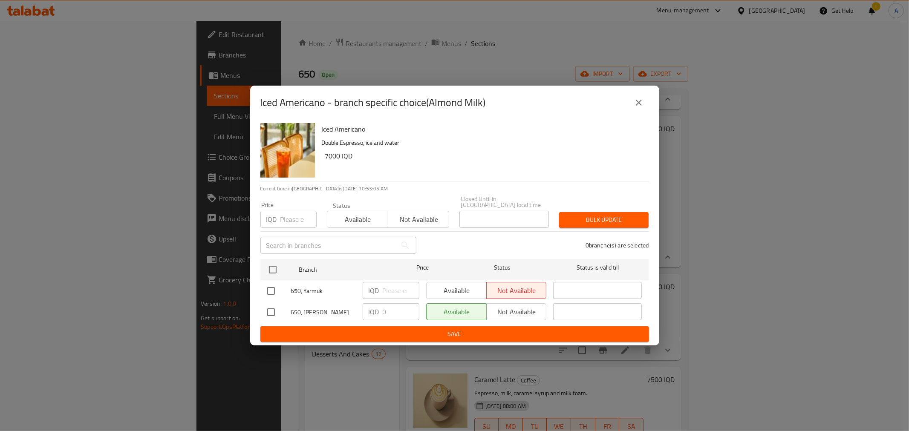
click at [644, 107] on button "close" at bounding box center [639, 102] width 20 height 20
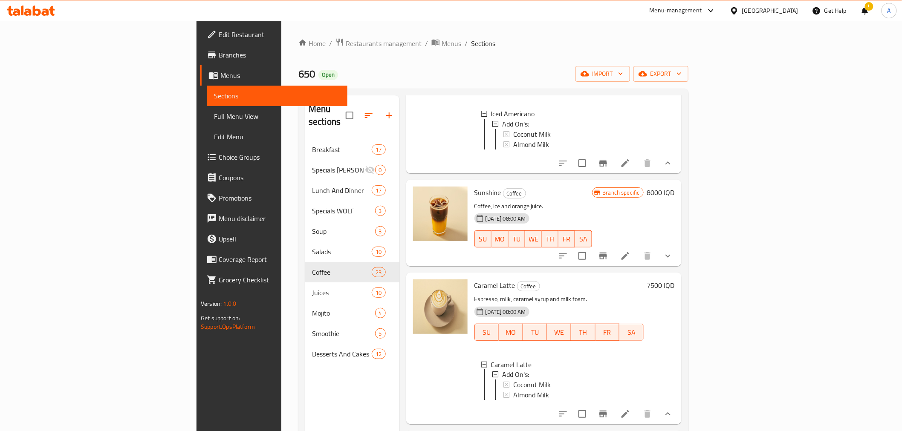
scroll to position [1847, 0]
click at [678, 266] on button "show more" at bounding box center [668, 255] width 20 height 20
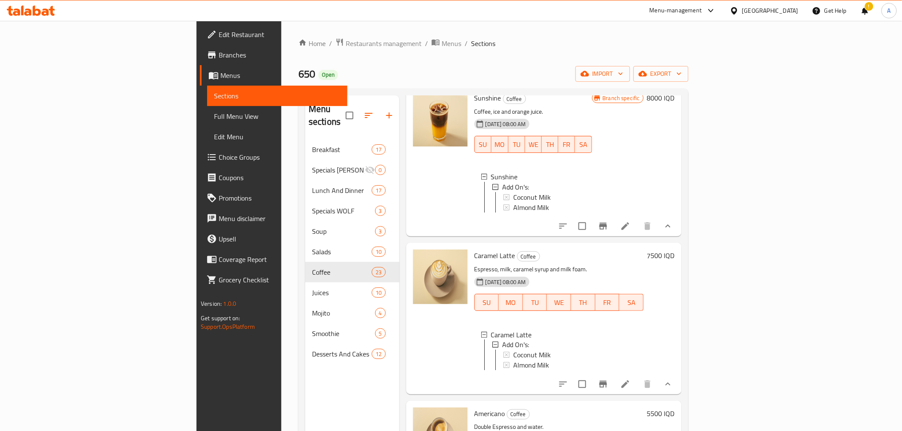
scroll to position [1941, 0]
click at [513, 202] on span "Coconut Milk" at bounding box center [532, 197] width 38 height 10
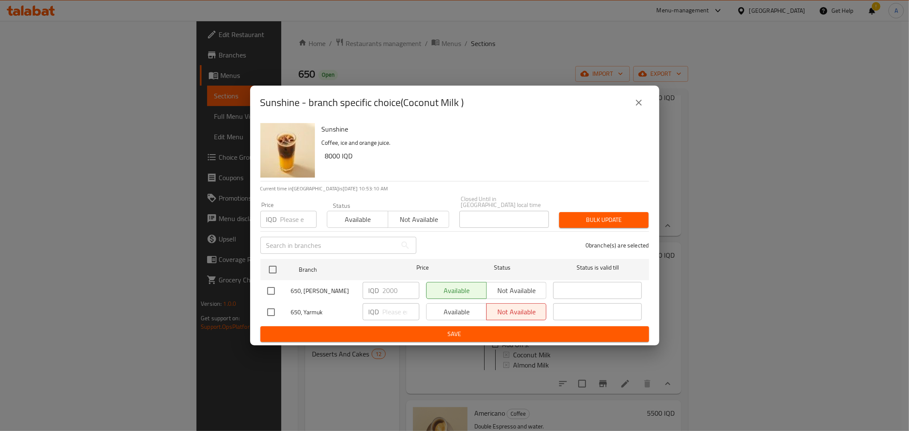
click at [330, 133] on h6 "Sunshine" at bounding box center [482, 129] width 320 height 12
click at [641, 103] on icon "close" at bounding box center [639, 103] width 6 height 6
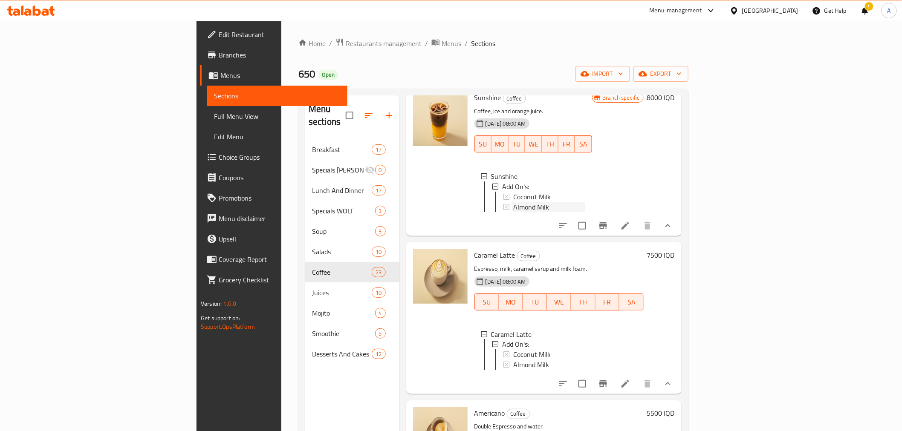
click at [513, 212] on span "Almond Milk" at bounding box center [531, 207] width 36 height 10
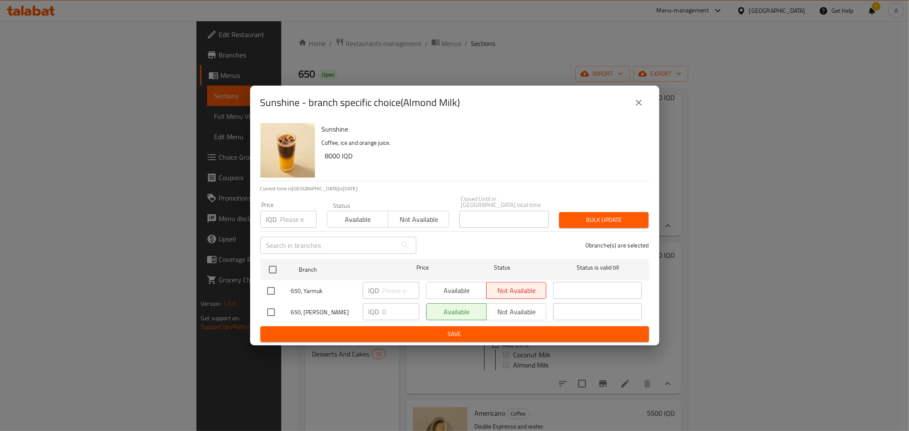
click at [645, 108] on button "close" at bounding box center [639, 102] width 20 height 20
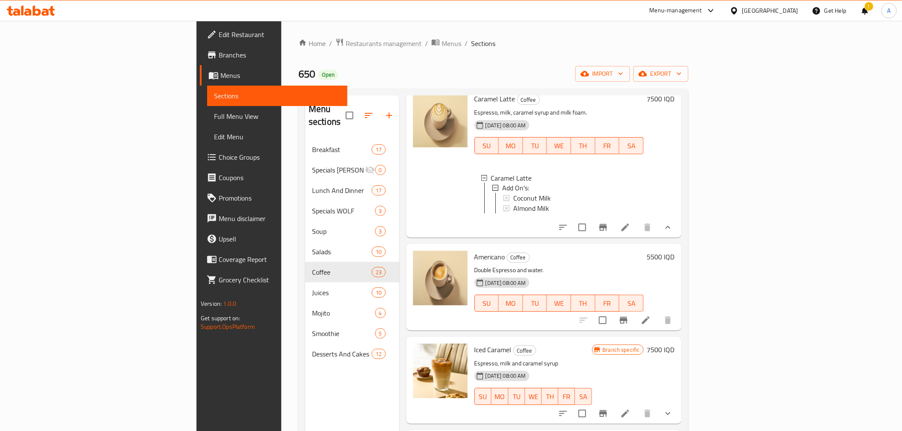
scroll to position [2083, 0]
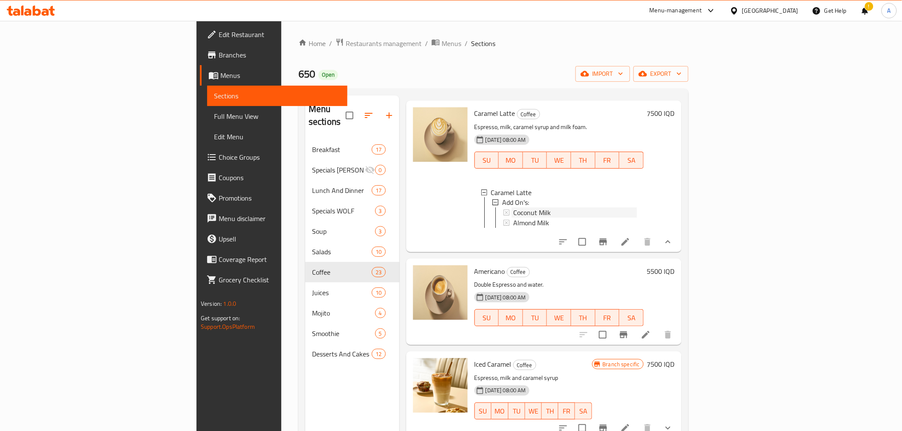
click at [513, 218] on span "Coconut Milk" at bounding box center [532, 213] width 38 height 10
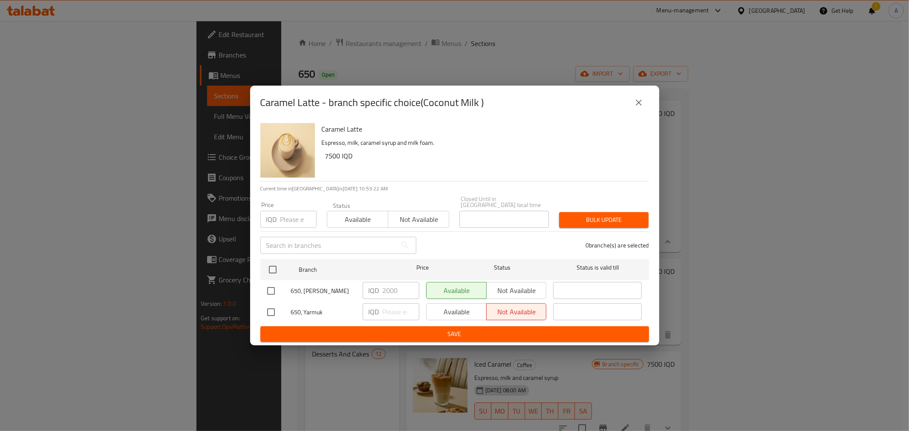
click at [321, 131] on div "Caramel Latte Espresso, milk, caramel syrup and milk foam. 7500 IQD" at bounding box center [481, 150] width 327 height 61
drag, startPoint x: 321, startPoint y: 132, endPoint x: 365, endPoint y: 135, distance: 44.0
click at [365, 135] on h6 "Caramel Latte" at bounding box center [482, 129] width 320 height 12
click at [640, 102] on icon "close" at bounding box center [639, 103] width 10 height 10
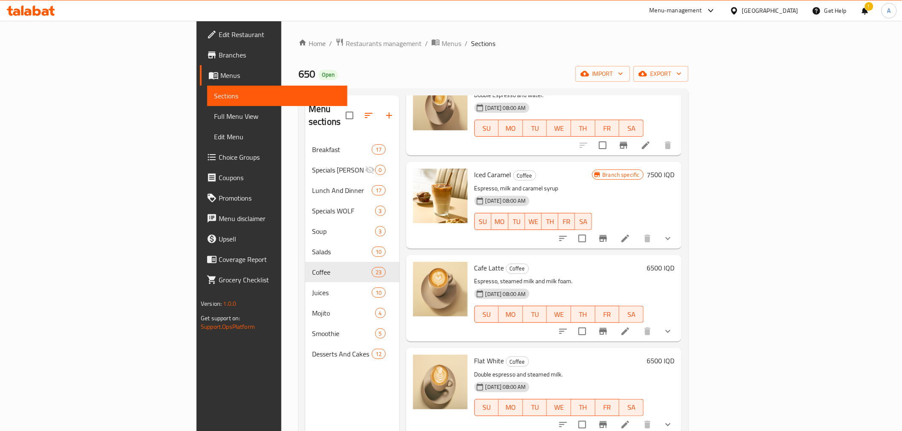
scroll to position [2320, 0]
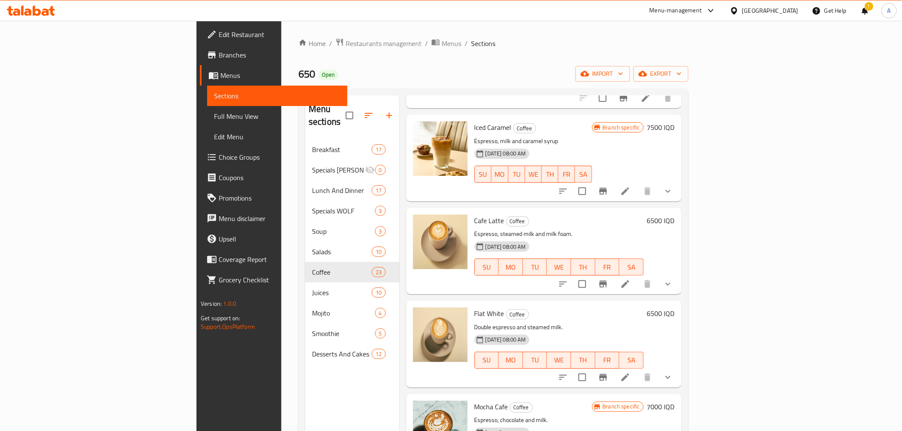
click at [678, 202] on button "show more" at bounding box center [668, 191] width 20 height 20
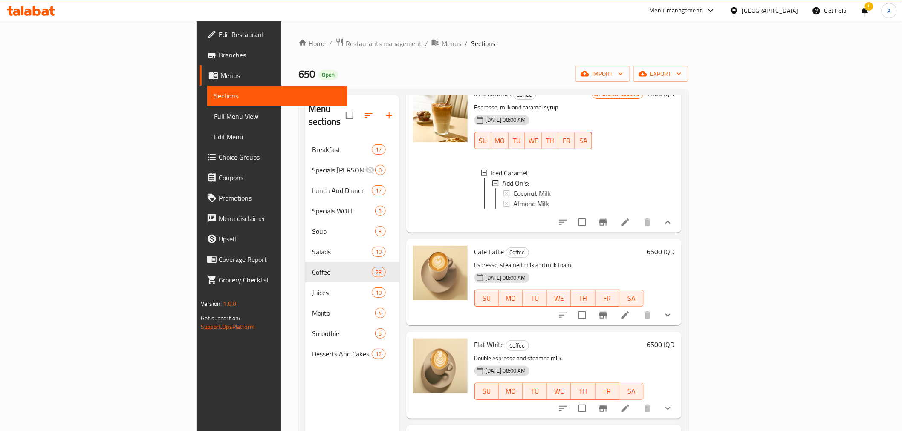
scroll to position [2367, 0]
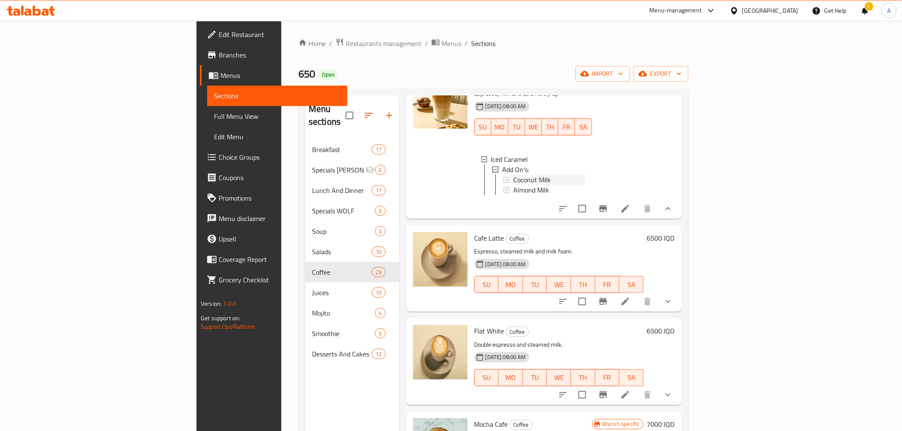
click at [513, 185] on span "Coconut Milk" at bounding box center [532, 180] width 38 height 10
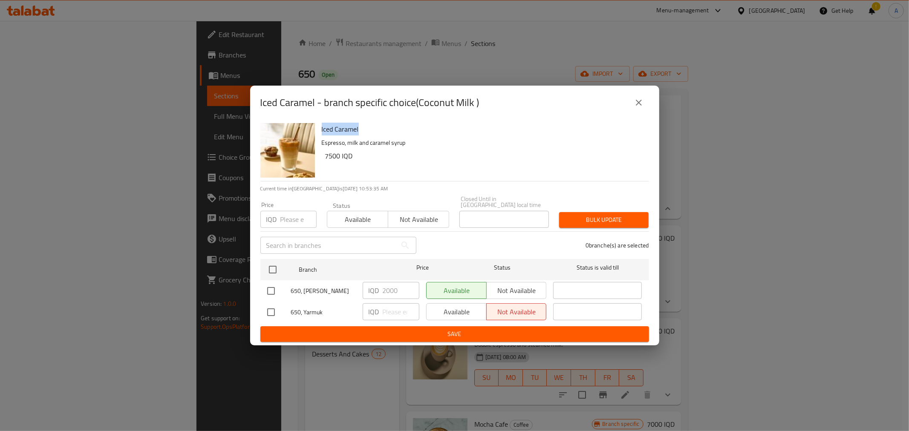
drag, startPoint x: 322, startPoint y: 133, endPoint x: 364, endPoint y: 133, distance: 42.6
click at [364, 133] on h6 "Iced Caramel" at bounding box center [482, 129] width 320 height 12
click at [636, 106] on icon "close" at bounding box center [639, 103] width 6 height 6
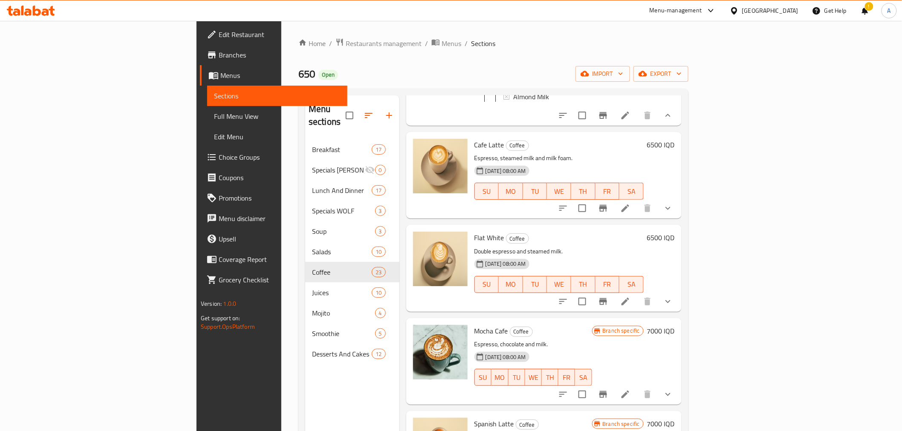
scroll to position [2462, 0]
click at [673, 212] on icon "show more" at bounding box center [668, 207] width 10 height 10
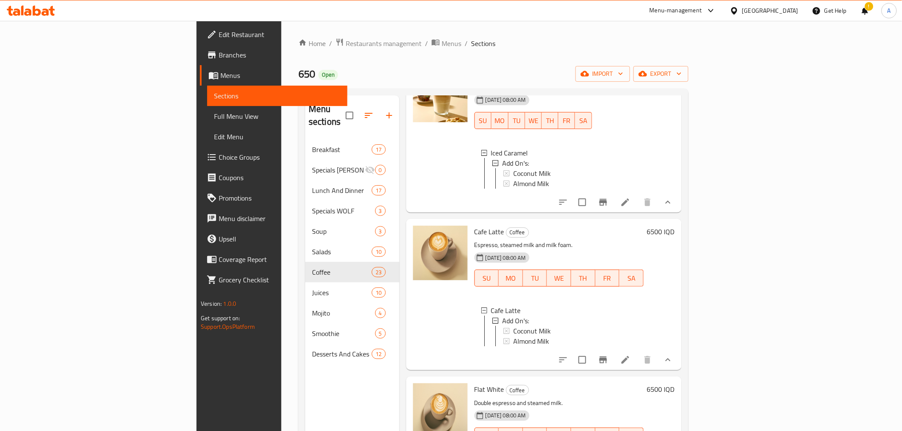
scroll to position [2367, 0]
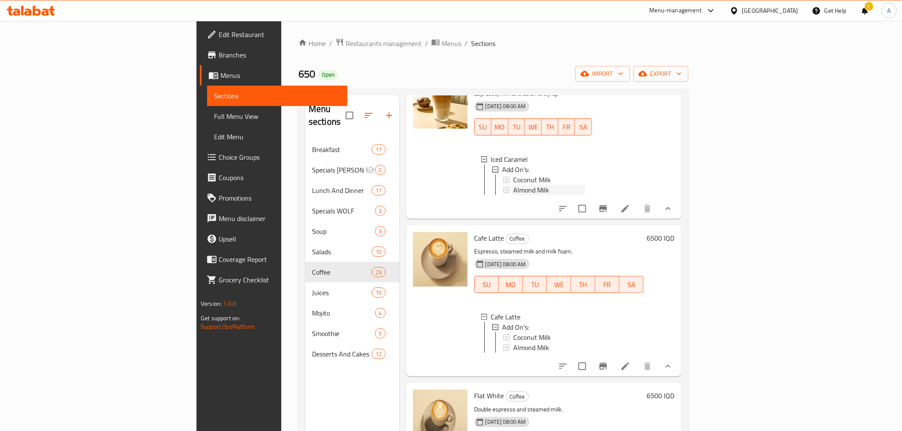
click at [513, 195] on span "Almond Milk" at bounding box center [531, 190] width 36 height 10
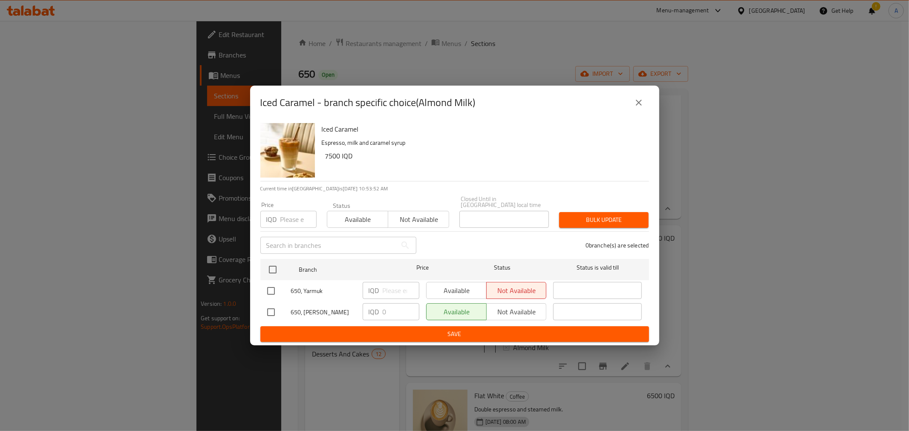
click at [636, 104] on icon "close" at bounding box center [639, 103] width 10 height 10
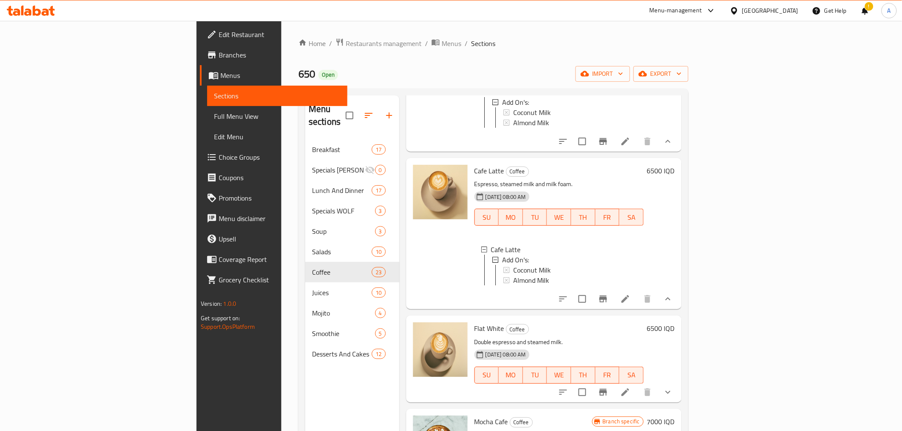
scroll to position [2462, 0]
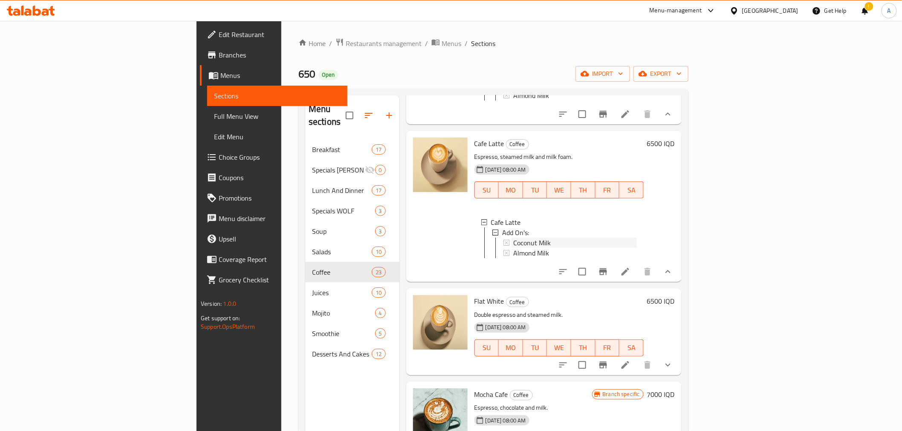
click at [513, 248] on div "Coconut Milk" at bounding box center [575, 243] width 124 height 10
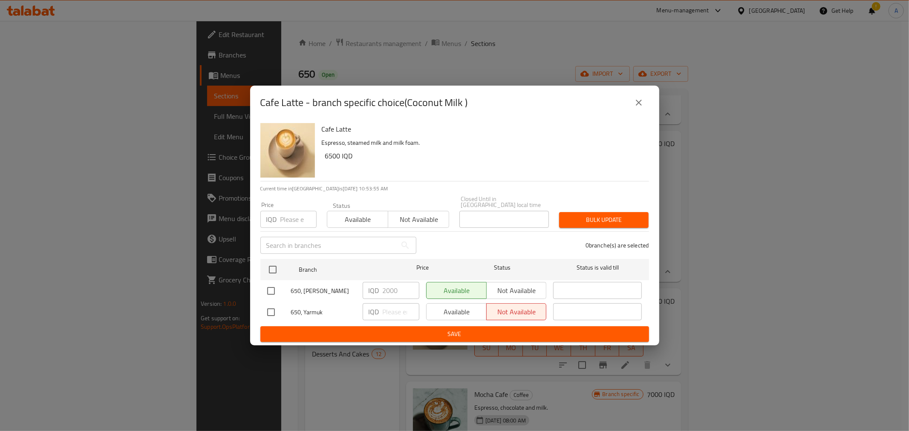
click at [324, 135] on h6 "Cafe Latte" at bounding box center [482, 129] width 320 height 12
click at [634, 105] on icon "close" at bounding box center [639, 103] width 10 height 10
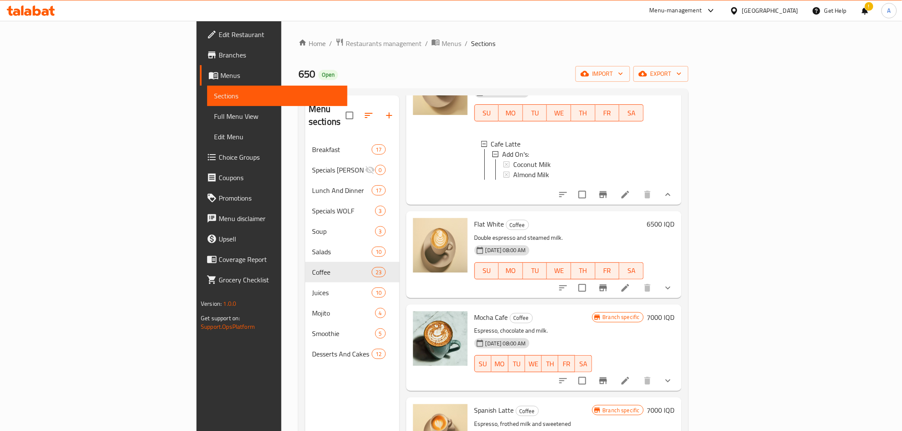
scroll to position [2652, 0]
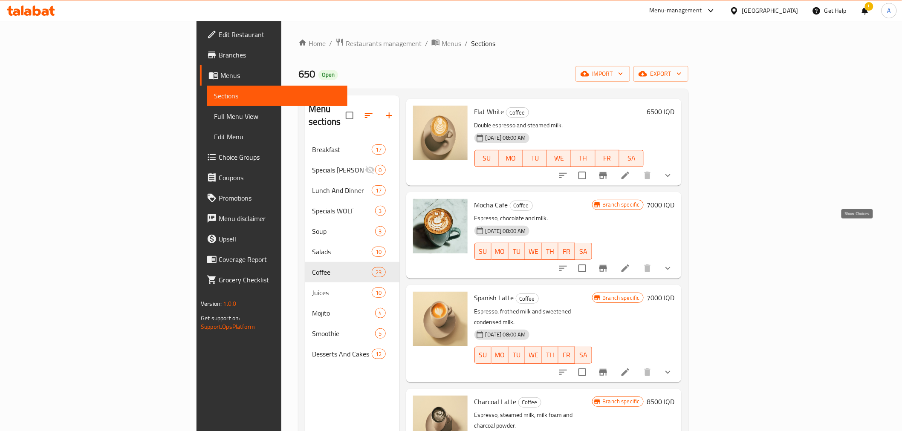
click at [673, 181] on icon "show more" at bounding box center [668, 175] width 10 height 10
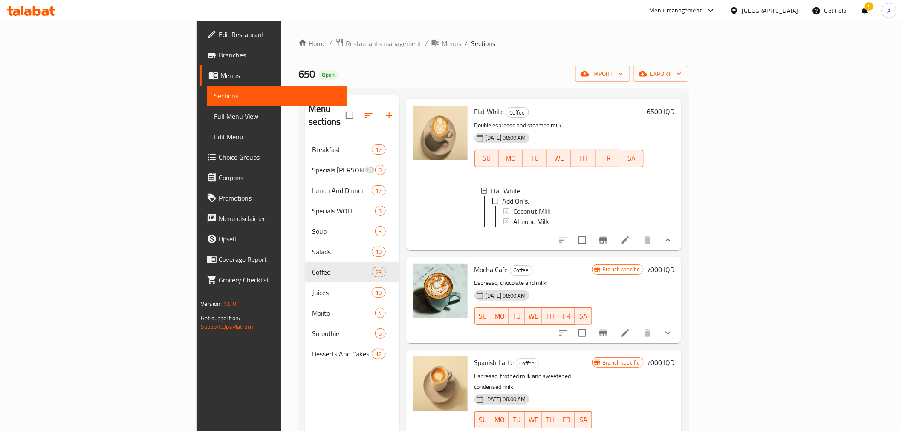
click at [474, 118] on span "Flat White" at bounding box center [489, 111] width 30 height 13
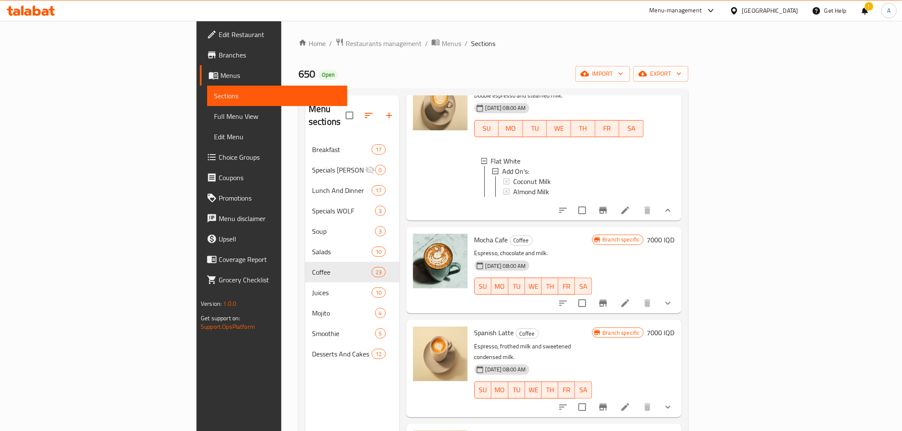
scroll to position [2793, 0]
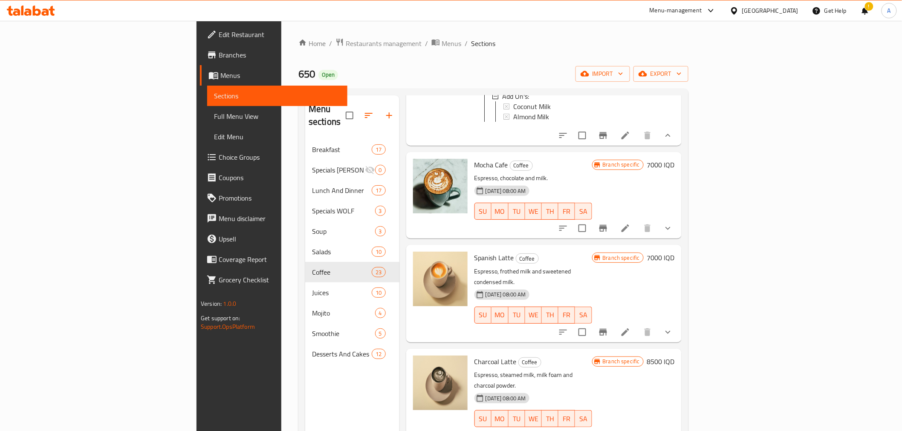
click at [678, 239] on button "show more" at bounding box center [668, 228] width 20 height 20
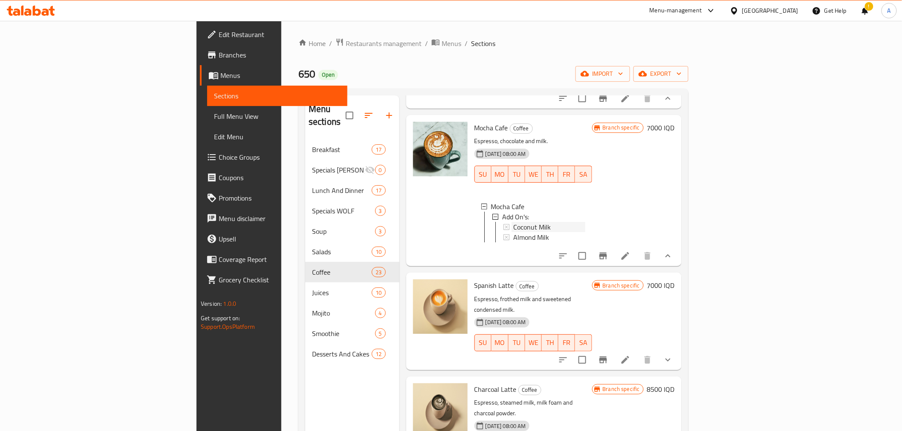
click at [513, 232] on span "Coconut Milk" at bounding box center [532, 227] width 38 height 10
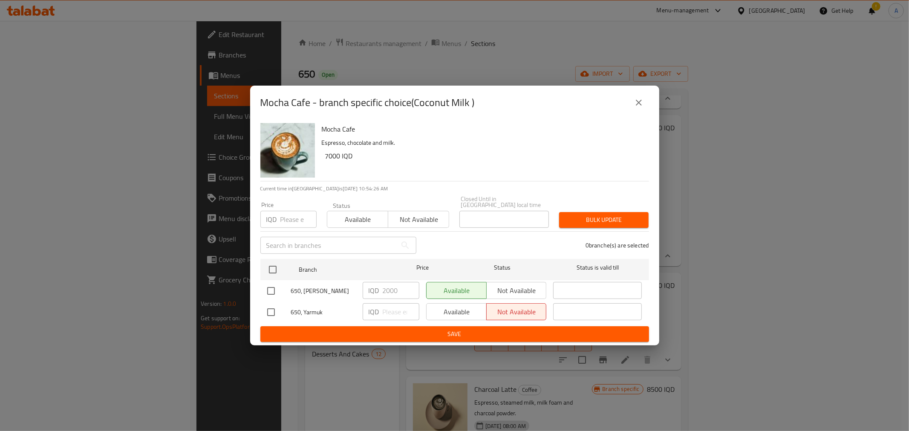
click at [337, 130] on h6 "Mocha Cafe" at bounding box center [482, 129] width 320 height 12
click at [642, 103] on icon "close" at bounding box center [639, 103] width 10 height 10
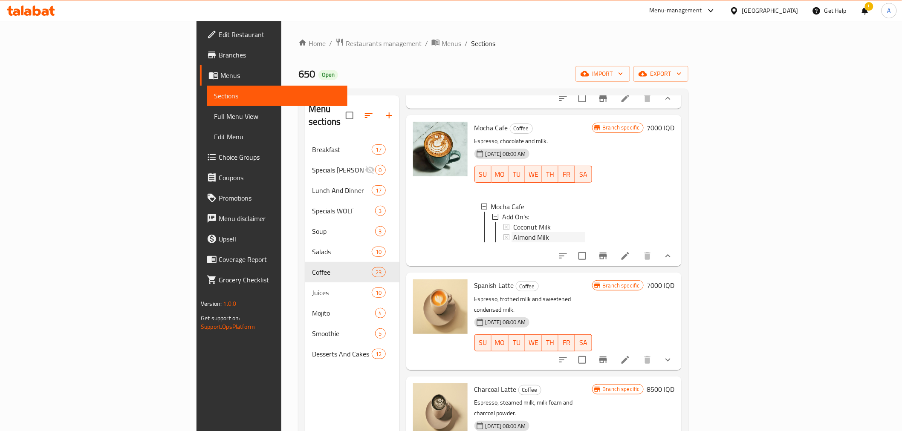
click at [513, 242] on span "Almond Milk" at bounding box center [531, 237] width 36 height 10
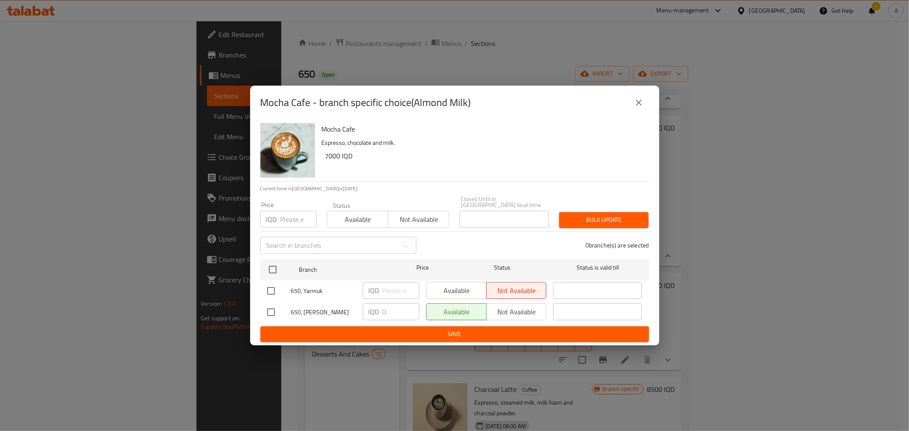
click at [633, 98] on button "close" at bounding box center [639, 102] width 20 height 20
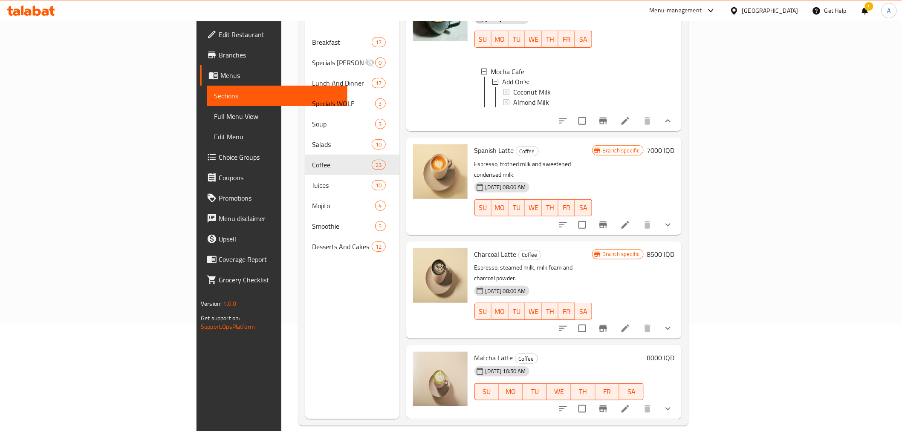
scroll to position [119, 0]
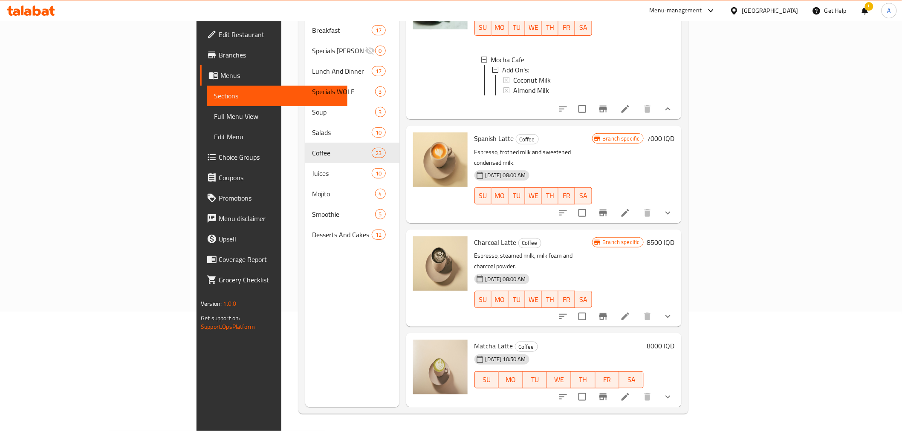
click at [678, 223] on button "show more" at bounding box center [668, 213] width 20 height 20
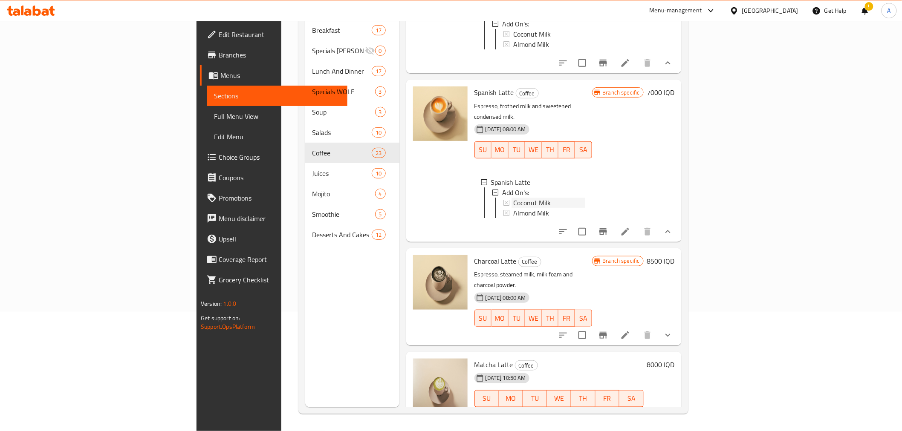
click at [513, 208] on span "Coconut Milk" at bounding box center [532, 203] width 38 height 10
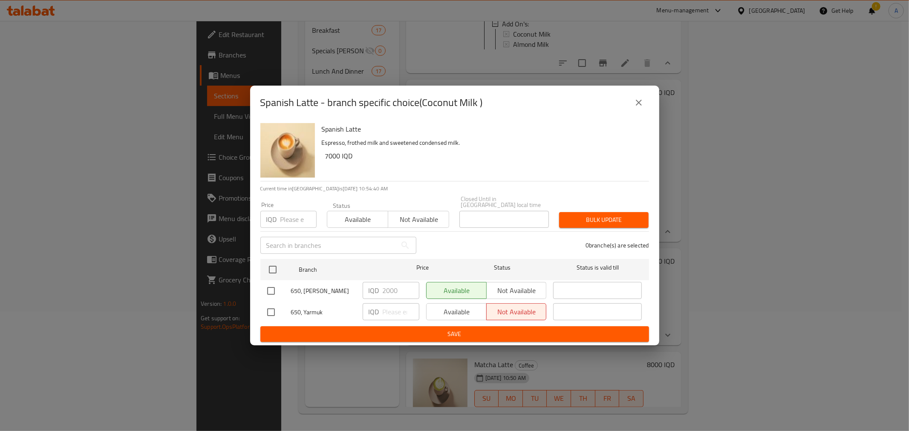
click at [335, 129] on h6 "Spanish Latte" at bounding box center [482, 129] width 320 height 12
click at [641, 104] on icon "close" at bounding box center [639, 103] width 10 height 10
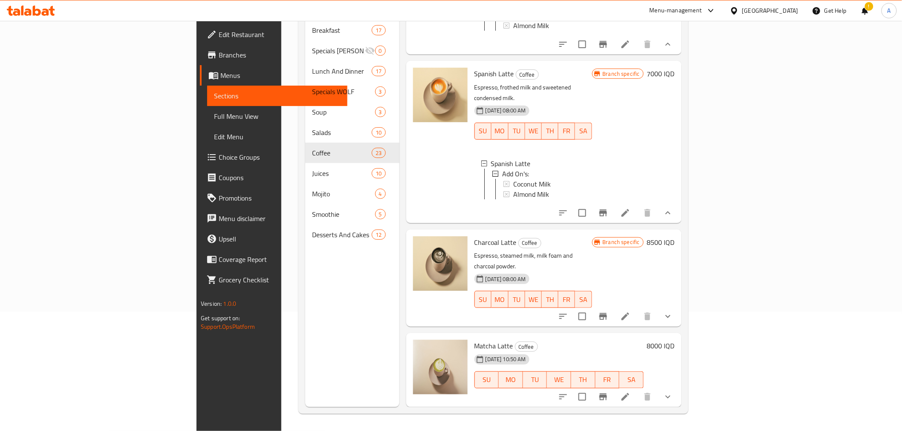
scroll to position [2915, 0]
click at [513, 199] on span "Almond Milk" at bounding box center [531, 194] width 36 height 10
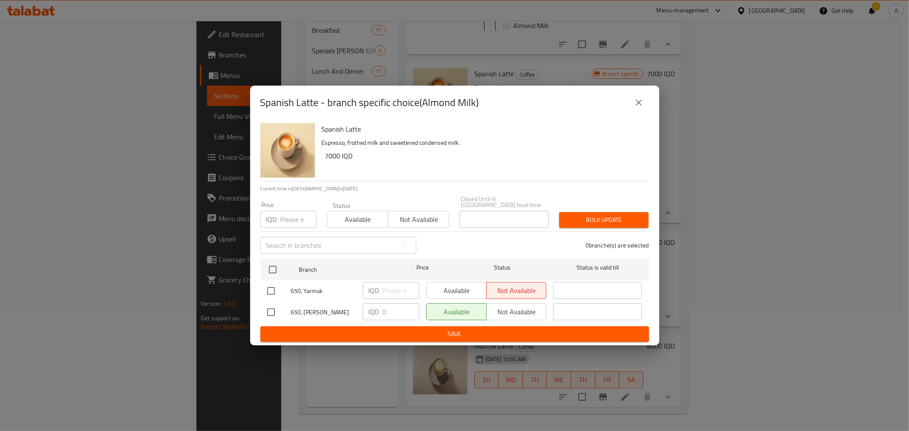
click at [643, 101] on icon "close" at bounding box center [639, 103] width 10 height 10
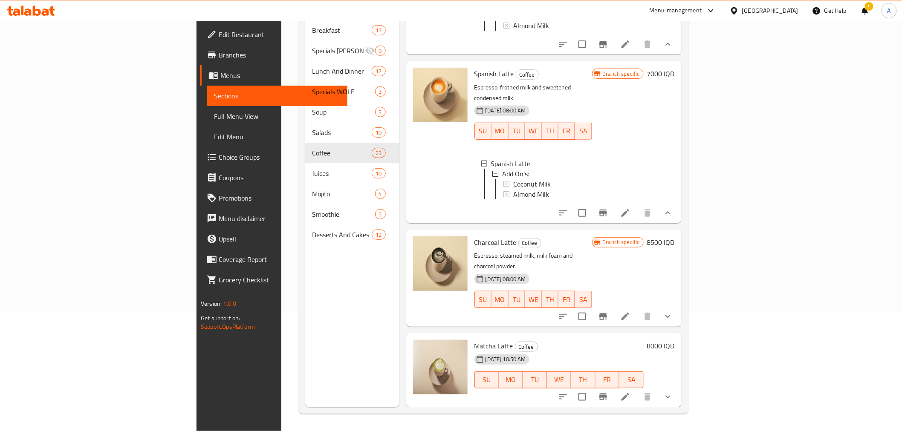
scroll to position [2939, 0]
click at [678, 310] on button "show more" at bounding box center [668, 316] width 20 height 20
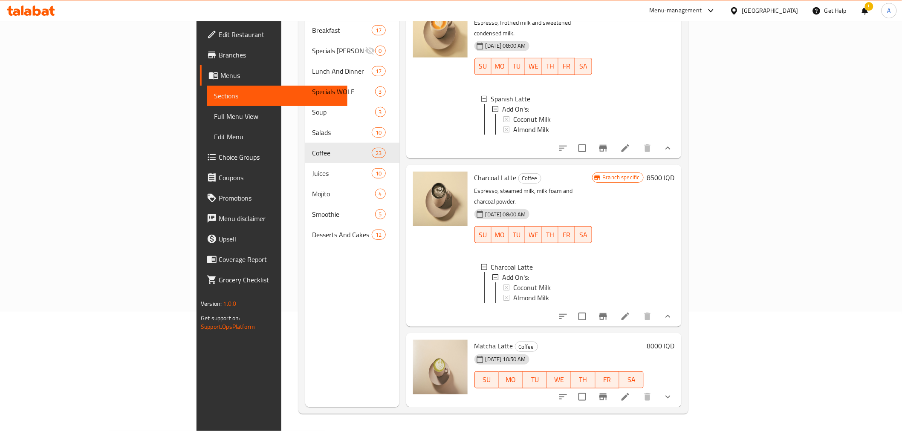
scroll to position [3011, 0]
click at [513, 283] on span "Coconut Milk" at bounding box center [532, 288] width 38 height 10
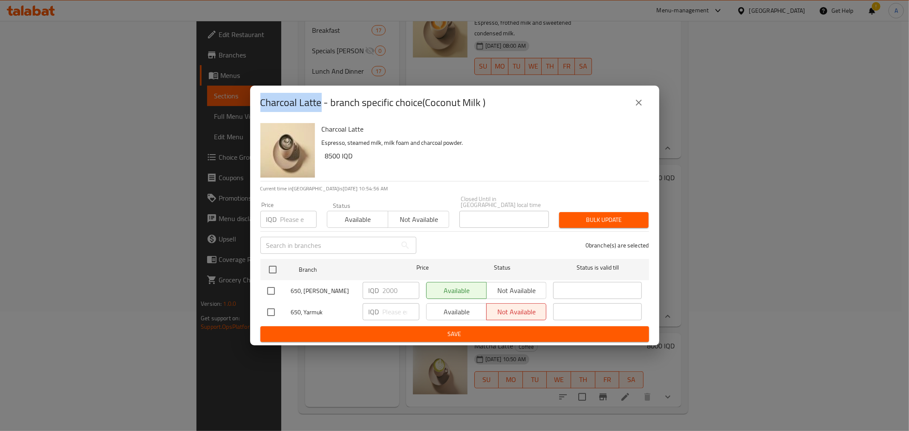
drag, startPoint x: 261, startPoint y: 105, endPoint x: 321, endPoint y: 111, distance: 60.9
click at [321, 110] on h2 "Charcoal Latte - branch specific choice(Coconut Milk )" at bounding box center [372, 103] width 225 height 14
click at [635, 105] on icon "close" at bounding box center [639, 103] width 10 height 10
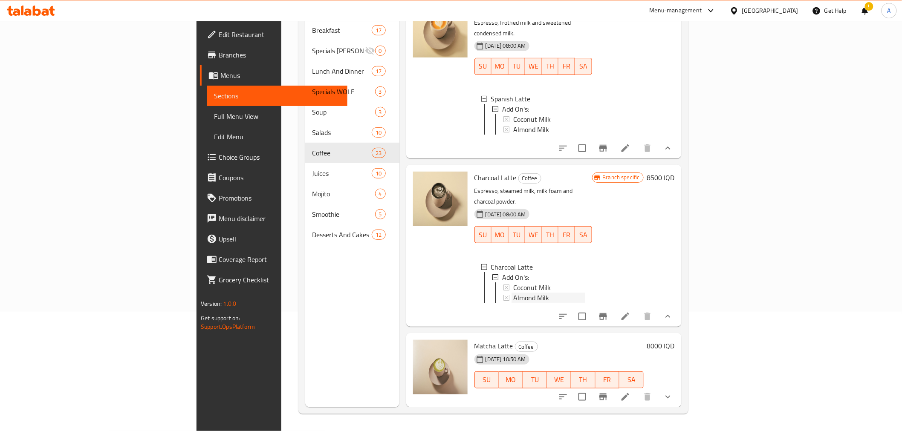
click at [546, 293] on div "Almond Milk" at bounding box center [549, 298] width 72 height 10
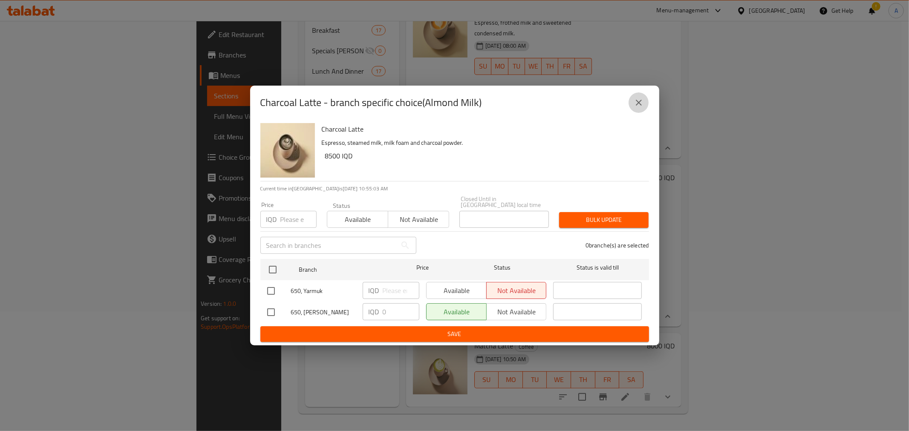
click at [639, 107] on icon "close" at bounding box center [639, 103] width 10 height 10
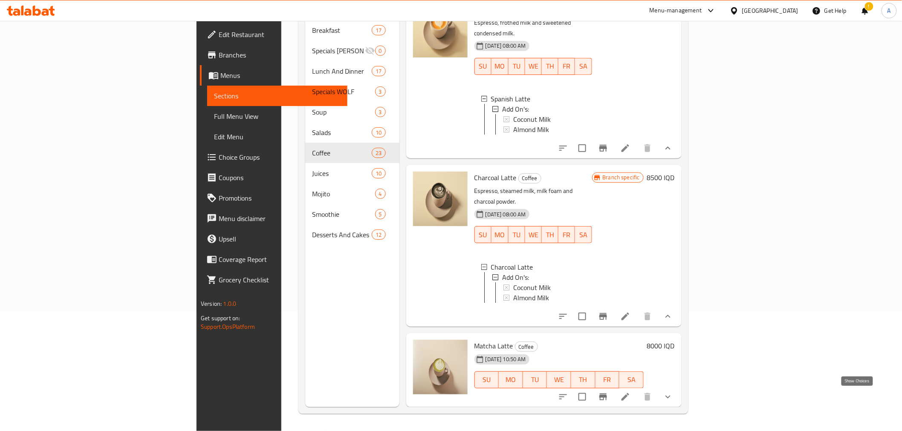
click at [673, 396] on icon "show more" at bounding box center [668, 397] width 10 height 10
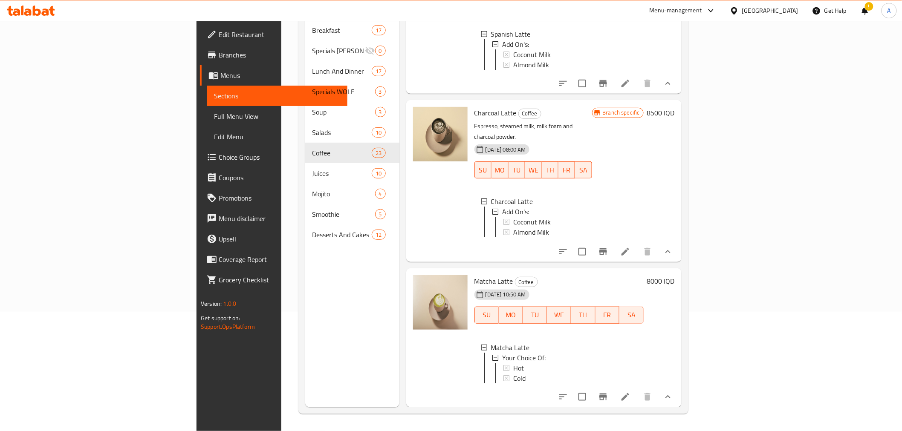
scroll to position [3083, 0]
click at [513, 363] on span "Hot" at bounding box center [518, 368] width 11 height 10
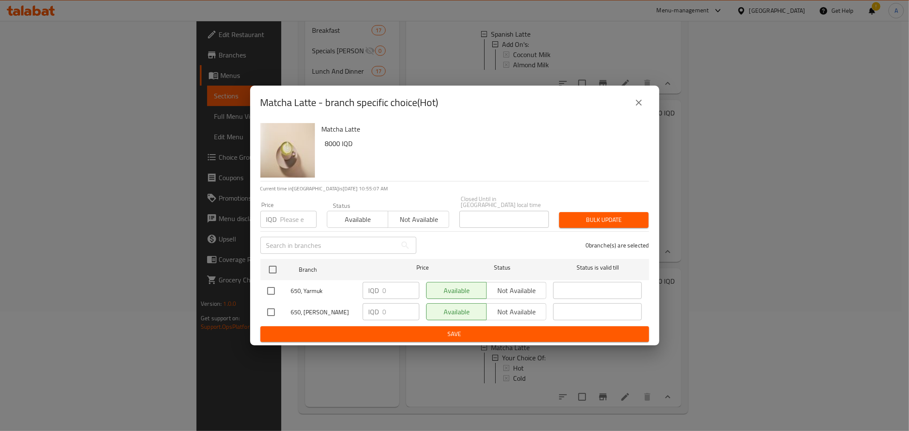
click at [641, 104] on icon "close" at bounding box center [639, 103] width 10 height 10
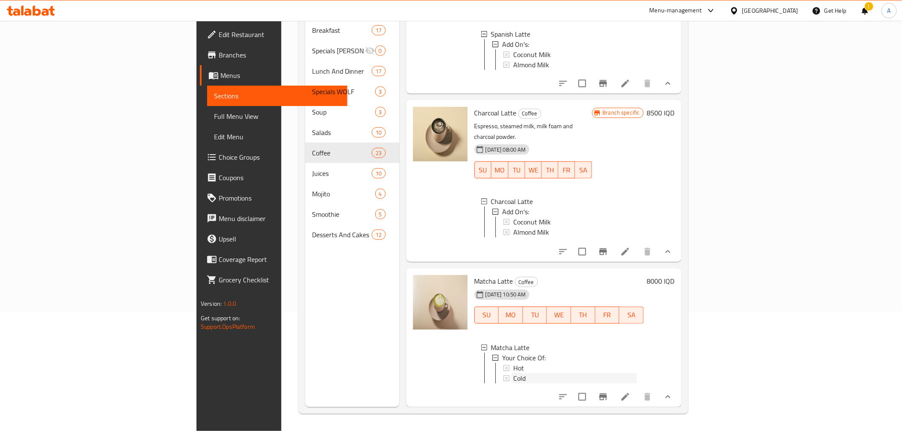
click at [513, 373] on span "Cold" at bounding box center [519, 378] width 12 height 10
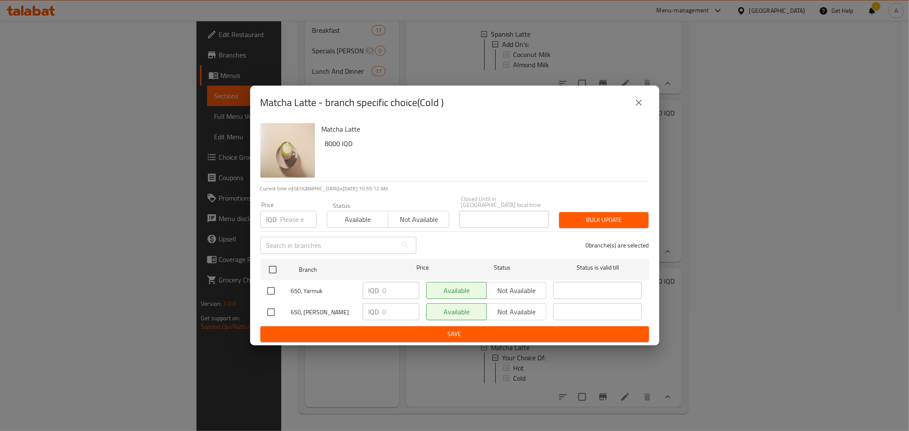
click at [638, 101] on icon "close" at bounding box center [639, 103] width 10 height 10
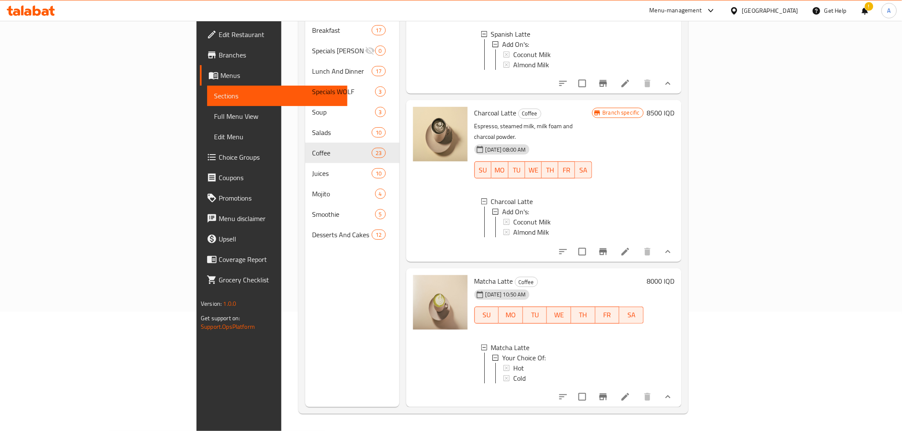
click at [305, 286] on div "Menu sections Breakfast 17 Specials [PERSON_NAME] 0 Lunch And Dinner 17 Special…" at bounding box center [352, 191] width 94 height 431
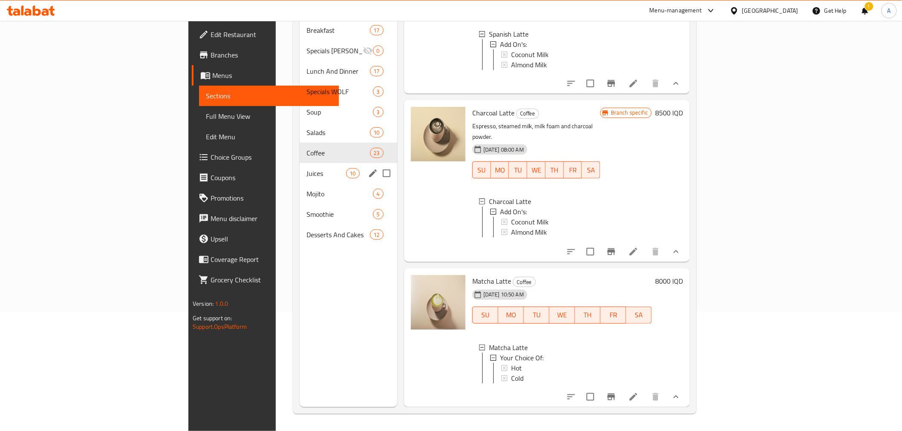
click at [300, 163] on div "Juices 10" at bounding box center [349, 173] width 98 height 20
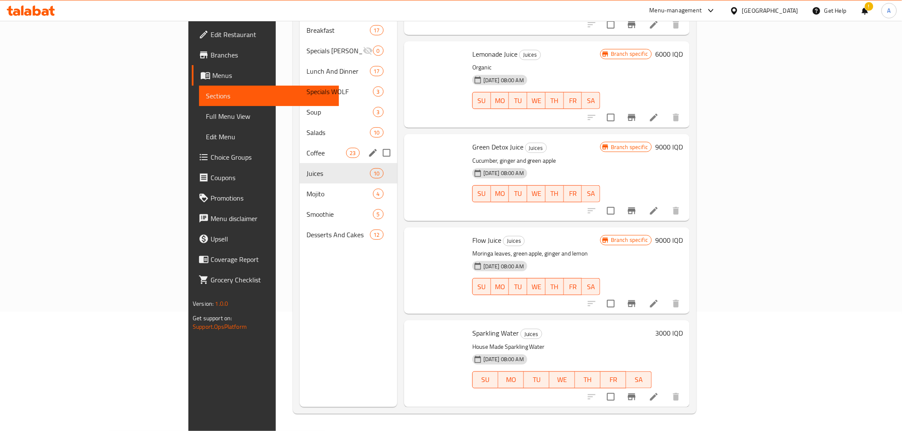
scroll to position [520, 0]
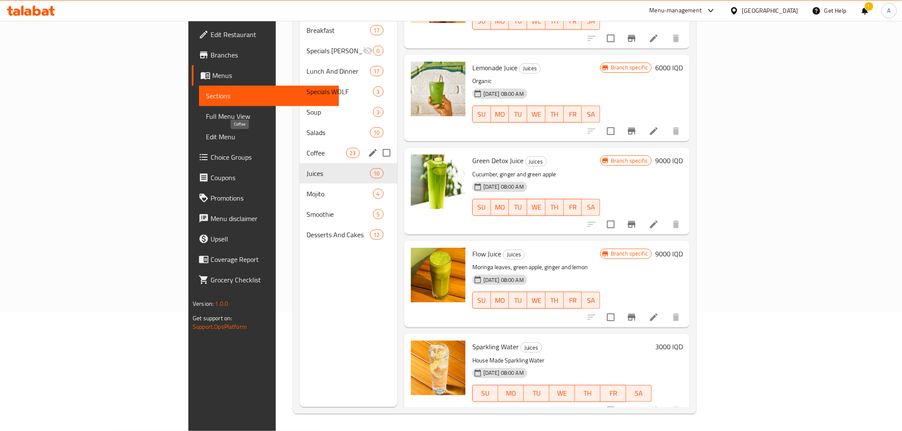
click at [306, 148] on span "Coffee" at bounding box center [326, 153] width 40 height 10
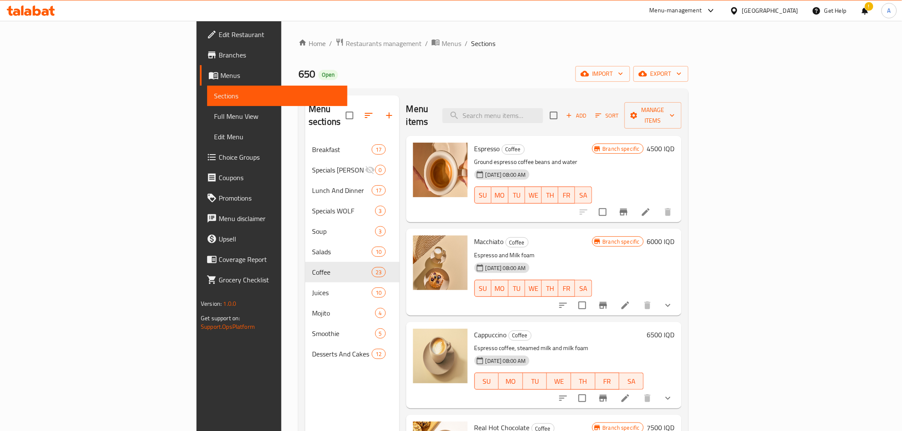
click at [474, 142] on span "Espresso" at bounding box center [487, 148] width 26 height 13
click at [499, 84] on div "Home / Restaurants management / Menus / Sections 650 Open import export Menu se…" at bounding box center [493, 286] width 390 height 496
click at [673, 300] on icon "show more" at bounding box center [668, 305] width 10 height 10
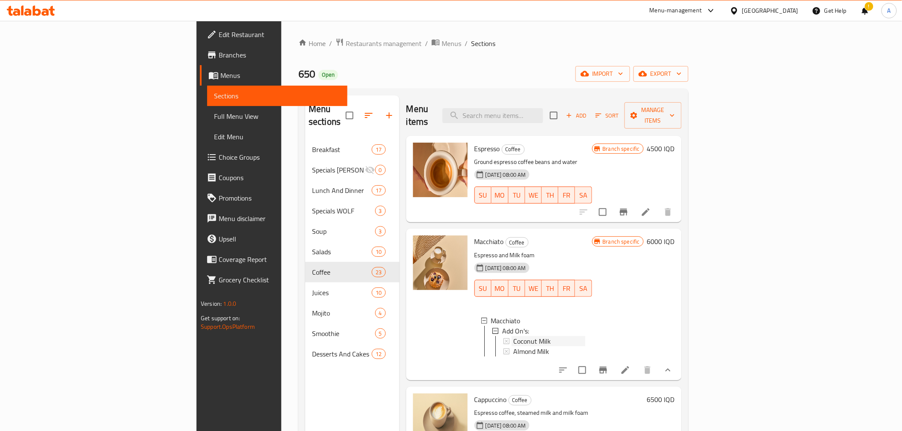
click at [513, 336] on span "Coconut Milk" at bounding box center [532, 341] width 38 height 10
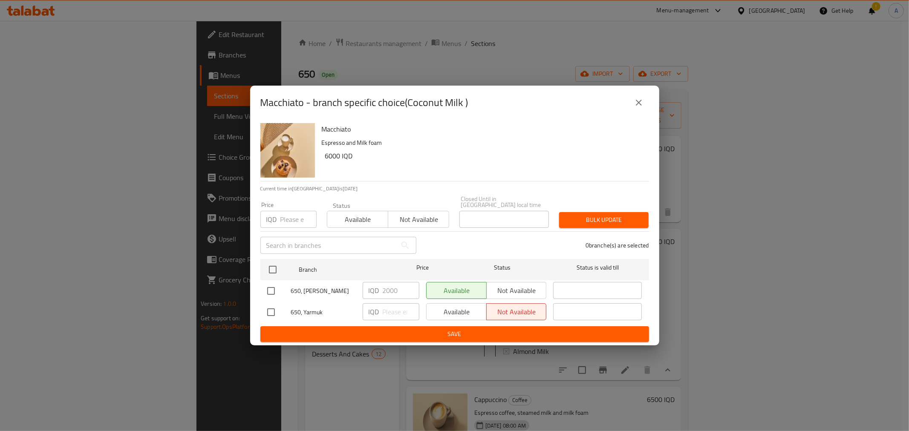
click at [307, 290] on span "650, [PERSON_NAME]" at bounding box center [323, 291] width 65 height 11
click at [640, 108] on icon "close" at bounding box center [639, 103] width 10 height 10
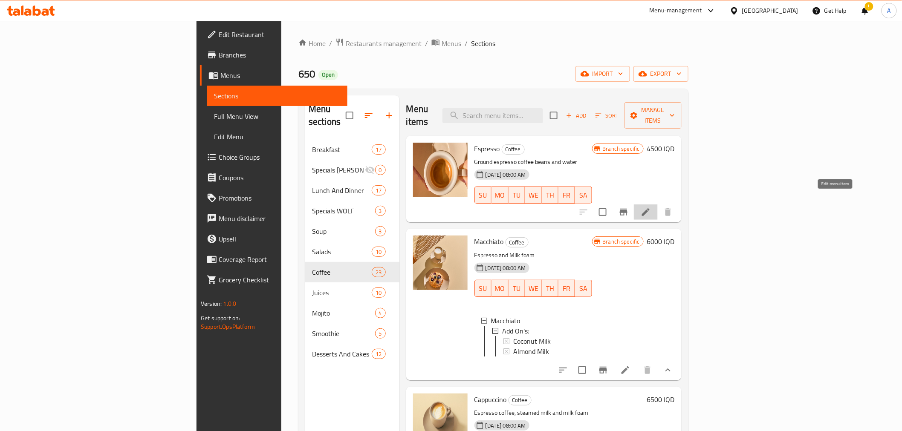
click at [651, 207] on icon at bounding box center [646, 212] width 10 height 10
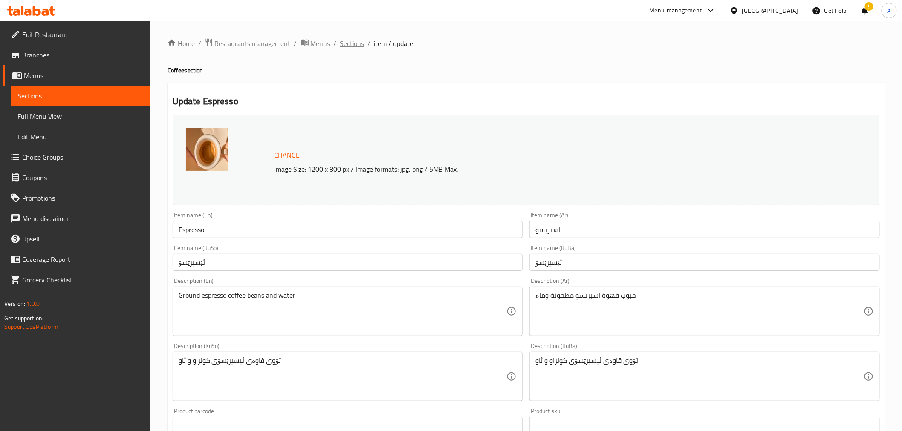
click at [341, 46] on span "Sections" at bounding box center [352, 43] width 24 height 10
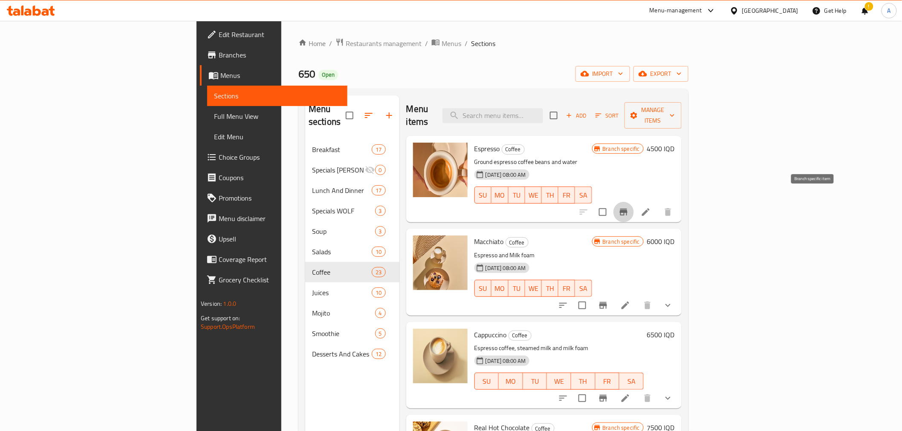
click at [629, 207] on icon "Branch-specific-item" at bounding box center [623, 212] width 10 height 10
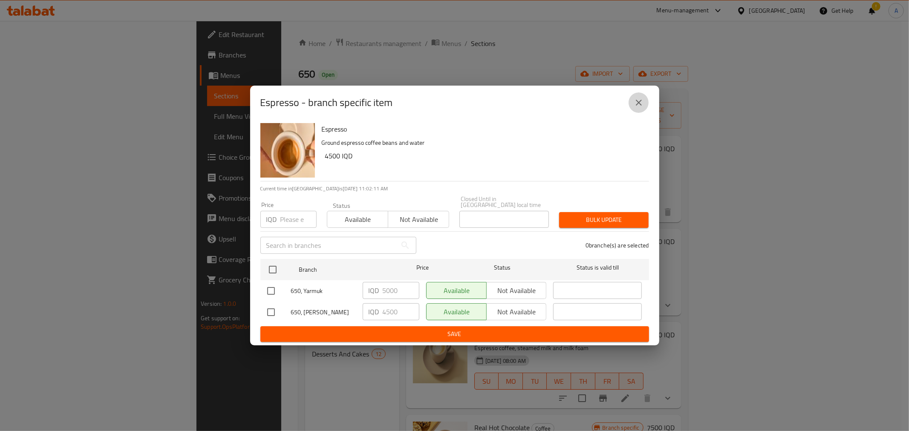
click at [639, 107] on icon "close" at bounding box center [639, 103] width 10 height 10
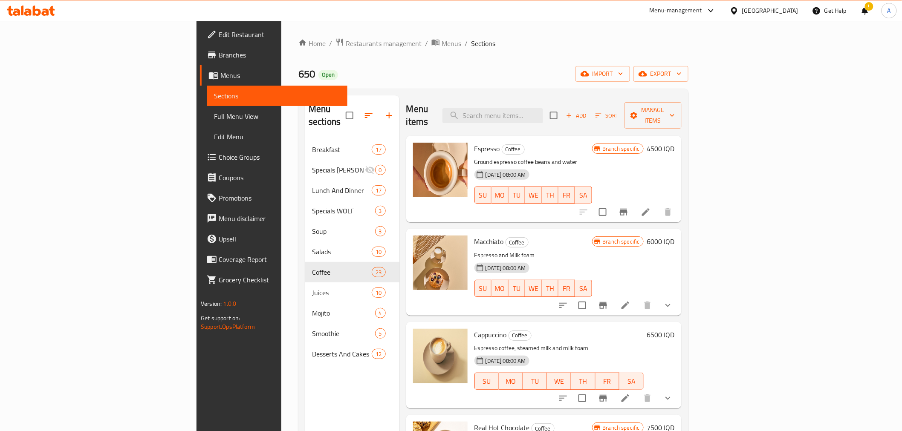
click at [474, 235] on span "Macchiato" at bounding box center [488, 241] width 29 height 13
click at [530, 229] on div "Macchiato Coffee Espresso and Milk foam [DATE] 08:00 AM SU MO TU WE TH FR [PERS…" at bounding box center [543, 272] width 275 height 87
click at [474, 235] on span "Macchiato" at bounding box center [488, 241] width 29 height 13
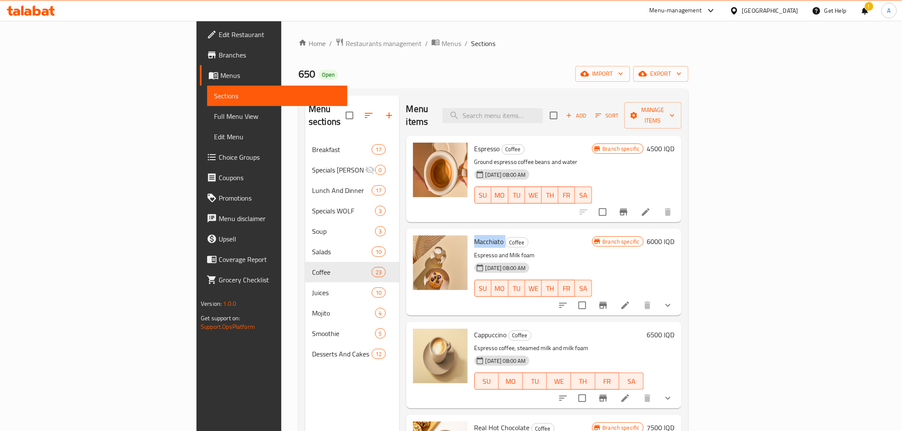
click at [474, 235] on span "Macchiato" at bounding box center [488, 241] width 29 height 13
click at [542, 236] on h6 "Macchiato Coffee" at bounding box center [533, 242] width 118 height 12
click at [474, 235] on span "Macchiato" at bounding box center [488, 241] width 29 height 13
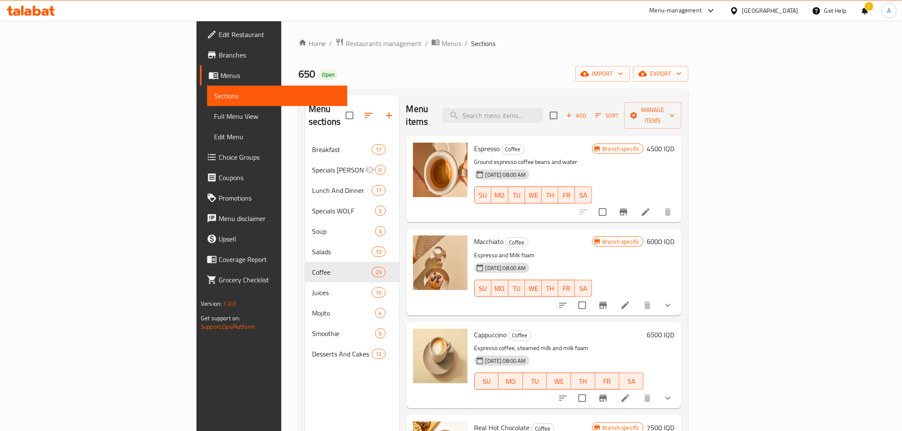
click at [595, 232] on div "Macchiato Coffee Espresso and Milk foam [DATE] 08:00 AM SU MO TU WE TH FR SA" at bounding box center [533, 272] width 124 height 80
click at [629, 207] on icon "Branch-specific-item" at bounding box center [623, 212] width 10 height 10
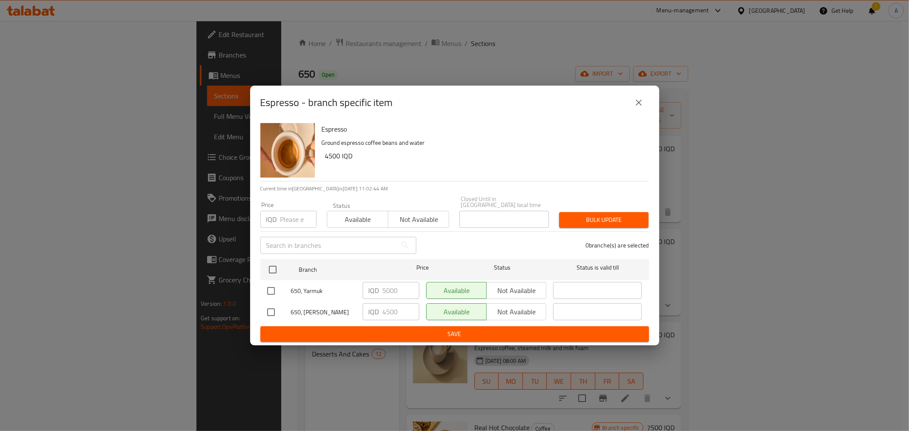
click at [639, 108] on icon "close" at bounding box center [639, 103] width 10 height 10
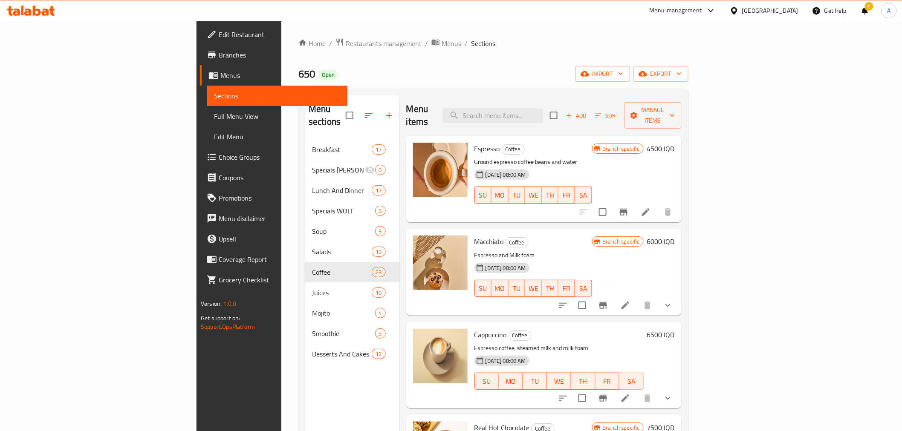
click at [675, 161] on div "Branch specific 4500 IQD" at bounding box center [633, 179] width 83 height 73
click at [432, 55] on div "Home / Restaurants management / Menus / Sections 650 Open import export Menu se…" at bounding box center [493, 286] width 390 height 496
click at [465, 22] on div "Home / Restaurants management / Menus / Sections 650 Open import export Menu se…" at bounding box center [493, 286] width 424 height 530
click at [505, 109] on div "Menu items Add Sort Manage items" at bounding box center [543, 115] width 275 height 40
click at [444, 114] on div "Menu items Add Sort Manage items" at bounding box center [543, 115] width 275 height 40
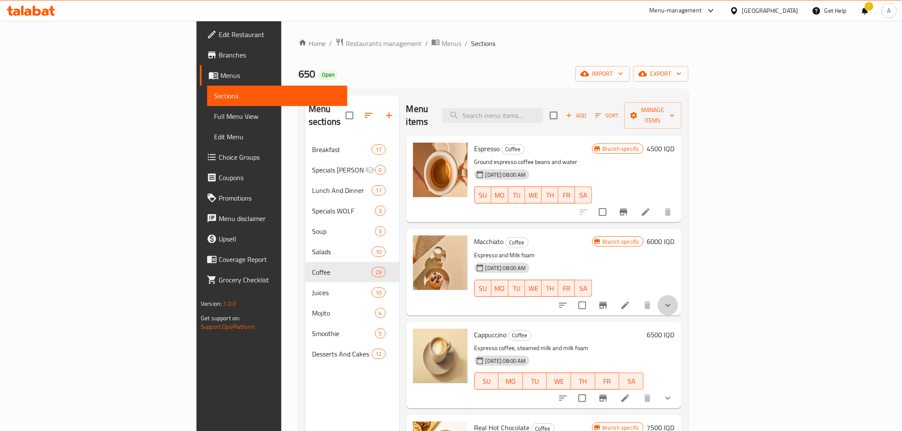
click at [678, 295] on button "show more" at bounding box center [668, 305] width 20 height 20
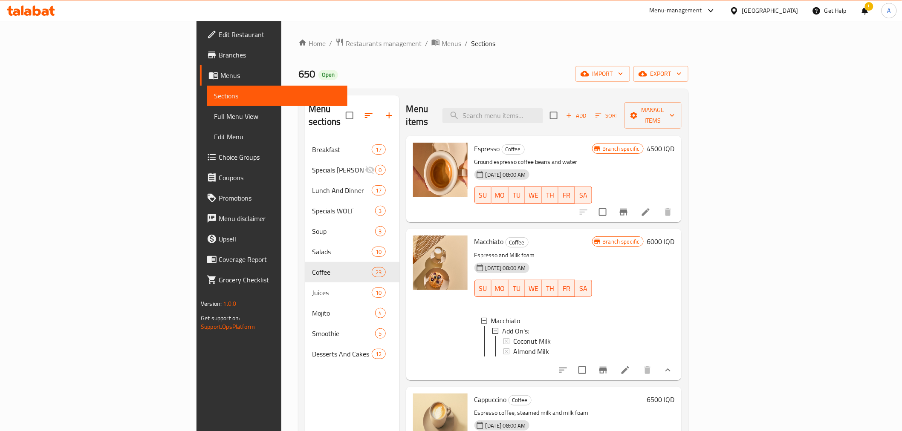
click at [675, 293] on div "Branch specific 6000 IQD" at bounding box center [633, 305] width 83 height 138
click at [513, 336] on span "Coconut Milk" at bounding box center [532, 341] width 38 height 10
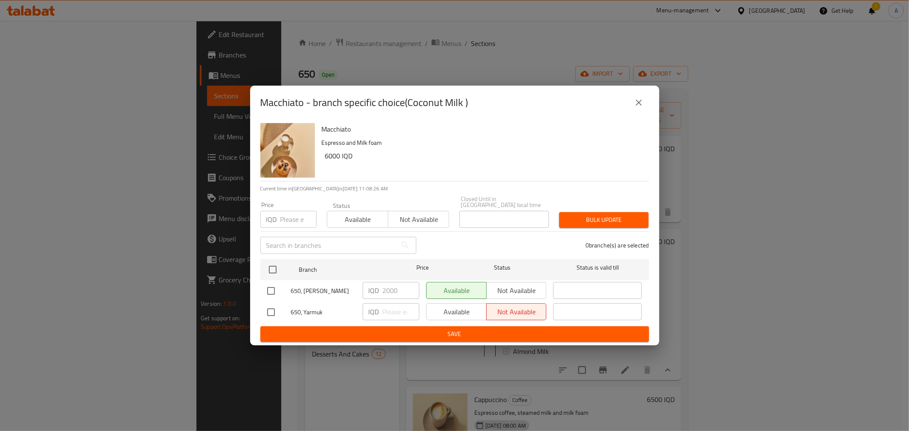
click at [636, 106] on icon "close" at bounding box center [639, 103] width 10 height 10
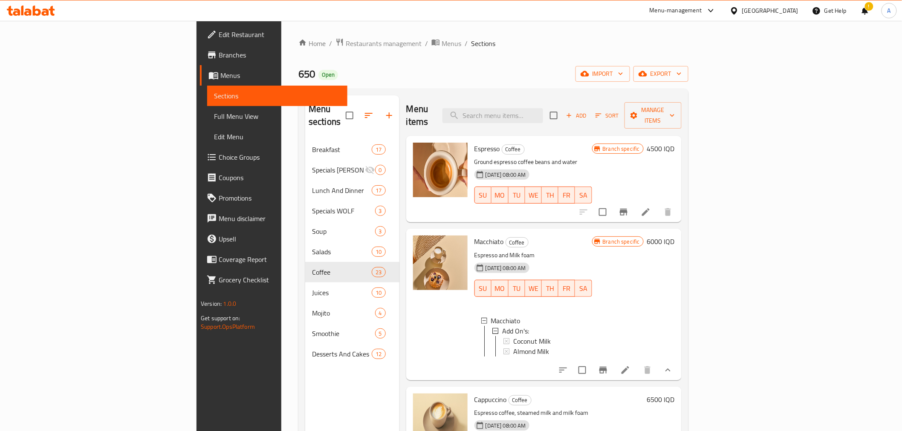
click at [625, 118] on div "Menu items Add Sort Manage items" at bounding box center [543, 115] width 275 height 40
click at [335, 78] on div "650 Open import export" at bounding box center [493, 74] width 390 height 16
click at [592, 143] on h6 "Espresso Coffee" at bounding box center [533, 149] width 118 height 12
click at [488, 106] on div "Menu items Add Sort Manage items" at bounding box center [543, 115] width 275 height 40
click at [493, 105] on div "Menu items Add Sort Manage items" at bounding box center [543, 115] width 275 height 40
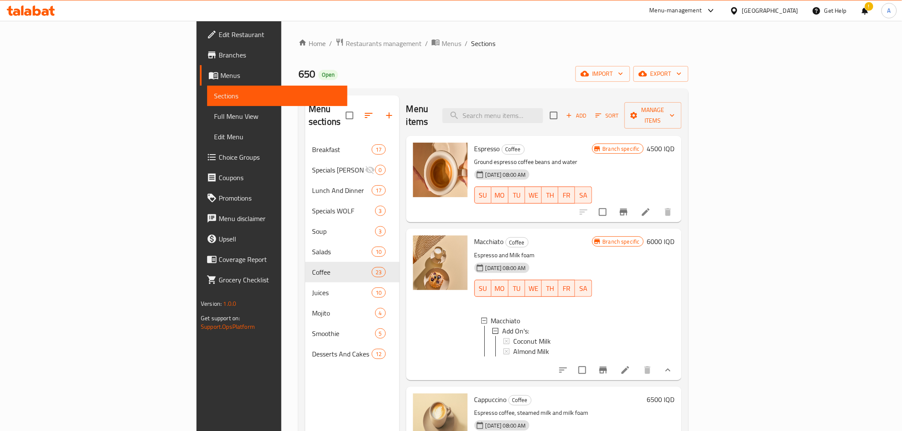
click at [507, 104] on div "Menu items Add Sort Manage items" at bounding box center [543, 115] width 275 height 40
click at [505, 104] on div "Menu items Add Sort Manage items" at bounding box center [543, 115] width 275 height 40
click at [617, 105] on div "Menu items Add Sort Manage items" at bounding box center [543, 115] width 275 height 40
